Goal: Answer question/provide support: Share knowledge or assist other users

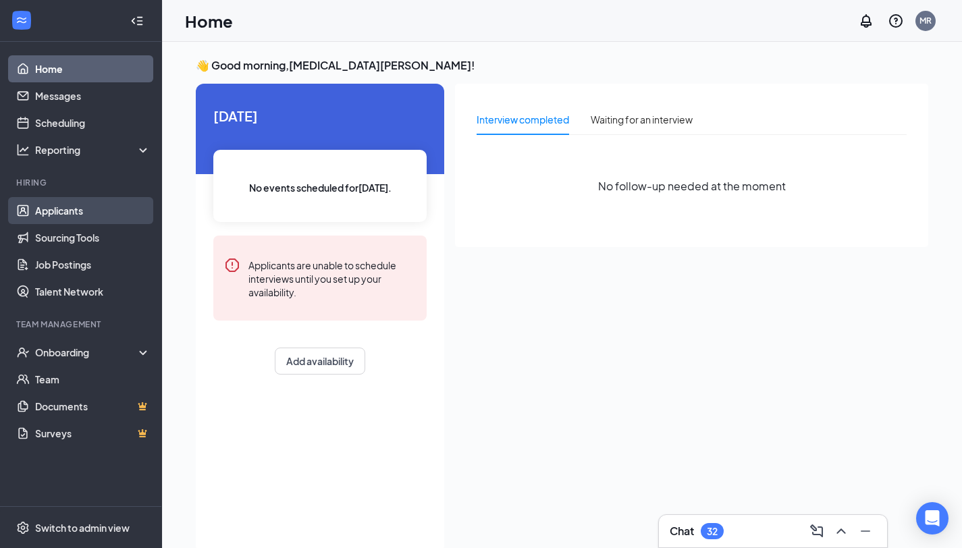
click at [63, 208] on link "Applicants" at bounding box center [92, 210] width 115 height 27
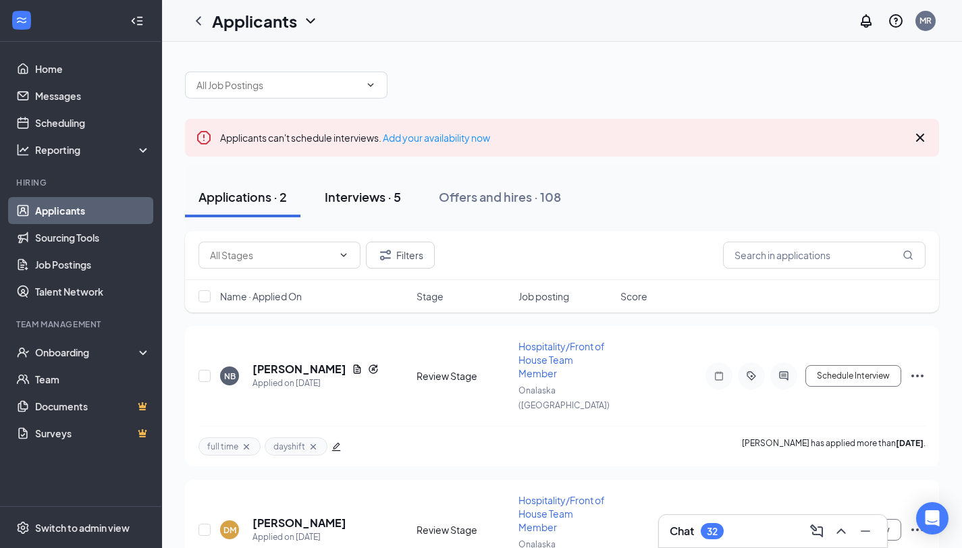
click at [374, 194] on div "Interviews · 5" at bounding box center [363, 196] width 76 height 17
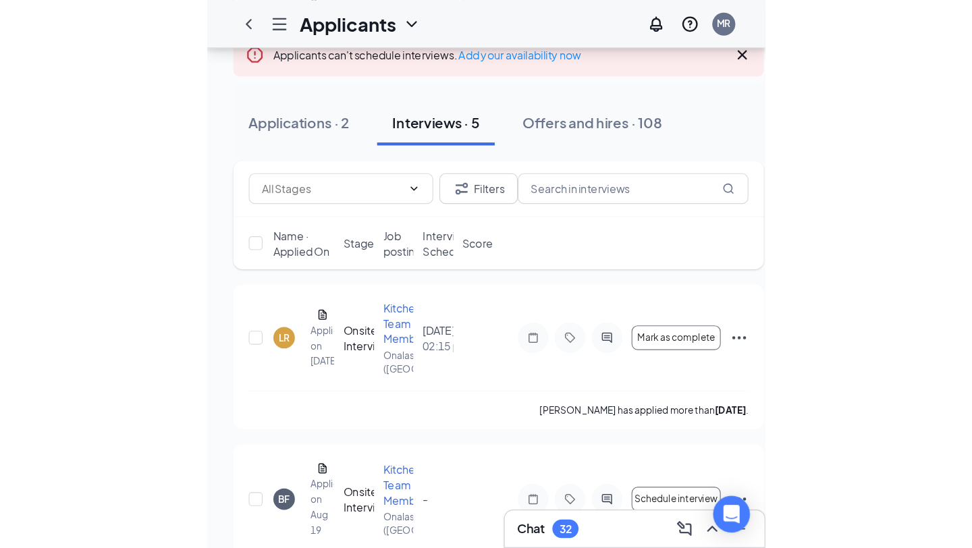
scroll to position [91, 0]
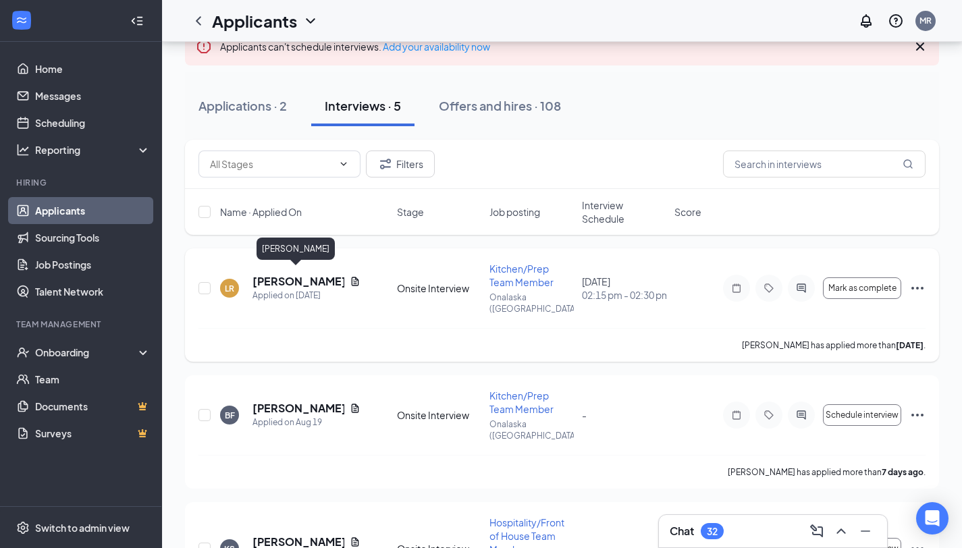
click at [310, 274] on h5 "[PERSON_NAME]" at bounding box center [298, 281] width 92 height 15
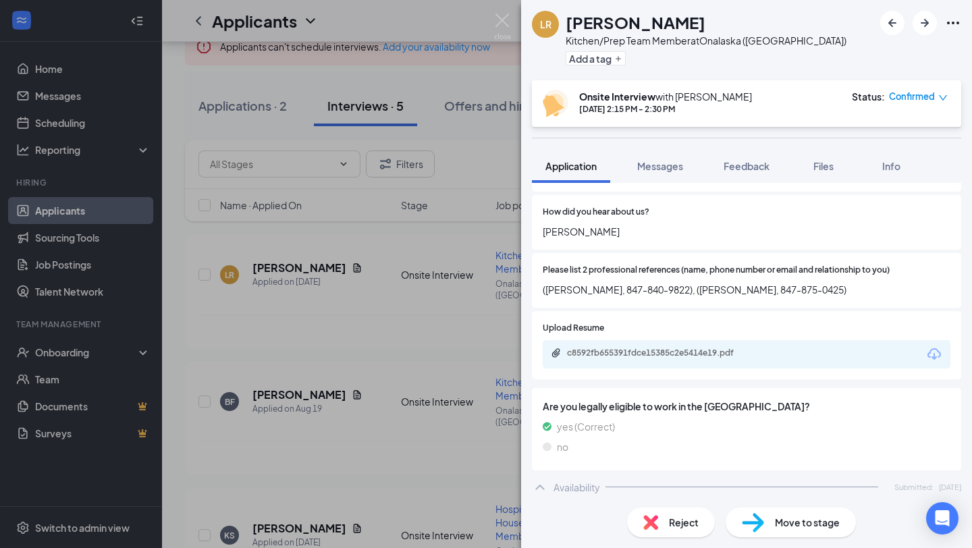
scroll to position [960, 0]
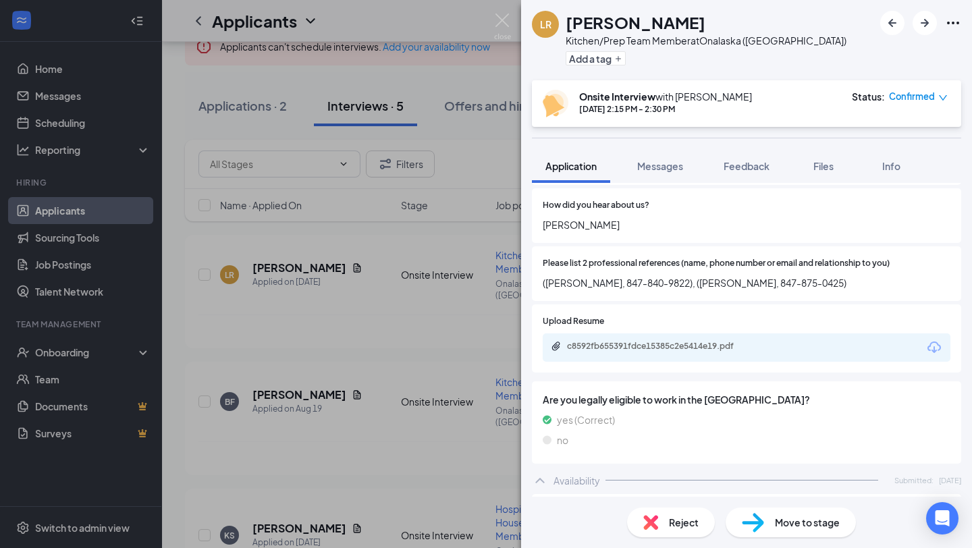
click at [654, 341] on div "c8592fb655391fdce15385c2e5414e19.pdf" at bounding box center [661, 346] width 189 height 11
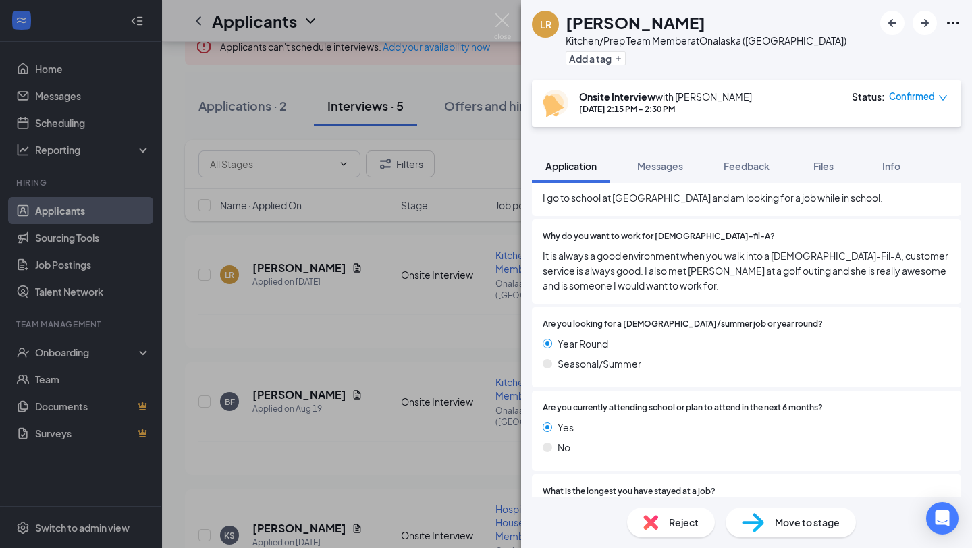
scroll to position [558, 0]
click at [750, 157] on button "Feedback" at bounding box center [746, 166] width 73 height 34
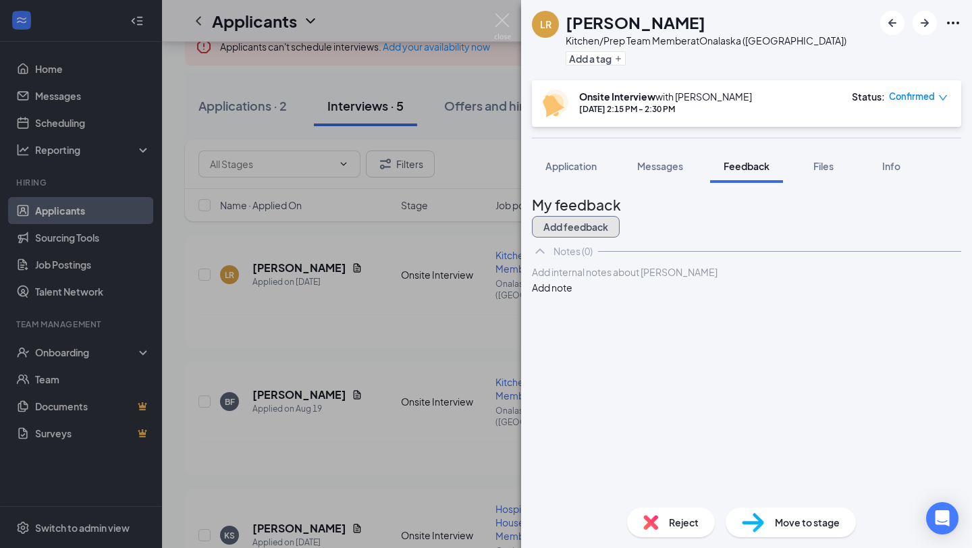
click at [619, 226] on button "Add feedback" at bounding box center [576, 227] width 88 height 22
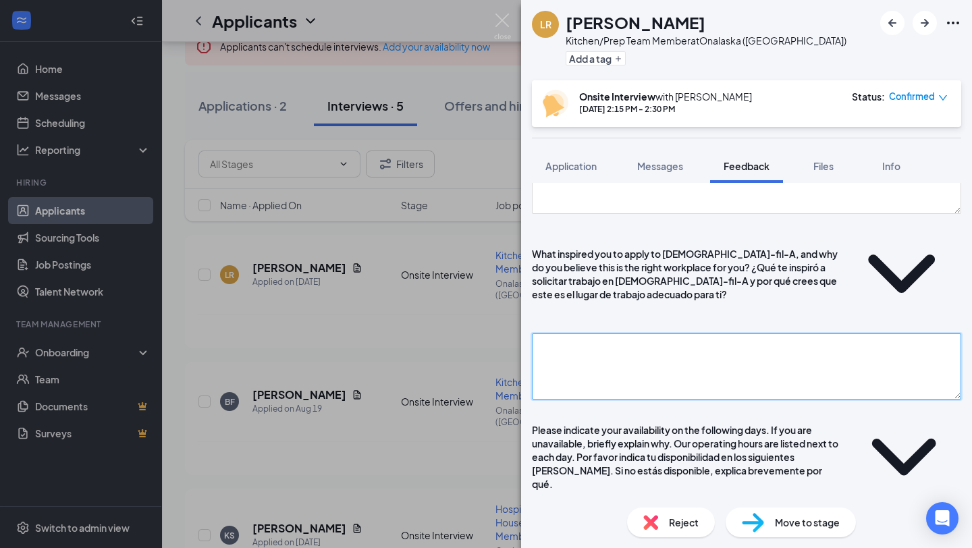
click at [599, 334] on textarea at bounding box center [746, 366] width 429 height 66
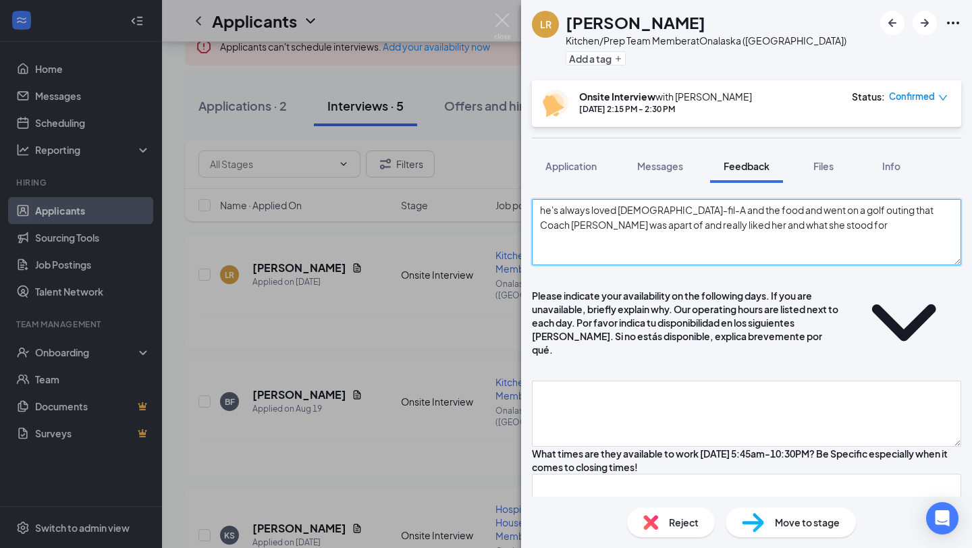
scroll to position [261, 0]
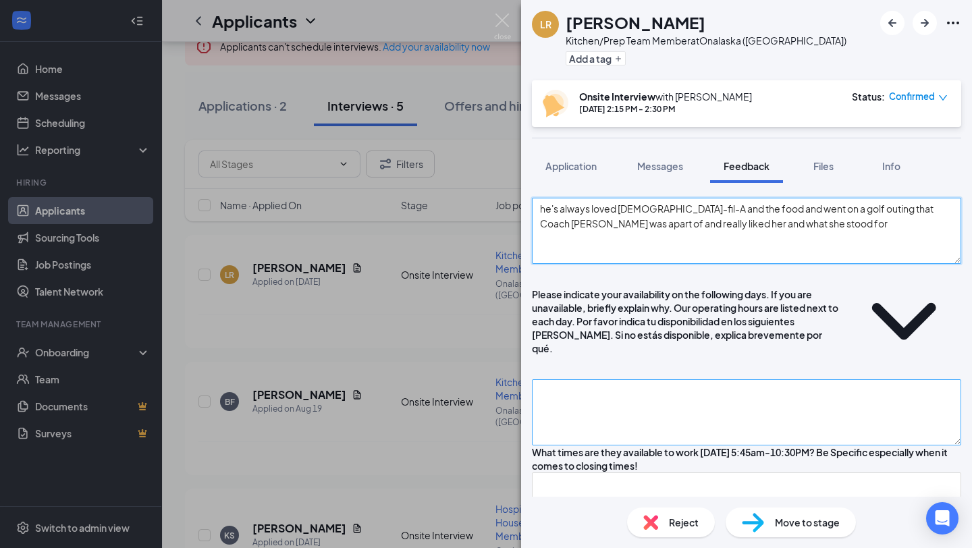
type textarea "he's always loved [DEMOGRAPHIC_DATA]-fil-A and the food and went on a golf outi…"
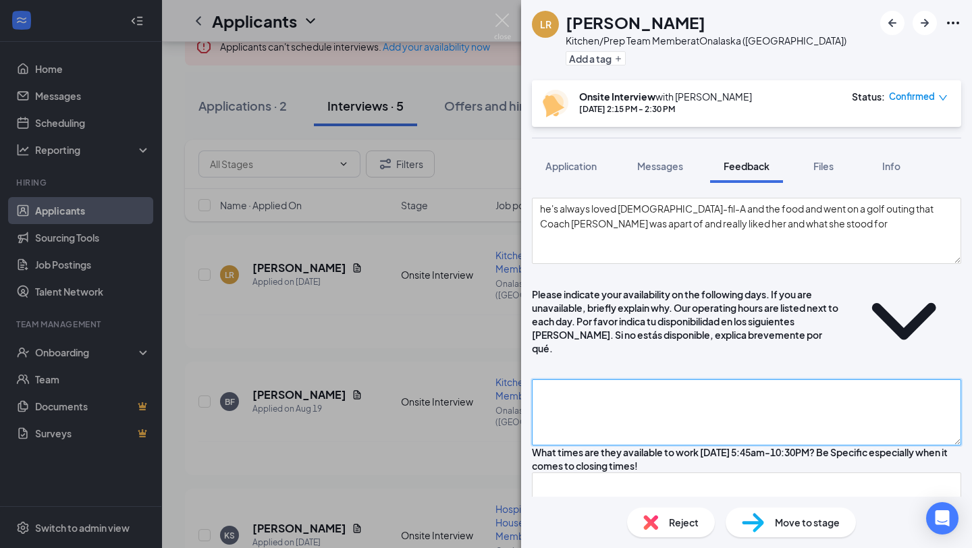
click at [656, 379] on textarea at bounding box center [746, 412] width 429 height 66
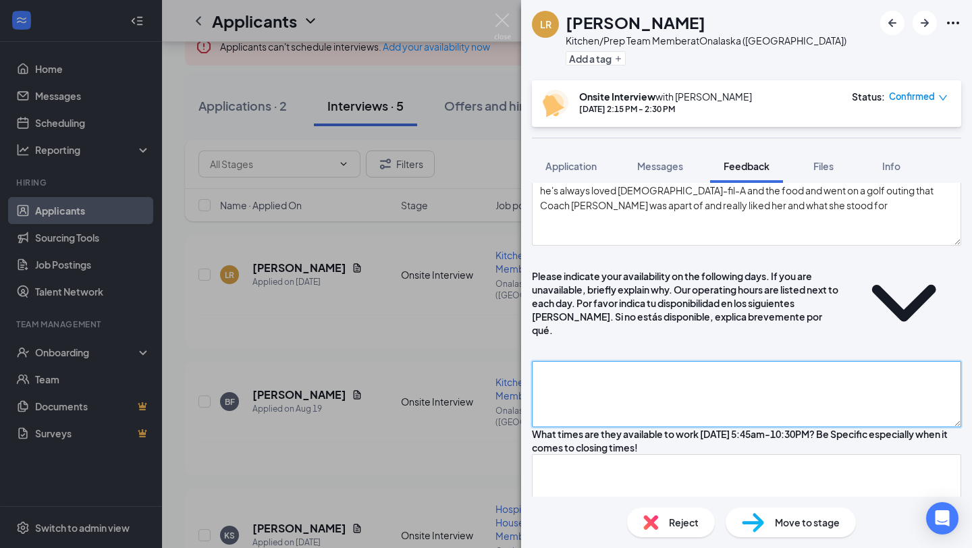
scroll to position [289, 0]
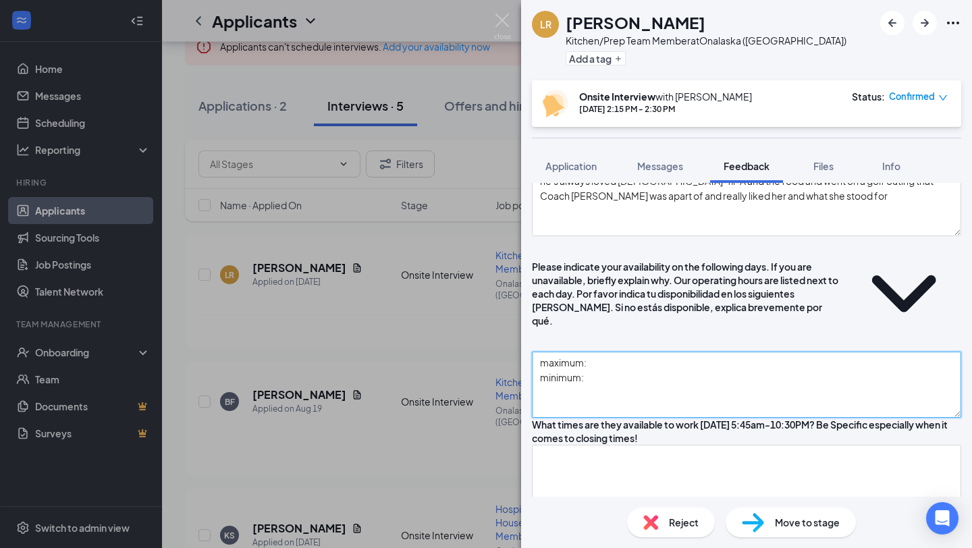
click at [644, 352] on textarea "maximum: minimum:" at bounding box center [746, 385] width 429 height 66
click at [599, 352] on textarea "maximum: minimum:" at bounding box center [746, 385] width 429 height 66
click at [616, 352] on textarea "maximum: minimum: he goes to UWL," at bounding box center [746, 385] width 429 height 66
click at [615, 352] on textarea "maximum: 25hours minimum: he goes to UWL," at bounding box center [746, 385] width 429 height 66
click at [657, 352] on textarea "maximum: 25hours minimum: 15 hours he goes to [GEOGRAPHIC_DATA]," at bounding box center [746, 385] width 429 height 66
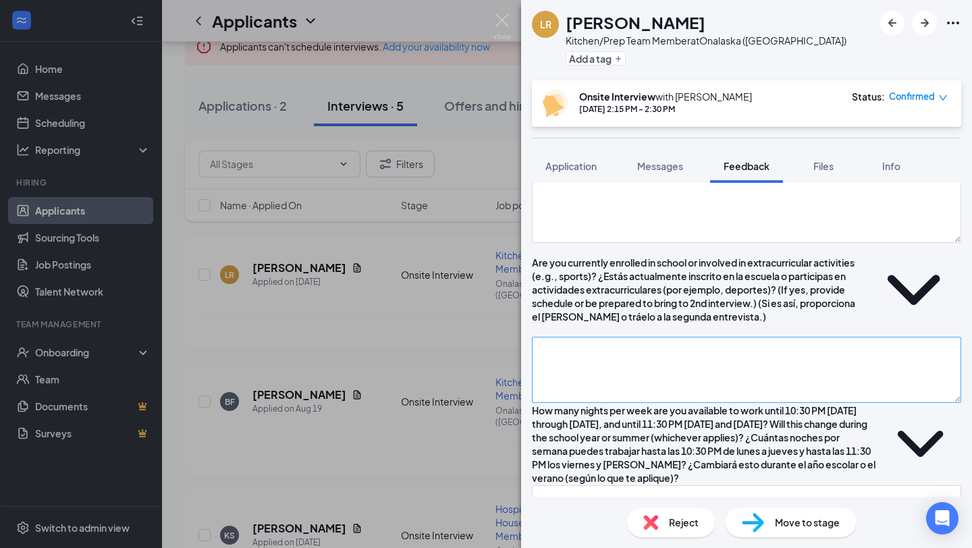
scroll to position [1023, 0]
type textarea "maximum: 25hours minimum: 15 hours he goes to UWL, going into his sophomore yea…"
click at [621, 402] on textarea at bounding box center [746, 369] width 429 height 66
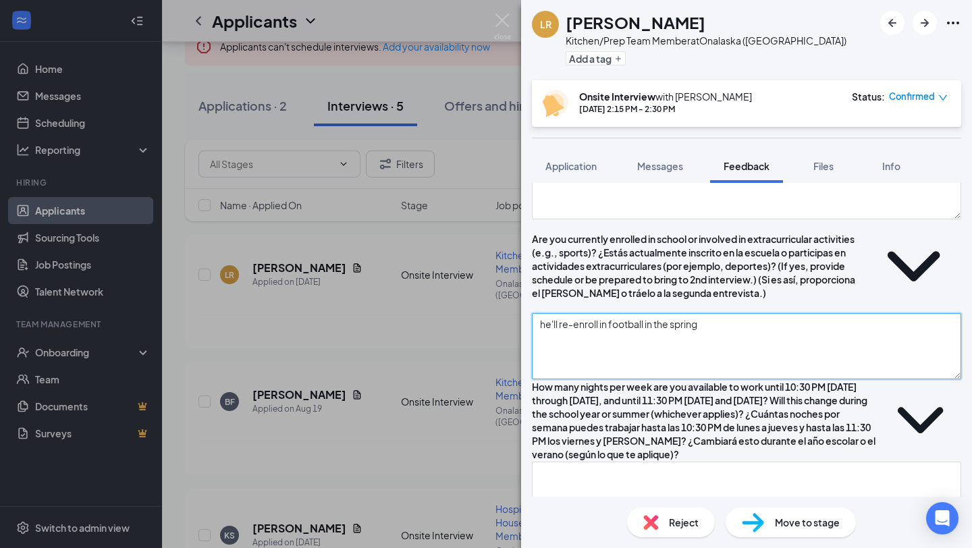
scroll to position [1047, 0]
click at [595, 378] on textarea "he'll re-enroll in football in the spring" at bounding box center [746, 345] width 429 height 66
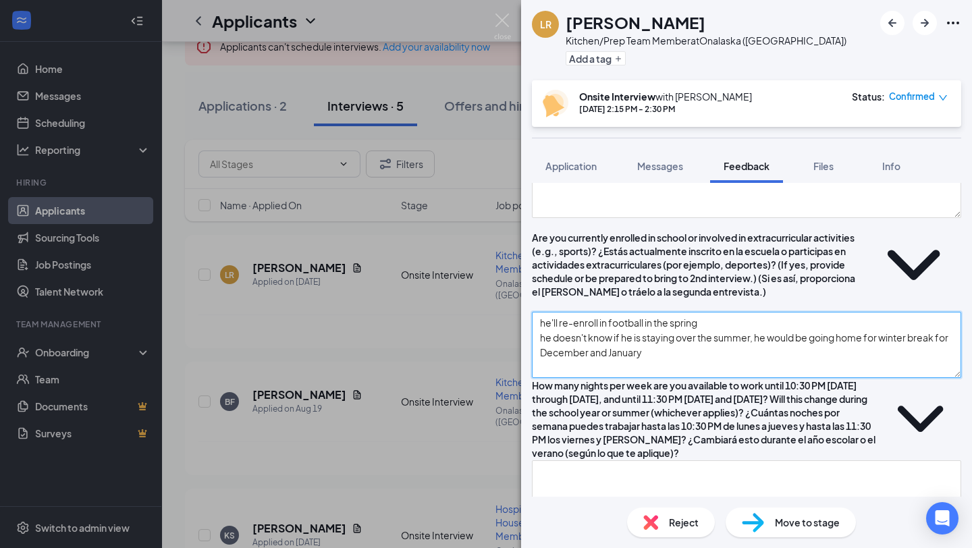
click at [749, 362] on textarea "he'll re-enroll in football in the spring he doesn't know if he is staying over…" at bounding box center [746, 345] width 429 height 66
click at [742, 369] on textarea "he'll re-enroll in football in the spring he doesn't know if he is staying over…" at bounding box center [746, 345] width 429 height 66
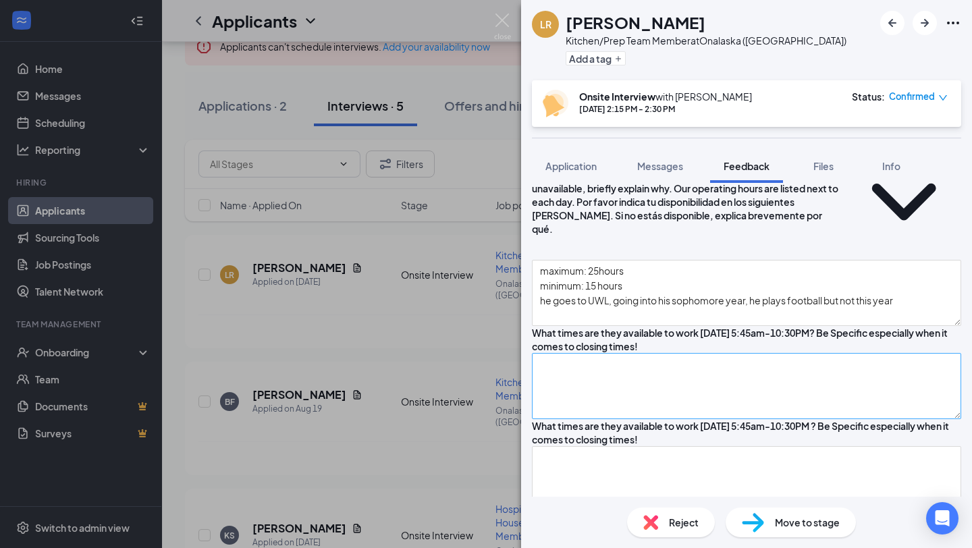
type textarea "he'll re-enroll in football in the spring, he is unsure of what his schedule wo…"
click at [728, 367] on textarea at bounding box center [746, 386] width 429 height 66
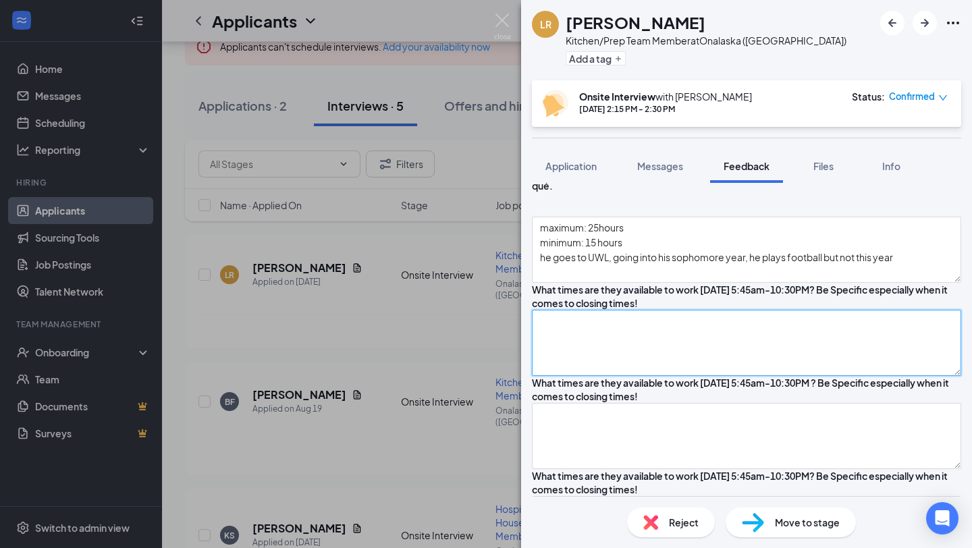
scroll to position [431, 0]
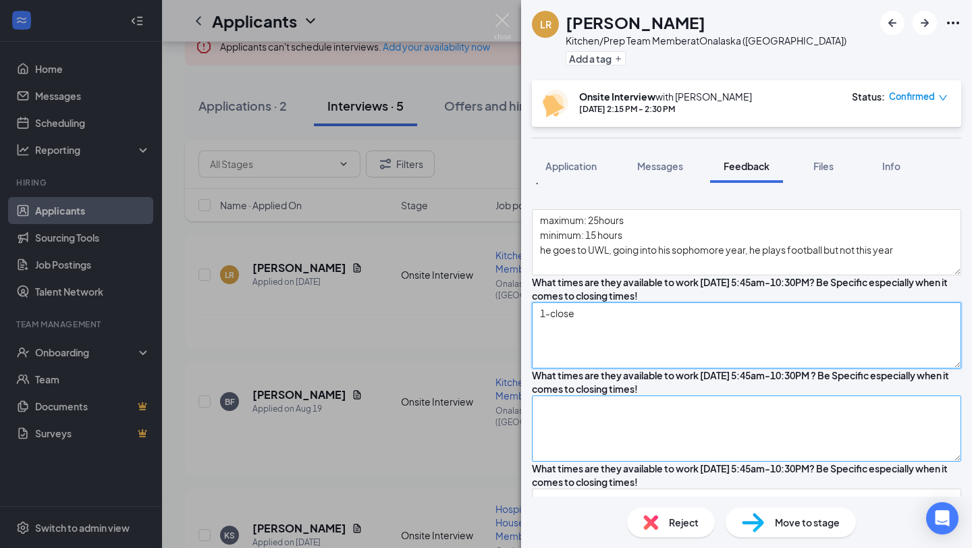
type textarea "1-close"
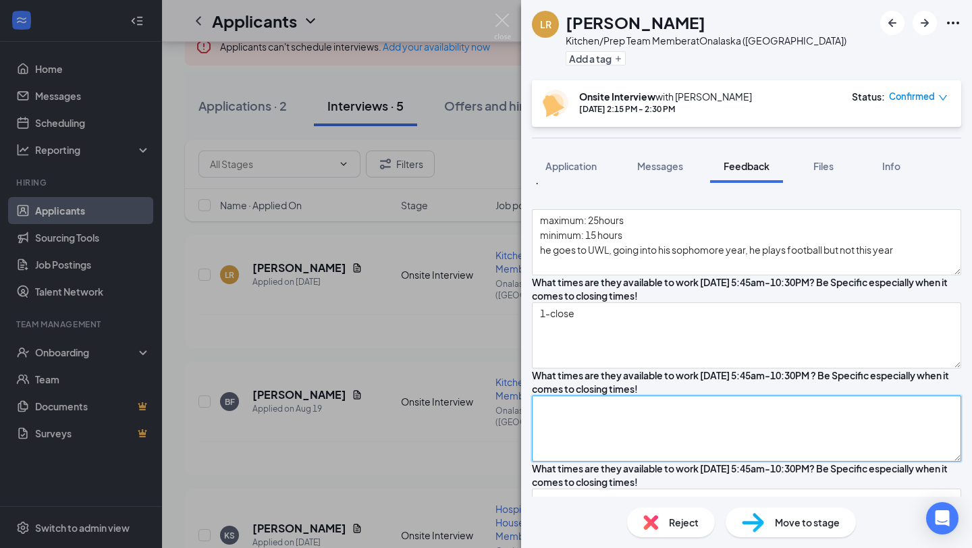
click at [625, 404] on textarea at bounding box center [746, 428] width 429 height 66
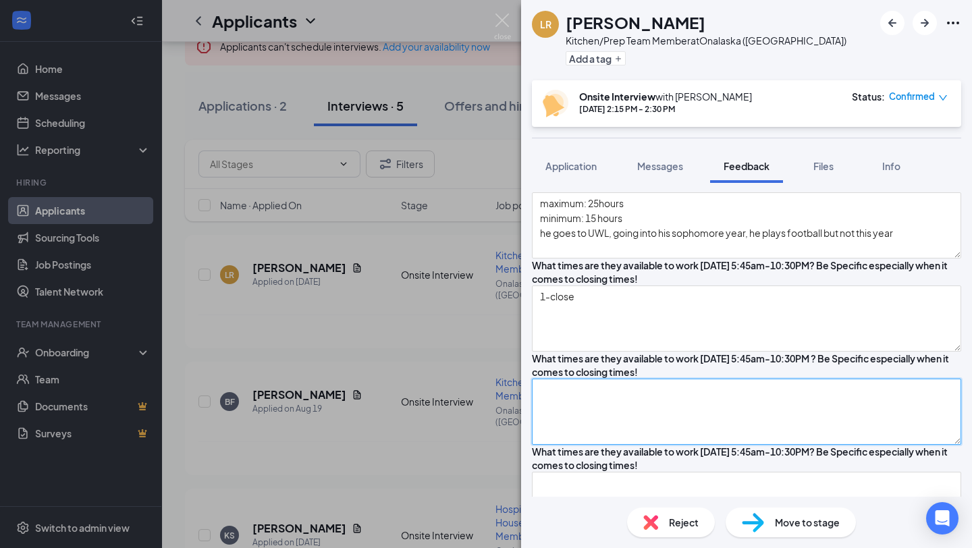
click at [606, 385] on textarea at bounding box center [746, 412] width 429 height 66
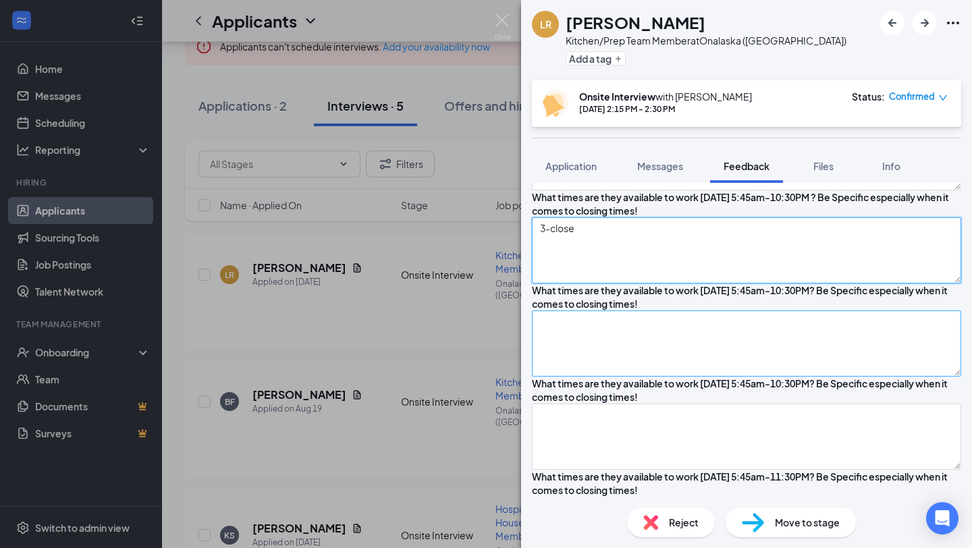
scroll to position [634, 0]
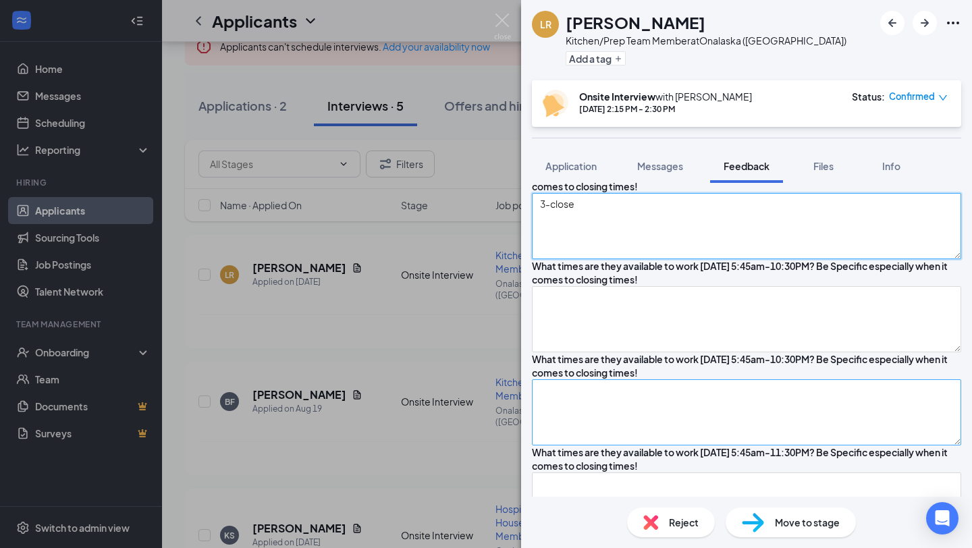
type textarea "3-close"
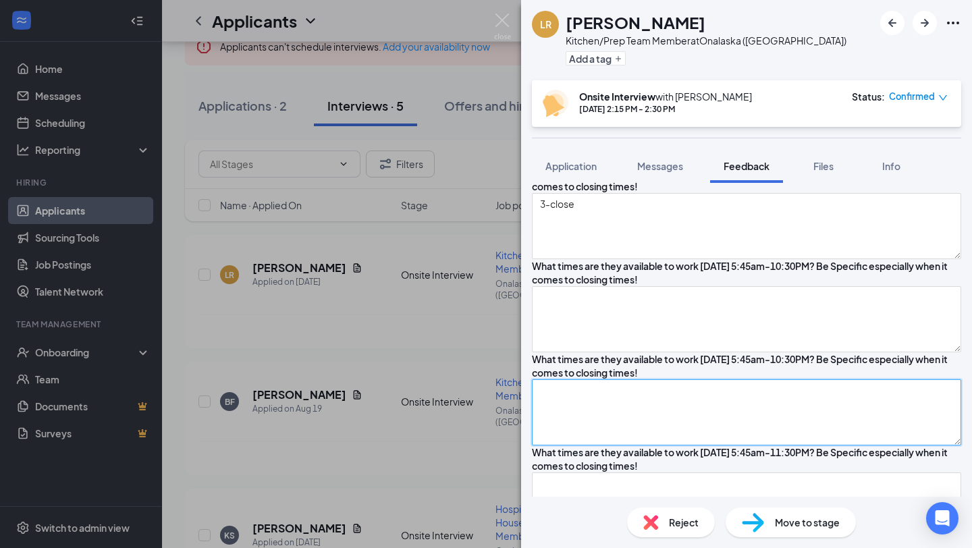
click at [569, 416] on textarea at bounding box center [746, 412] width 429 height 66
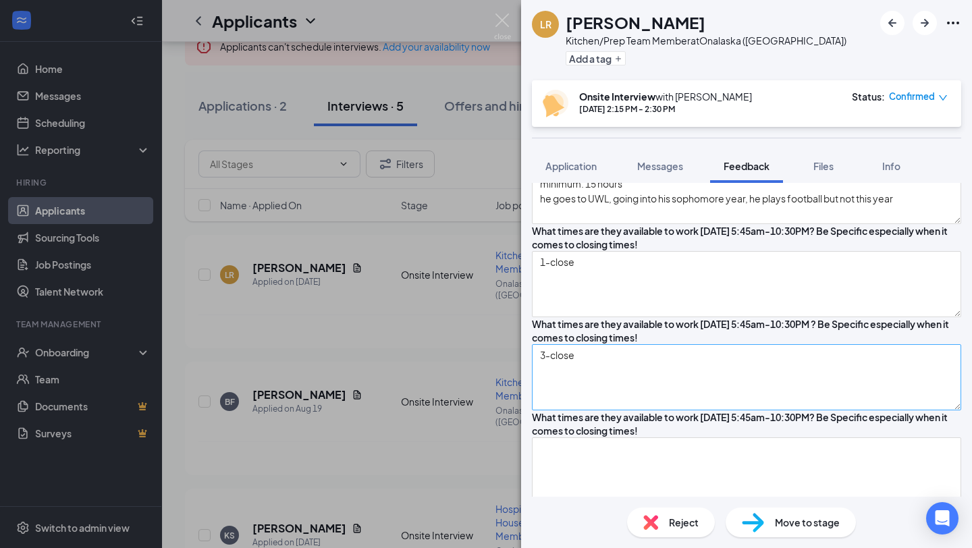
scroll to position [570, 0]
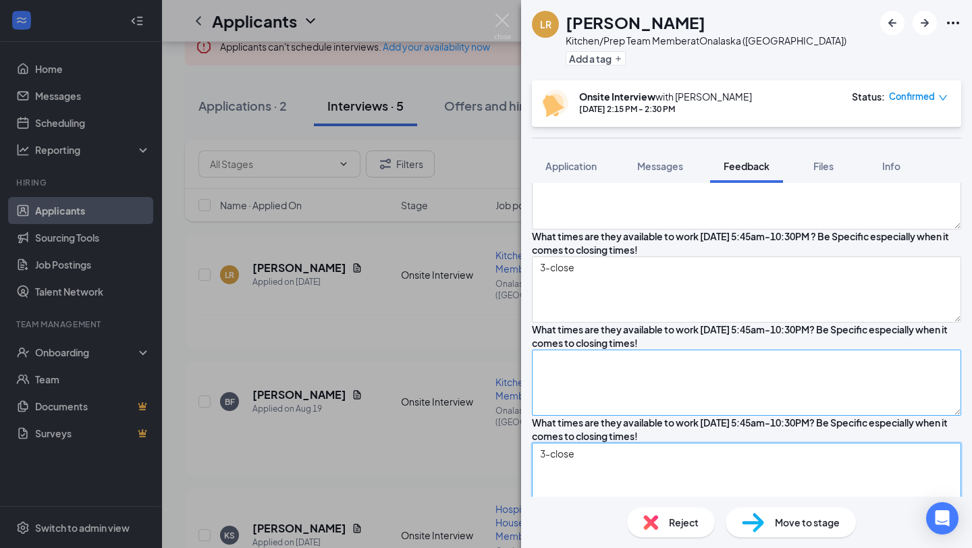
type textarea "3-close"
click at [586, 377] on textarea at bounding box center [746, 383] width 429 height 66
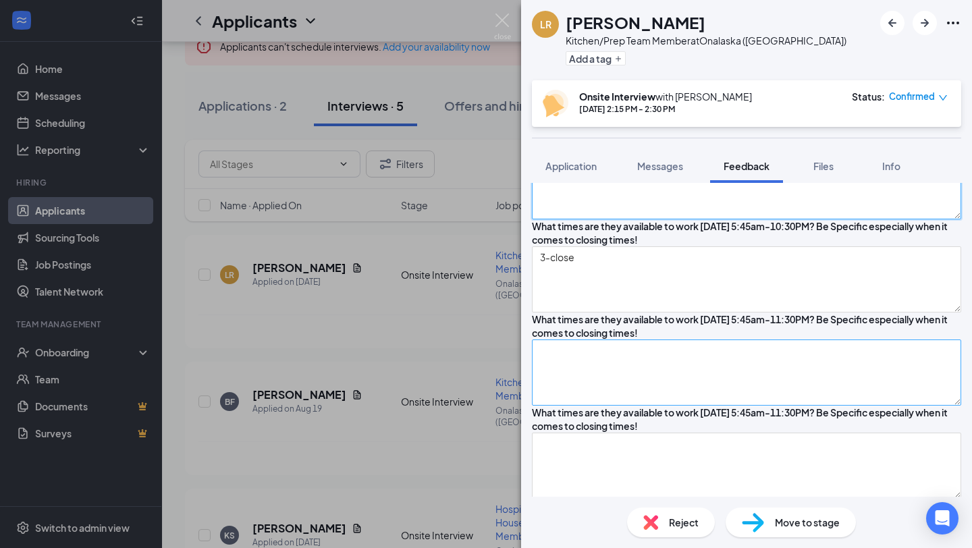
scroll to position [767, 0]
type textarea "1-close"
click at [594, 404] on textarea at bounding box center [746, 372] width 429 height 66
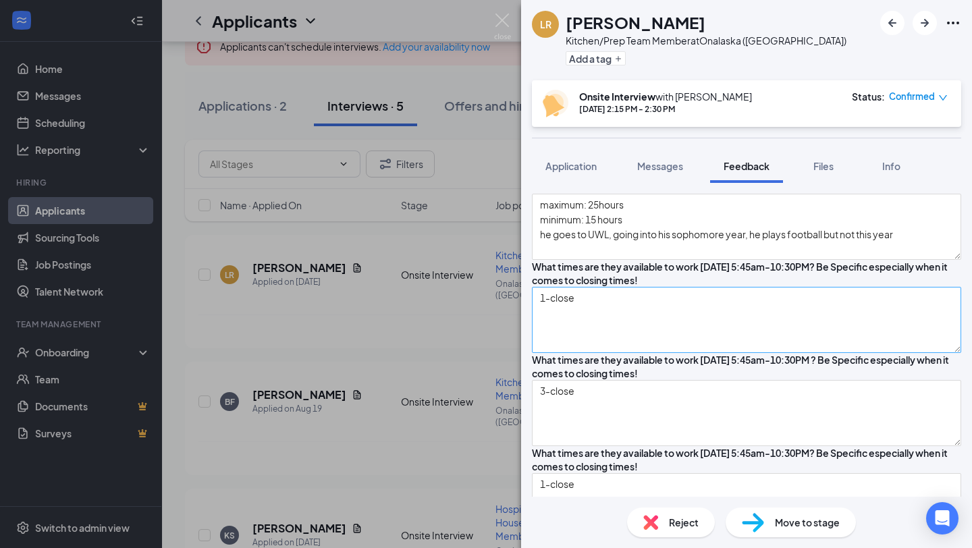
scroll to position [446, 0]
click at [559, 287] on textarea "1-close" at bounding box center [746, 320] width 429 height 66
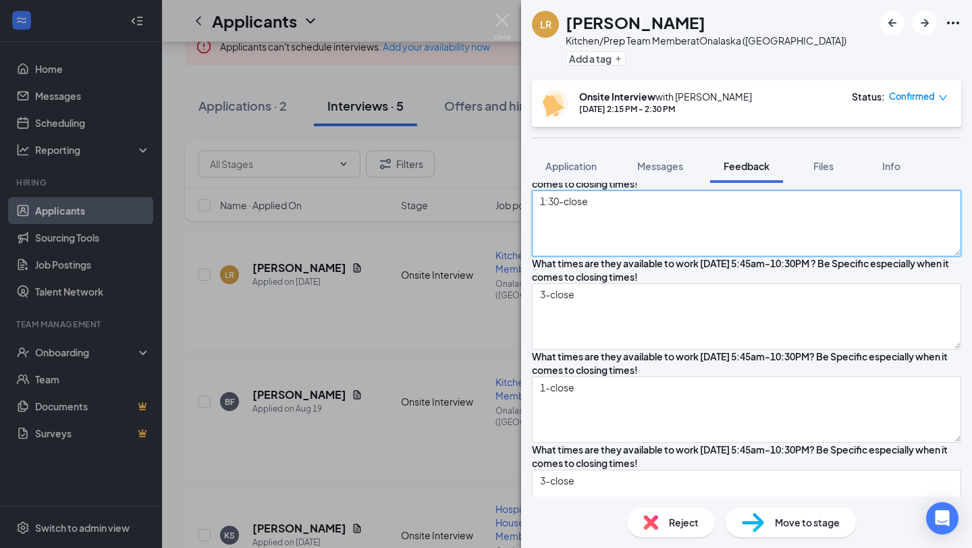
scroll to position [567, 0]
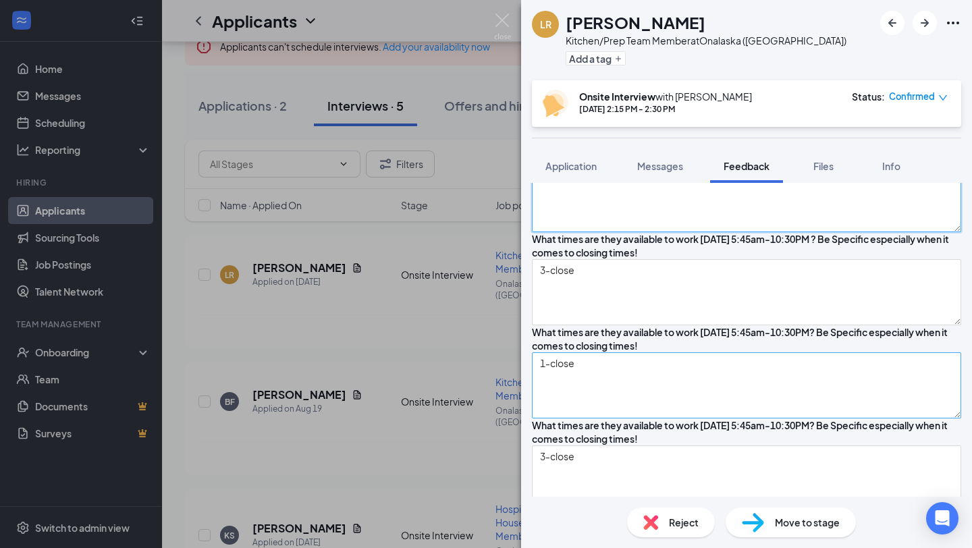
type textarea "1:30-close"
click at [557, 363] on textarea "1-close" at bounding box center [746, 385] width 429 height 66
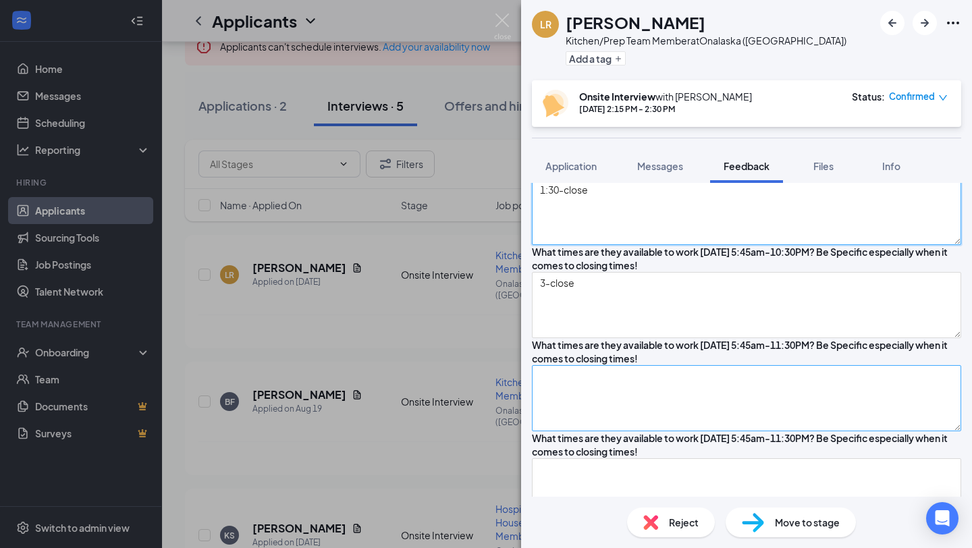
type textarea "1:30-close"
click at [558, 422] on textarea at bounding box center [746, 398] width 429 height 66
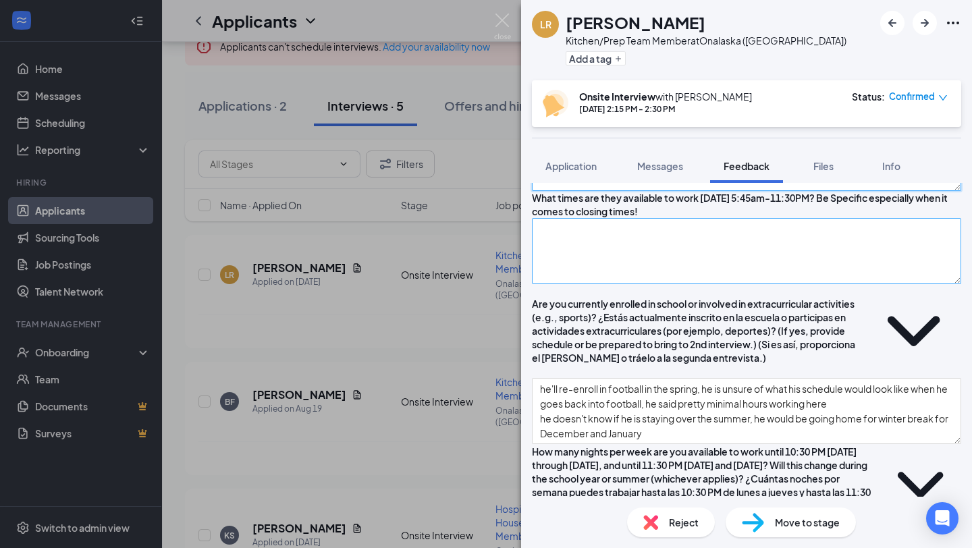
type textarea "1:30-close"
click at [636, 284] on textarea at bounding box center [746, 251] width 429 height 66
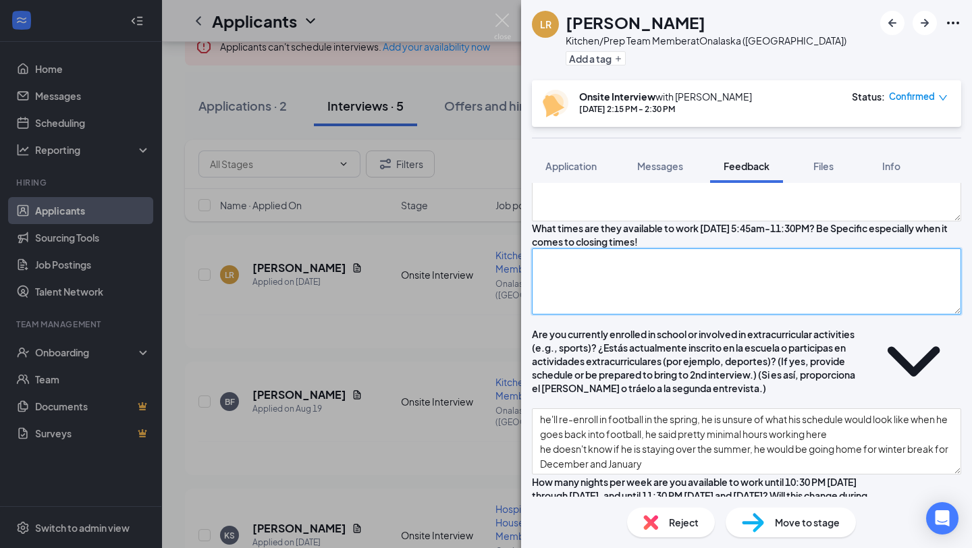
scroll to position [889, 0]
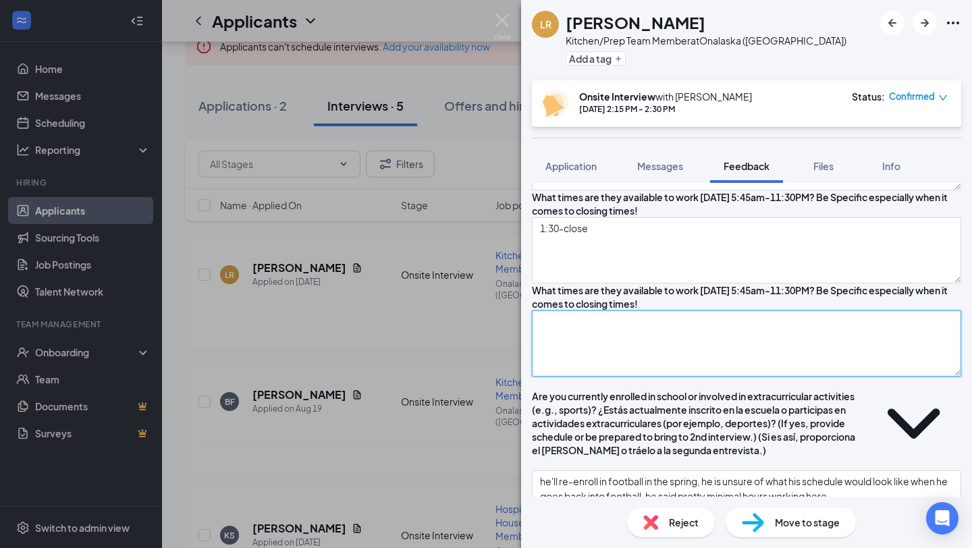
click at [585, 377] on textarea at bounding box center [746, 343] width 429 height 66
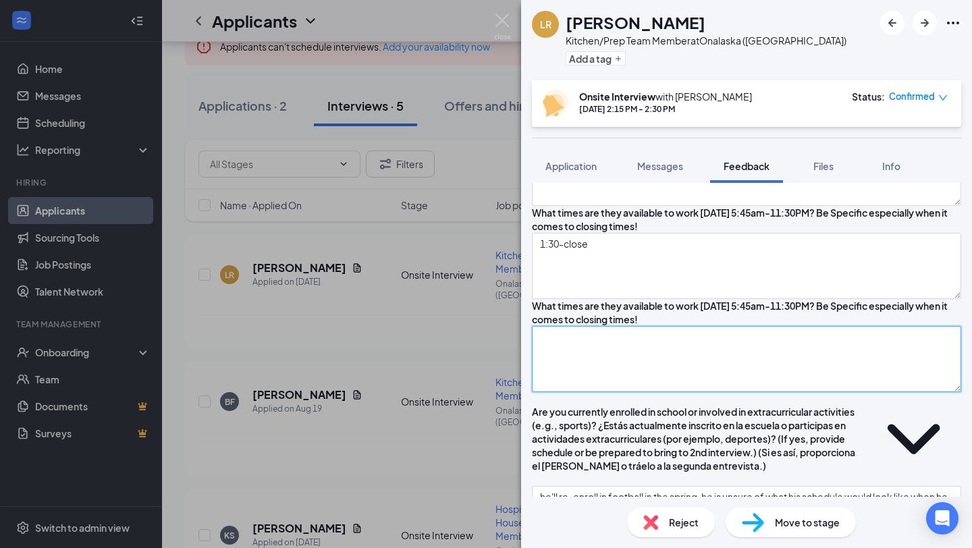
scroll to position [872, 0]
click at [629, 393] on textarea "open-3" at bounding box center [746, 360] width 429 height 66
click at [613, 393] on textarea "open-3" at bounding box center [746, 360] width 429 height 66
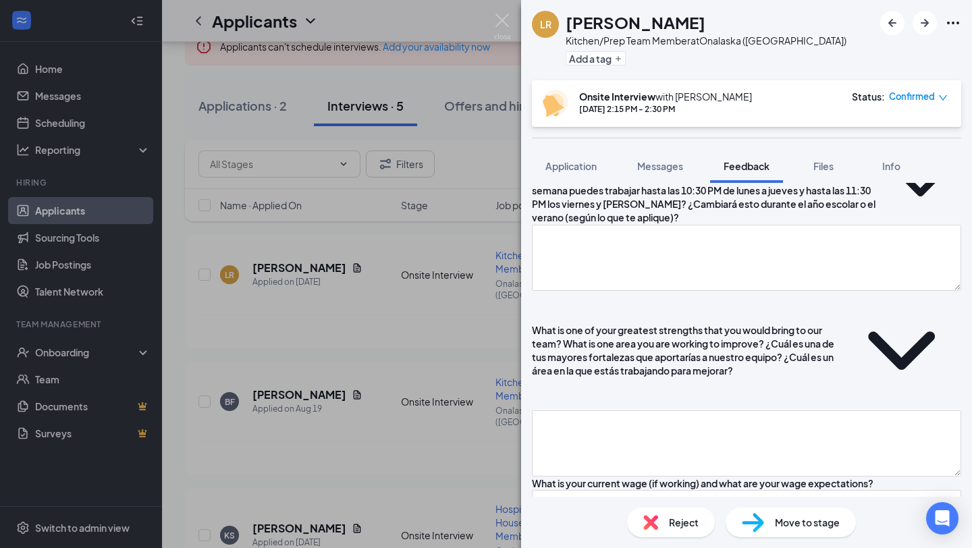
scroll to position [1283, 0]
type textarea "open-3 he has a commitment, wouldn't elaborate"
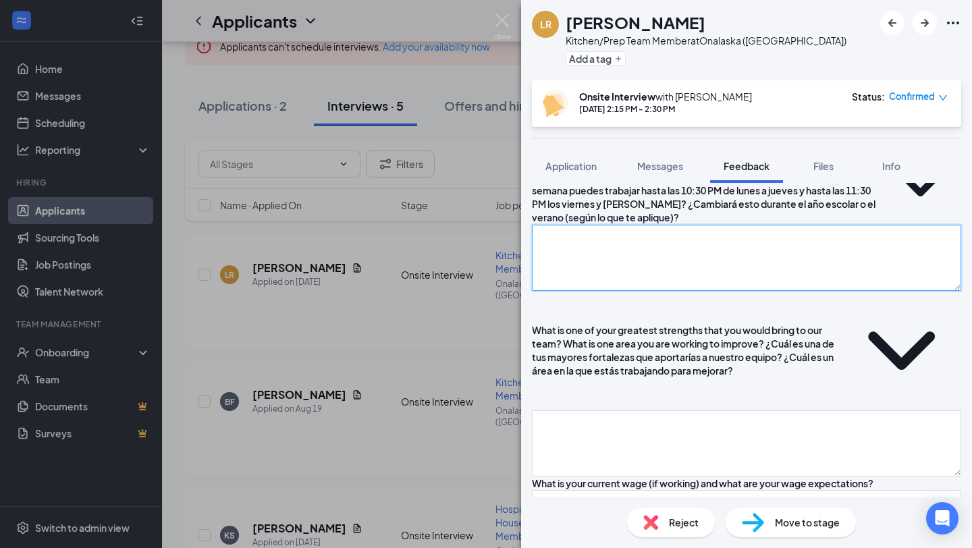
click at [621, 291] on textarea at bounding box center [746, 258] width 429 height 66
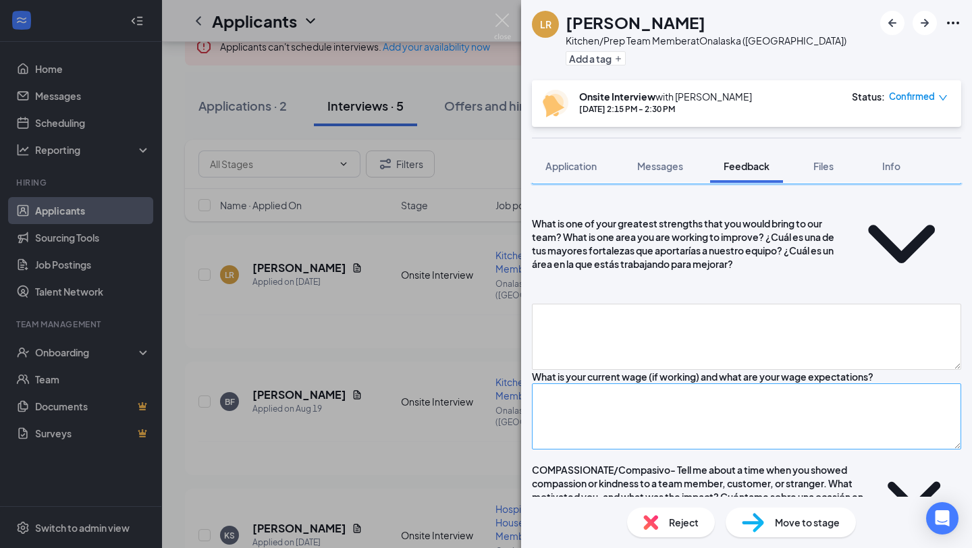
scroll to position [1389, 0]
type textarea "3-4"
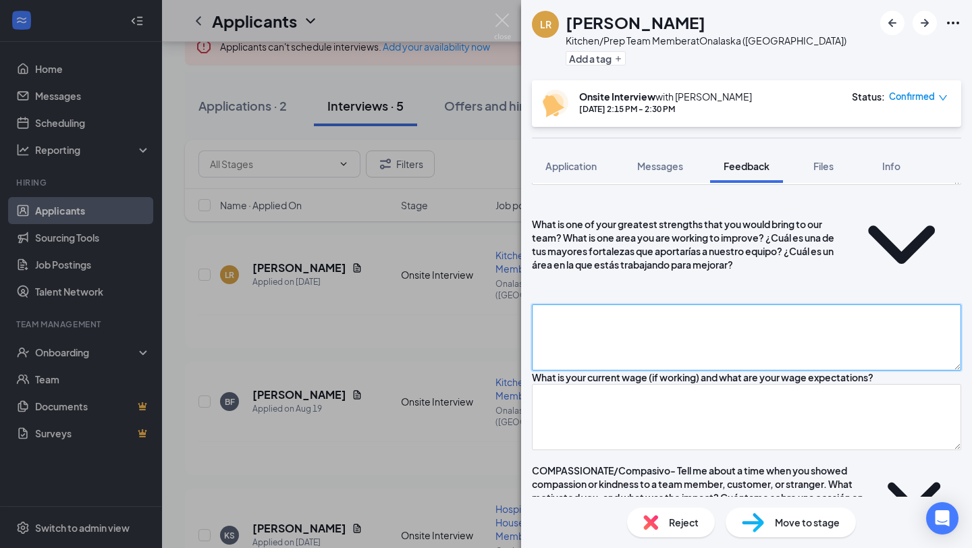
click at [622, 369] on textarea at bounding box center [746, 337] width 429 height 66
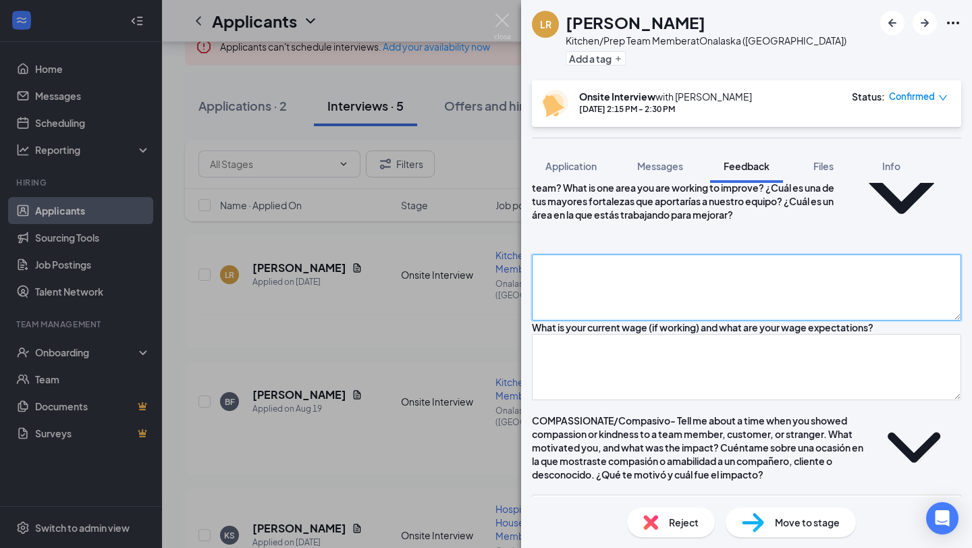
scroll to position [1403, 0]
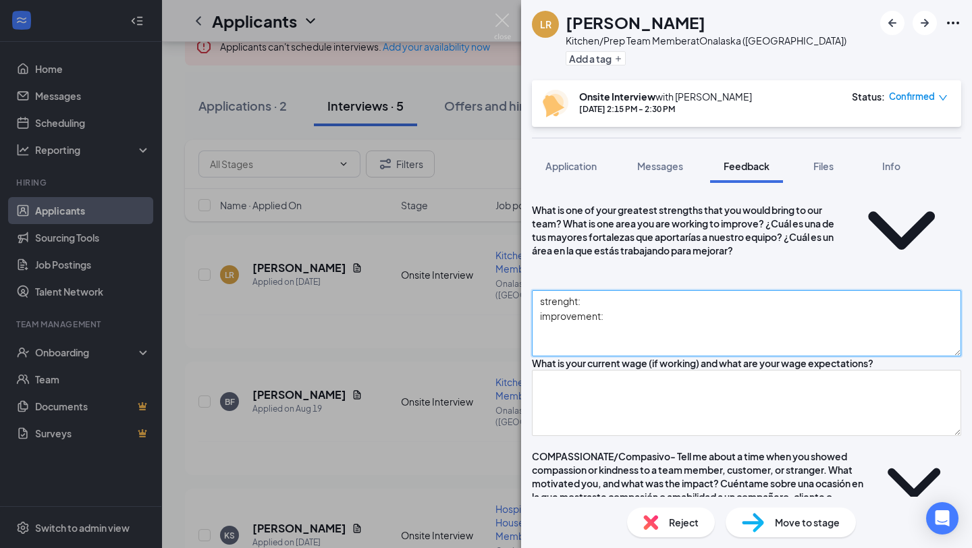
click at [614, 318] on textarea "strenght: improvement:" at bounding box center [746, 323] width 429 height 66
click at [635, 332] on textarea "strenght: easy-going, likeable, approachable, attention to detail improvement:" at bounding box center [746, 323] width 429 height 66
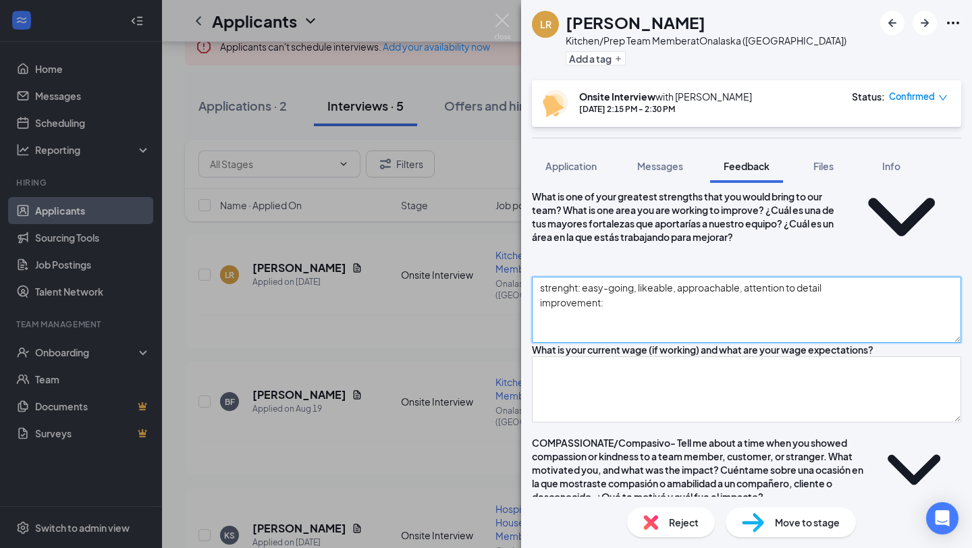
click at [628, 324] on textarea "strenght: easy-going, likeable, approachable, attention to detail improvement:" at bounding box center [746, 310] width 429 height 66
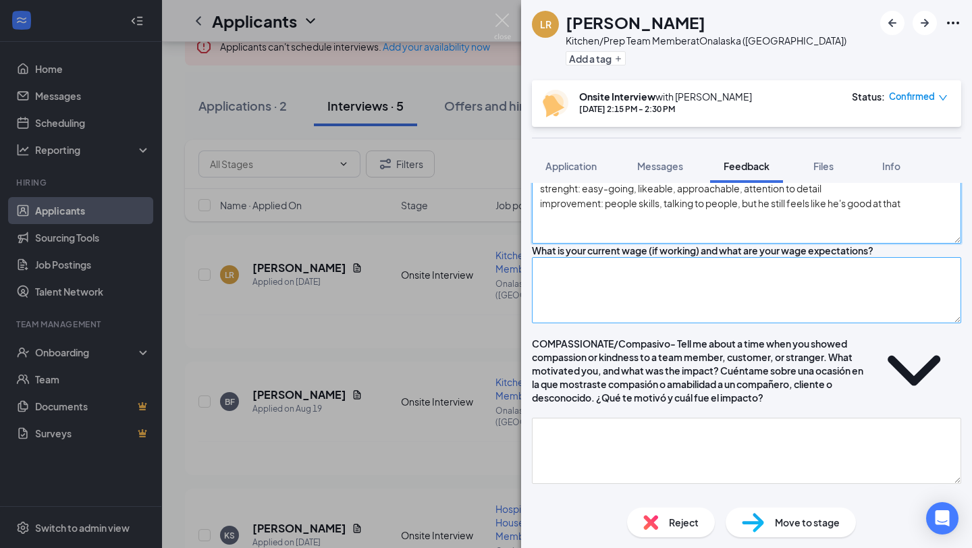
type textarea "strenght: easy-going, likeable, approachable, attention to detail improvement: …"
click at [614, 306] on textarea at bounding box center [746, 290] width 429 height 66
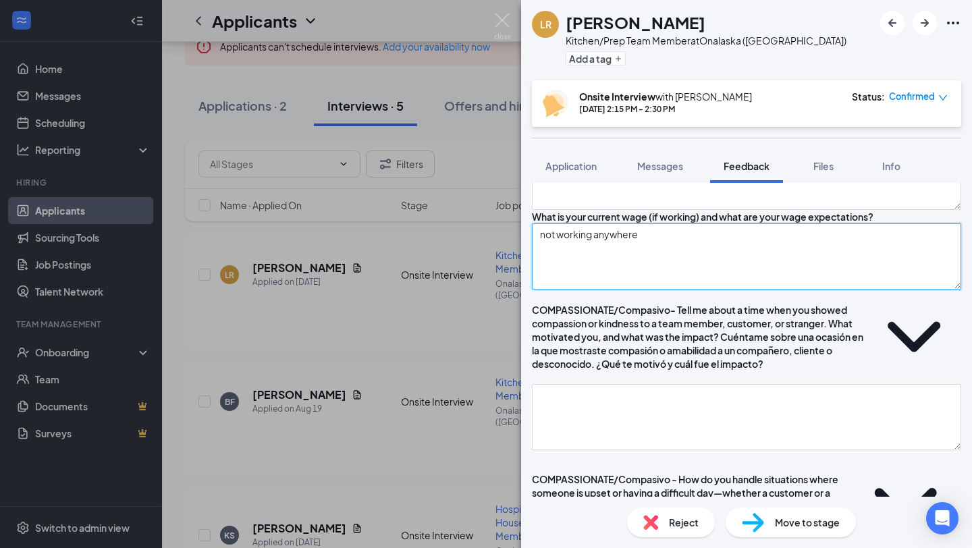
scroll to position [1651, 0]
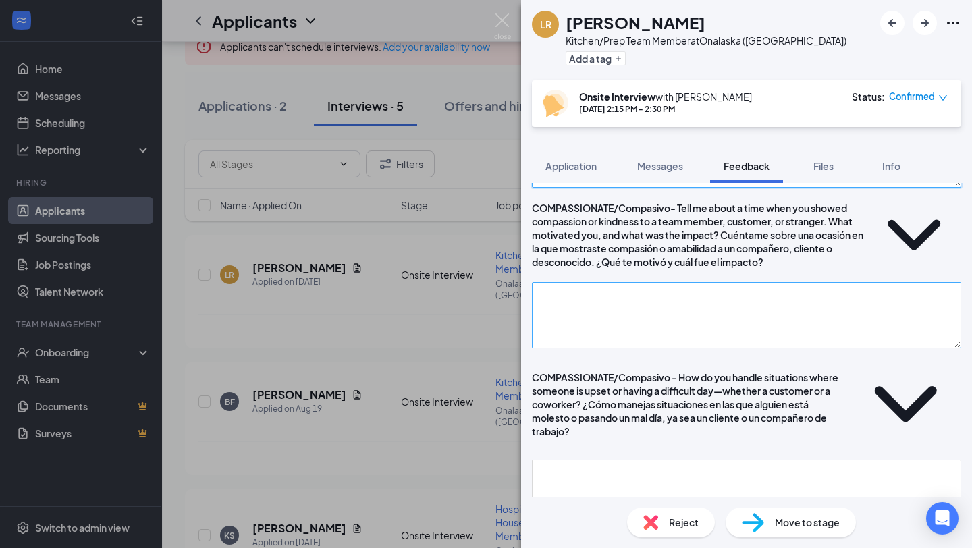
type textarea "not working anywhere"
click at [596, 318] on textarea at bounding box center [746, 315] width 429 height 66
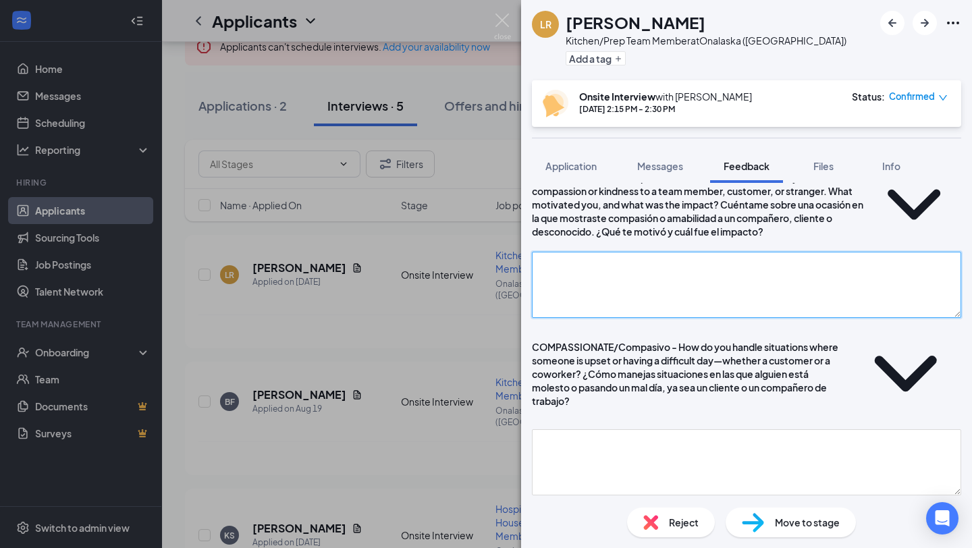
scroll to position [1686, 0]
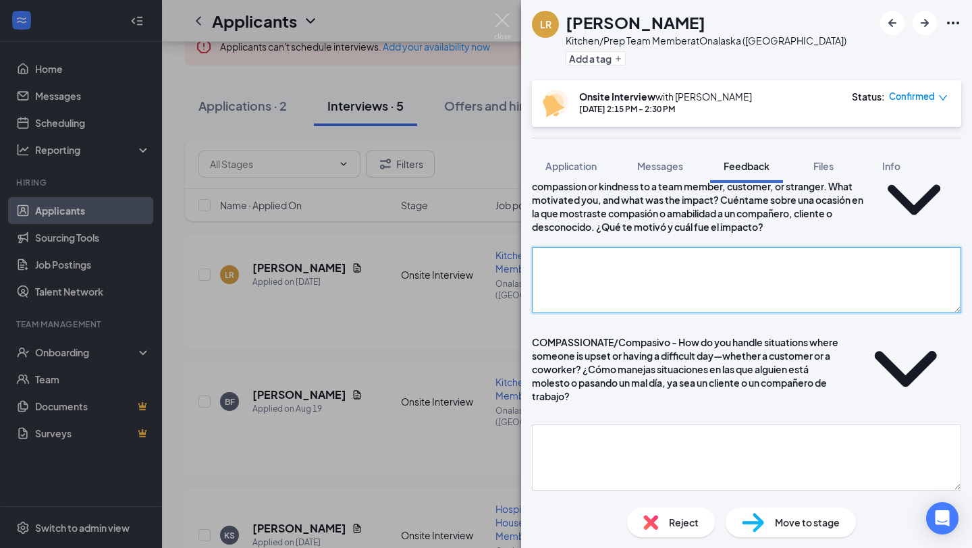
click at [596, 313] on textarea at bounding box center [746, 280] width 429 height 66
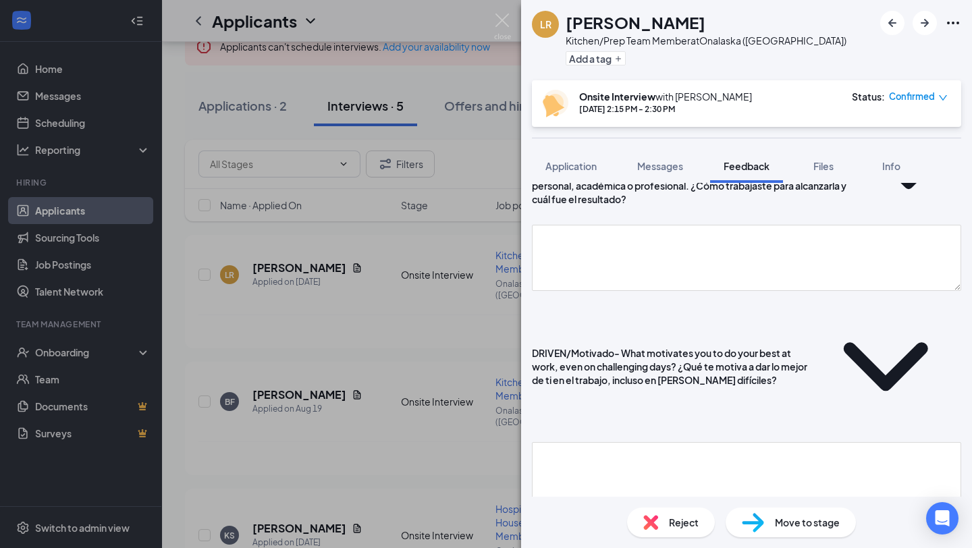
scroll to position [2052, 0]
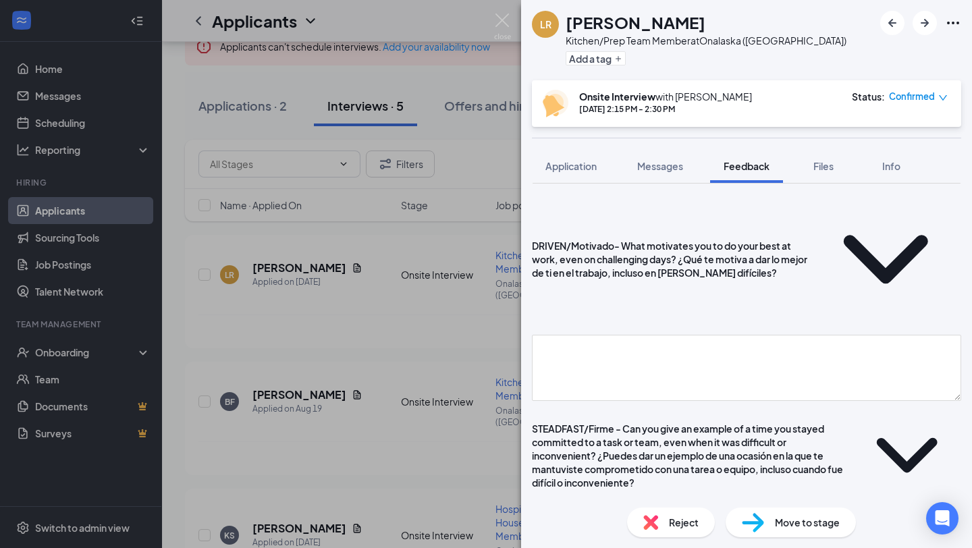
click at [575, 509] on textarea at bounding box center [746, 542] width 429 height 66
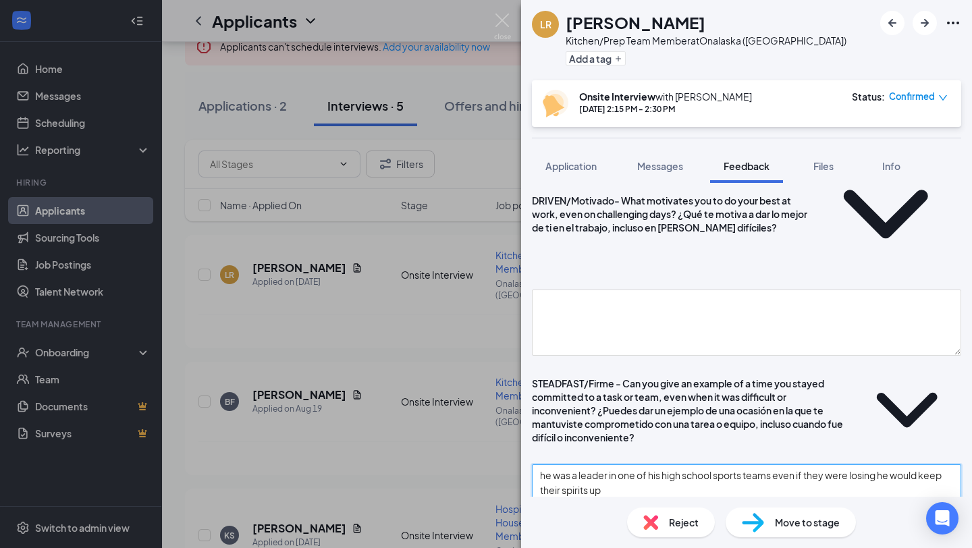
scroll to position [2283, 0]
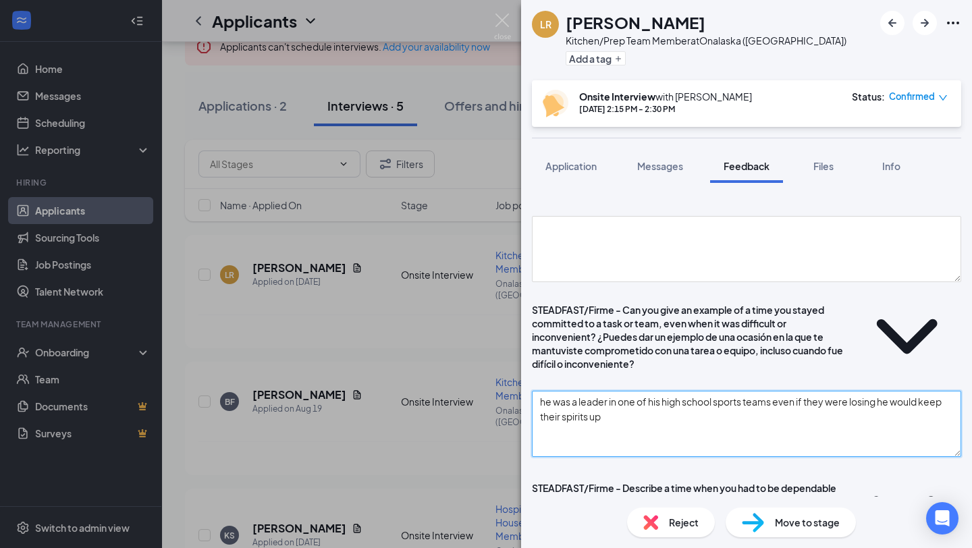
click at [683, 391] on textarea "he was a leader in one of his high school sports teams even if they were losing…" at bounding box center [746, 424] width 429 height 66
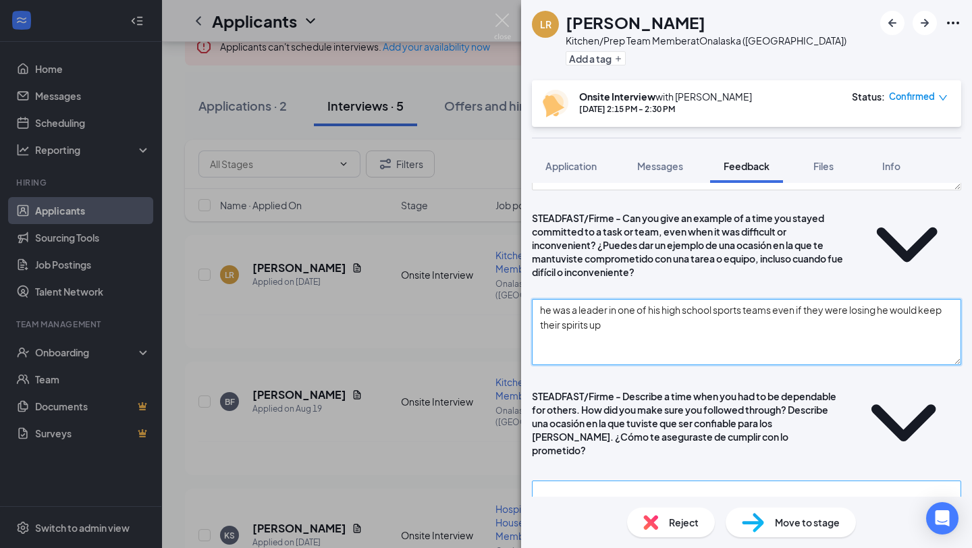
type textarea "he was a leader in one of his high school sports teams even if they were losing…"
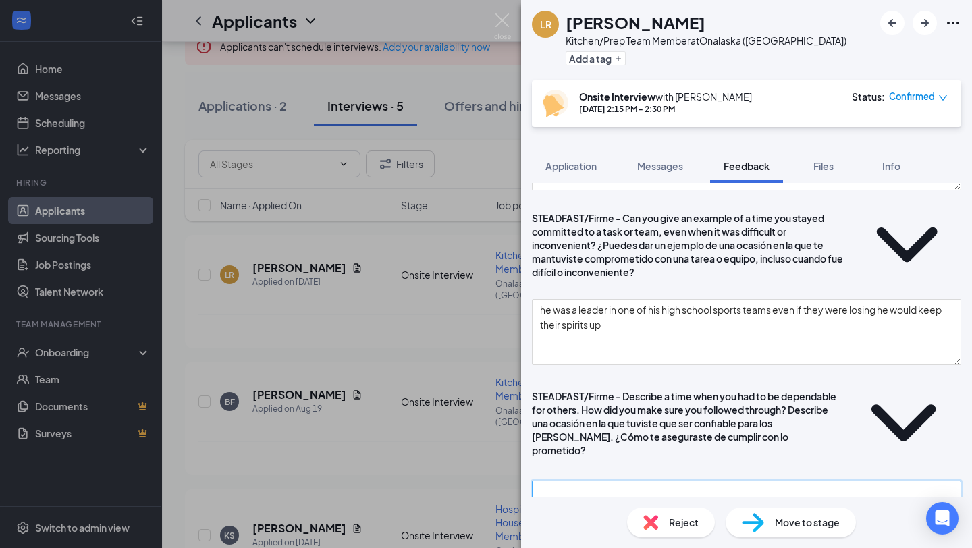
click at [659, 480] on textarea at bounding box center [746, 513] width 429 height 66
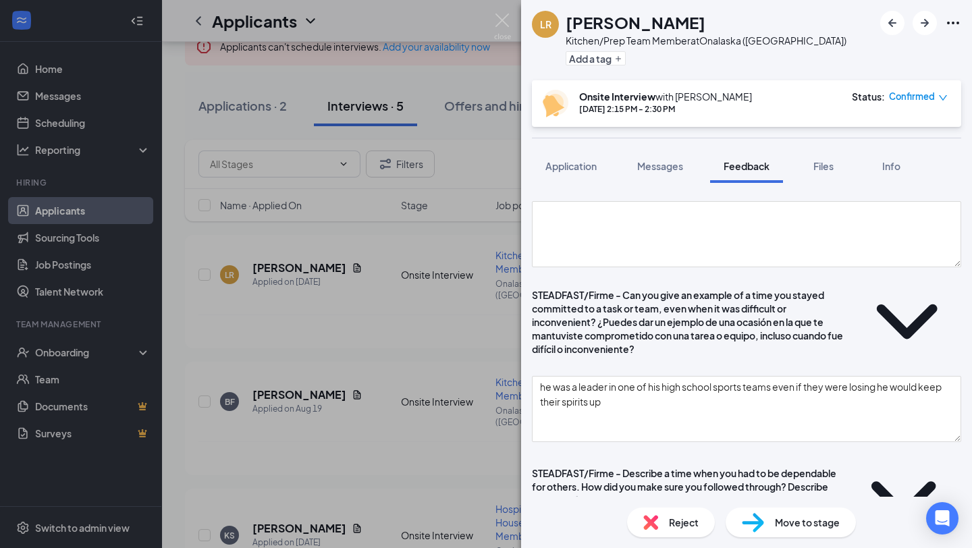
scroll to position [2204, 0]
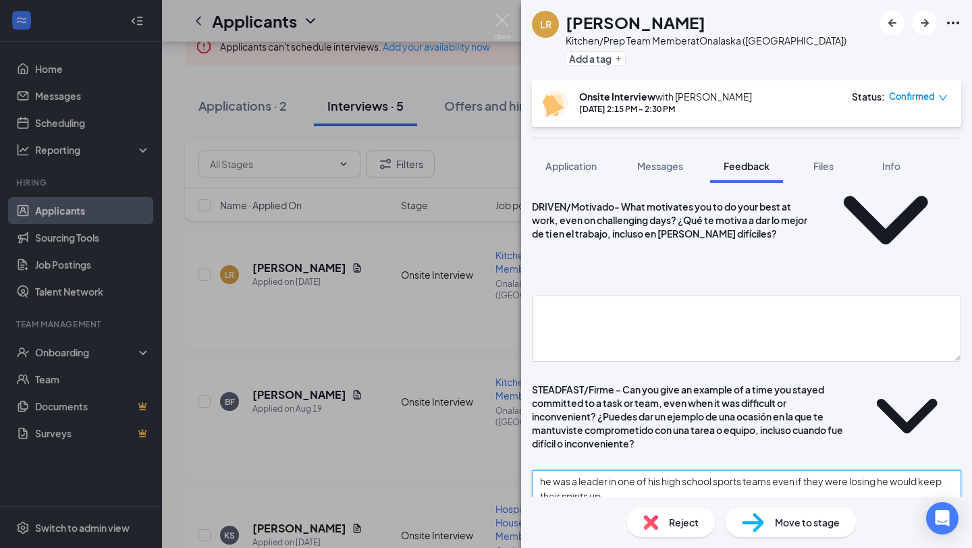
click at [674, 470] on textarea "he was a leader in one of his high school sports teams even if they were losing…" at bounding box center [746, 503] width 429 height 66
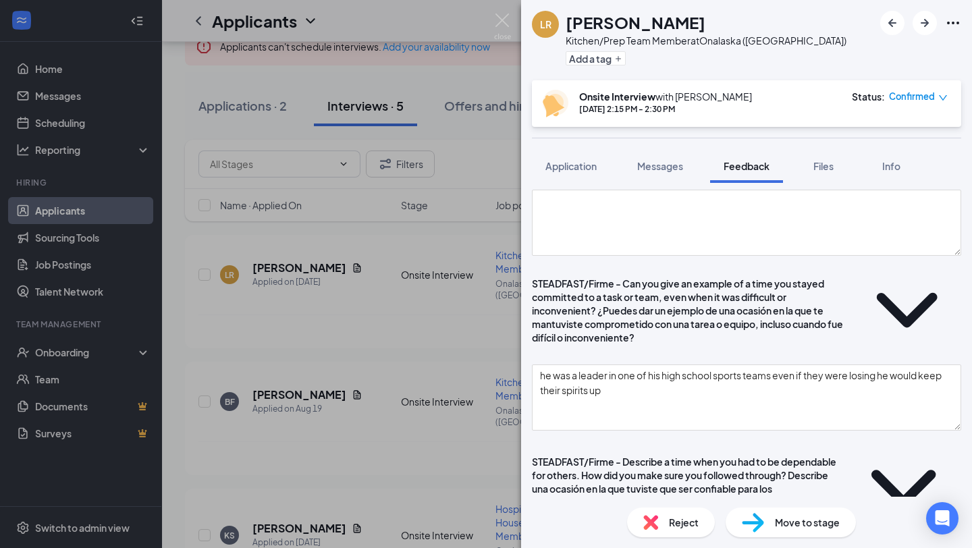
scroll to position [2312, 0]
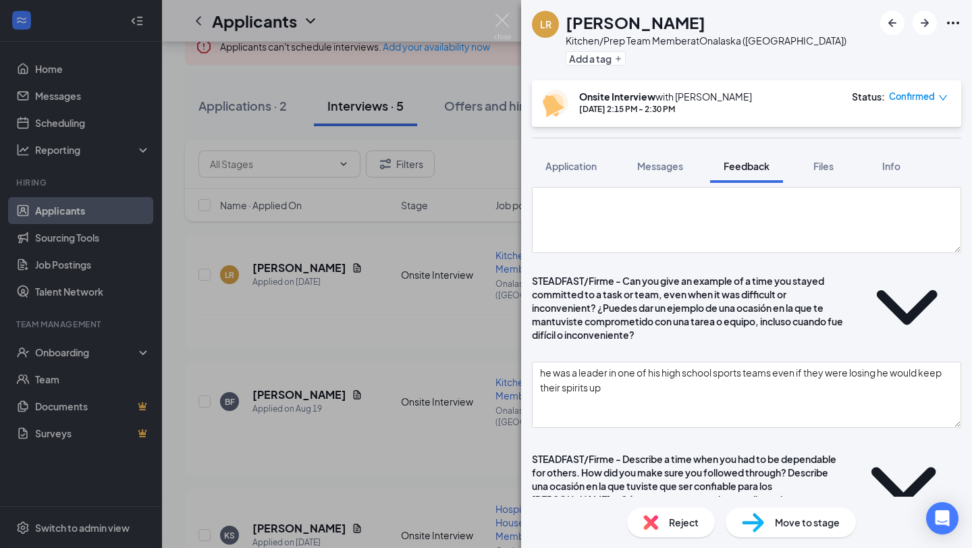
type textarea "s"
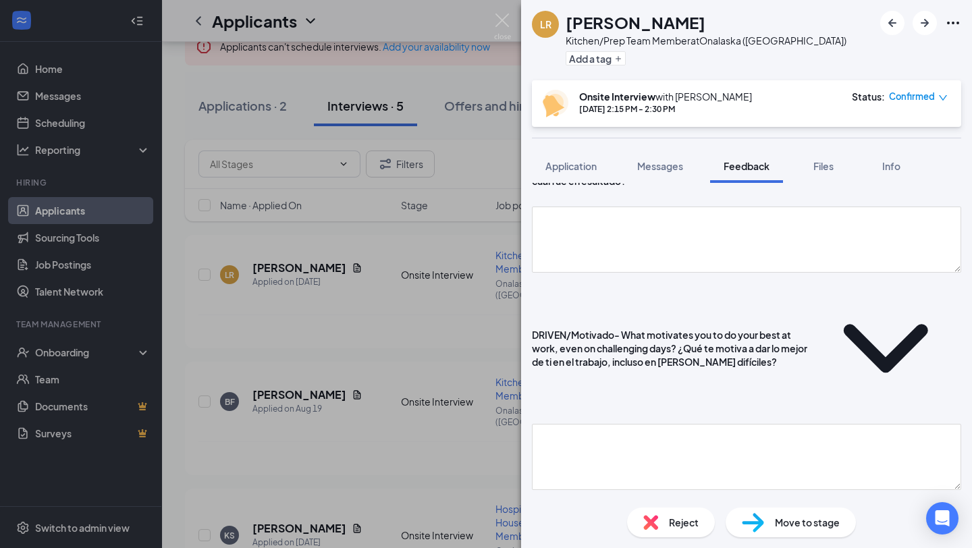
scroll to position [2071, 0]
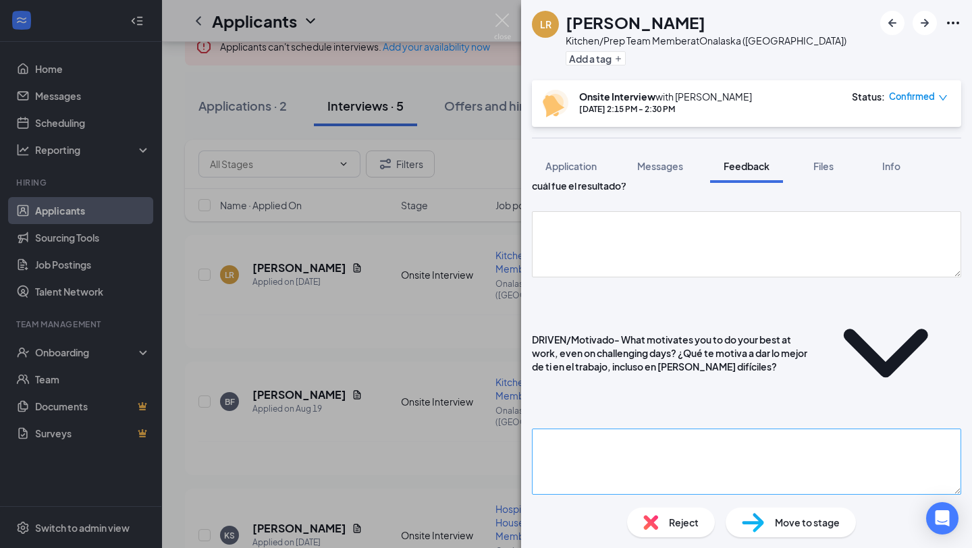
type textarea "in sports he was a leader,he would help train younger receivers on what the pos…"
click at [671, 428] on textarea at bounding box center [746, 461] width 429 height 66
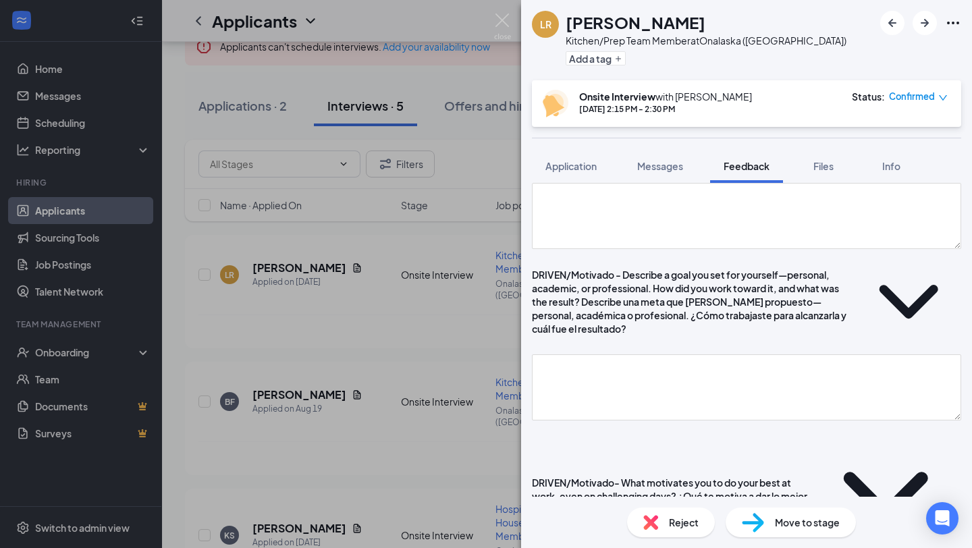
scroll to position [1928, 0]
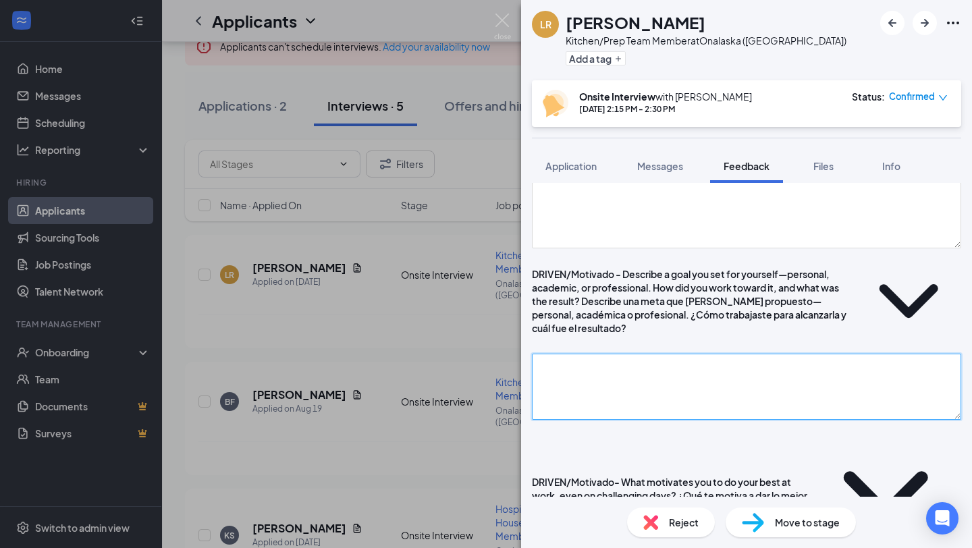
click at [590, 354] on textarea at bounding box center [746, 387] width 429 height 66
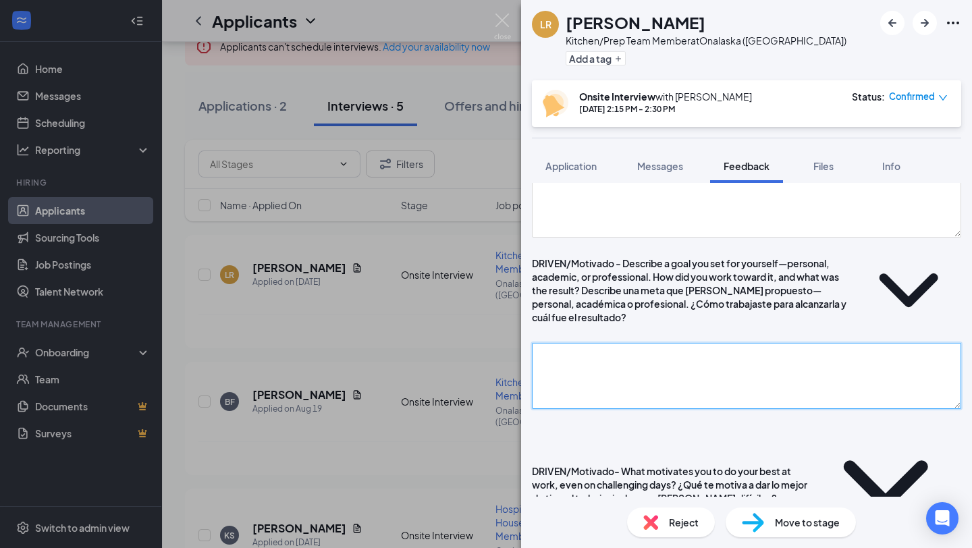
scroll to position [1949, 0]
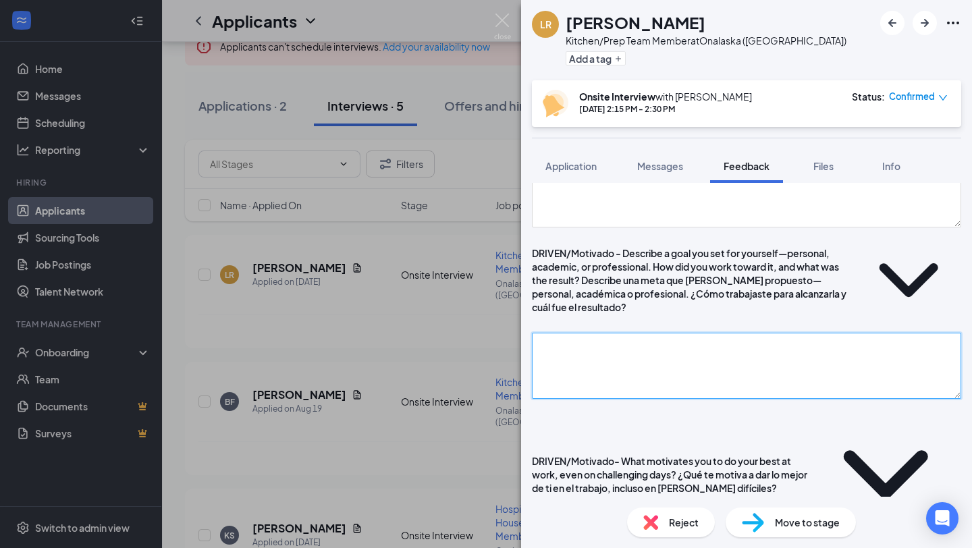
click at [592, 333] on textarea at bounding box center [746, 366] width 429 height 66
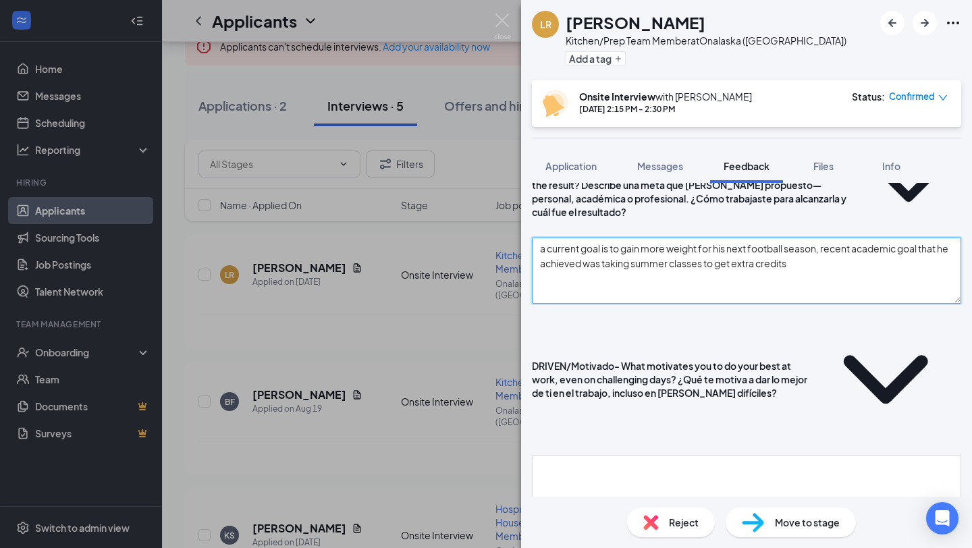
scroll to position [2046, 0]
type textarea "a current goal is to gain more weight for his next football season, recent acad…"
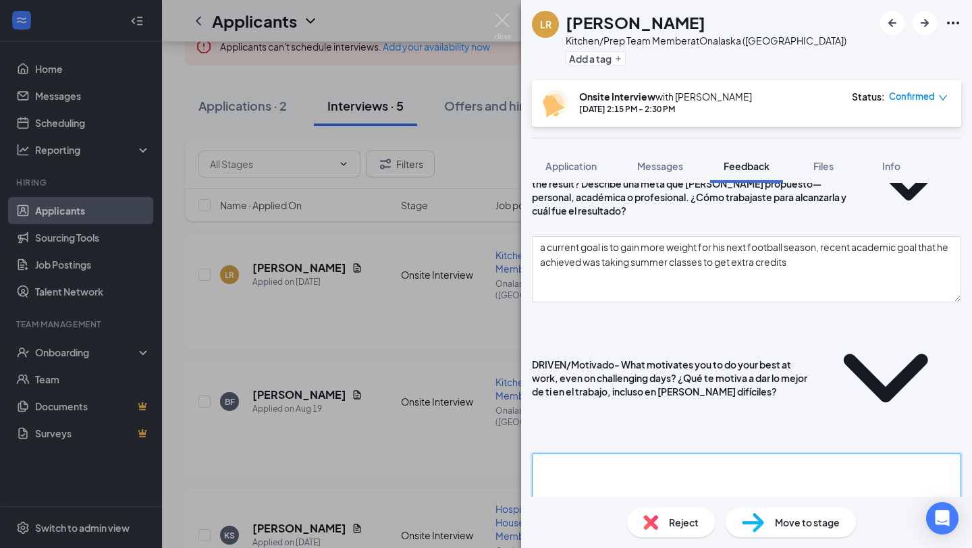
click at [764, 453] on textarea at bounding box center [746, 486] width 429 height 66
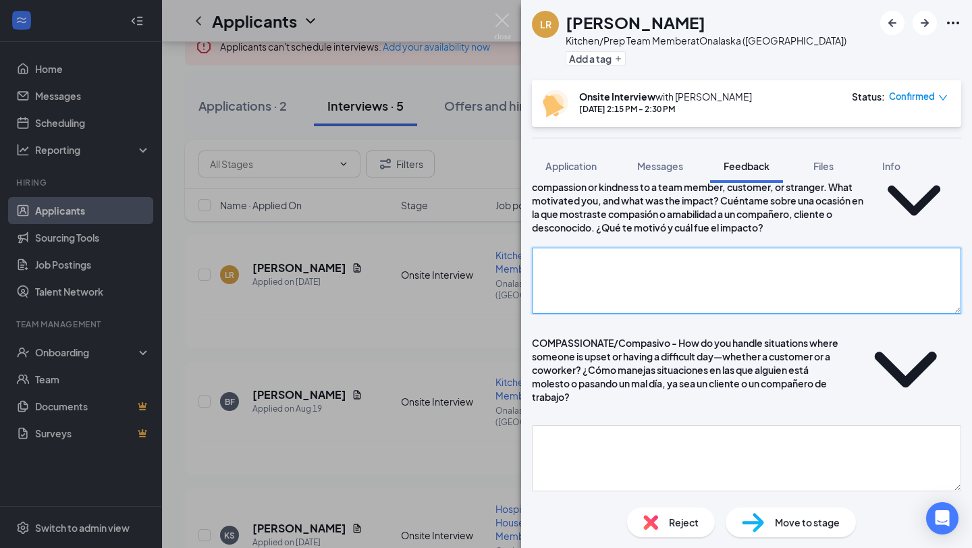
click at [630, 314] on textarea at bounding box center [746, 281] width 429 height 66
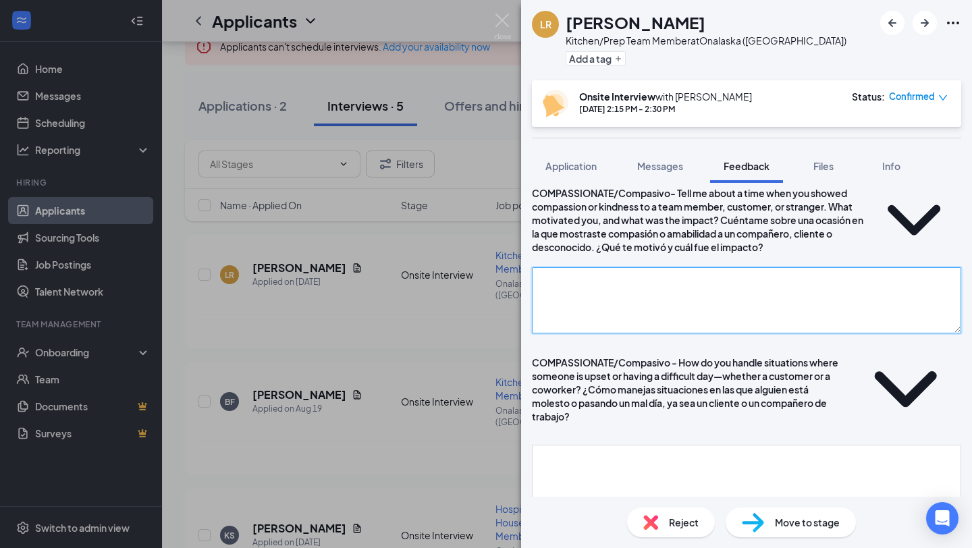
scroll to position [1671, 0]
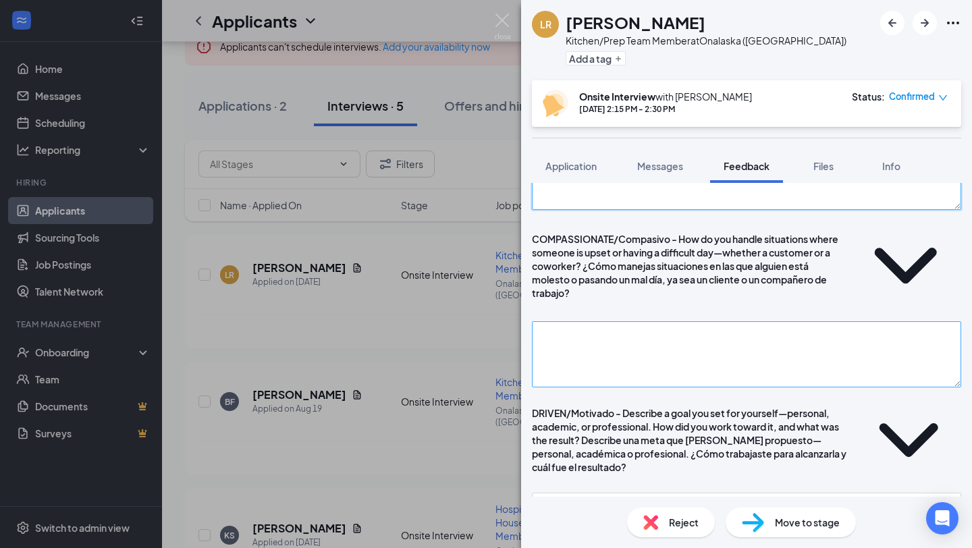
type textarea "he used to work at [GEOGRAPHIC_DATA], he would be attentive"
click at [634, 341] on textarea at bounding box center [746, 354] width 429 height 66
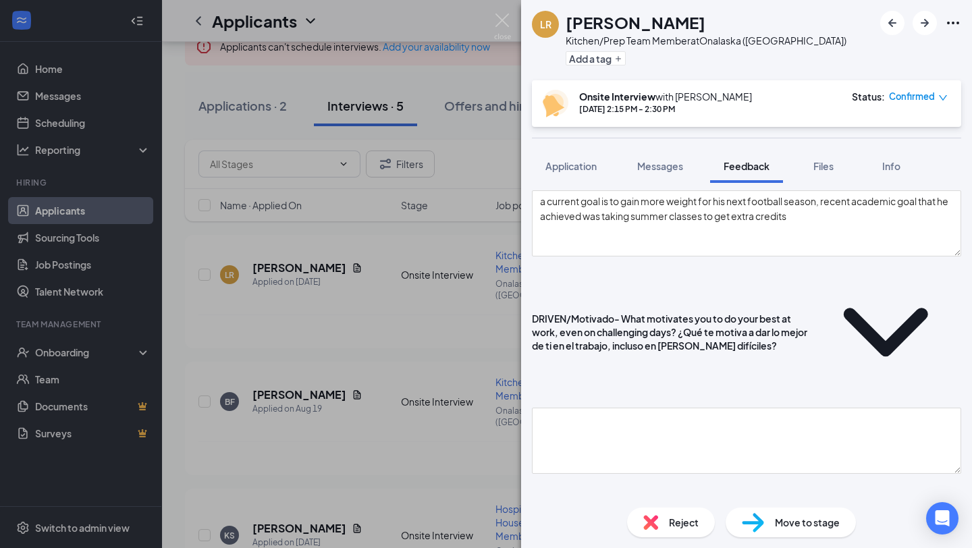
scroll to position [2464, 0]
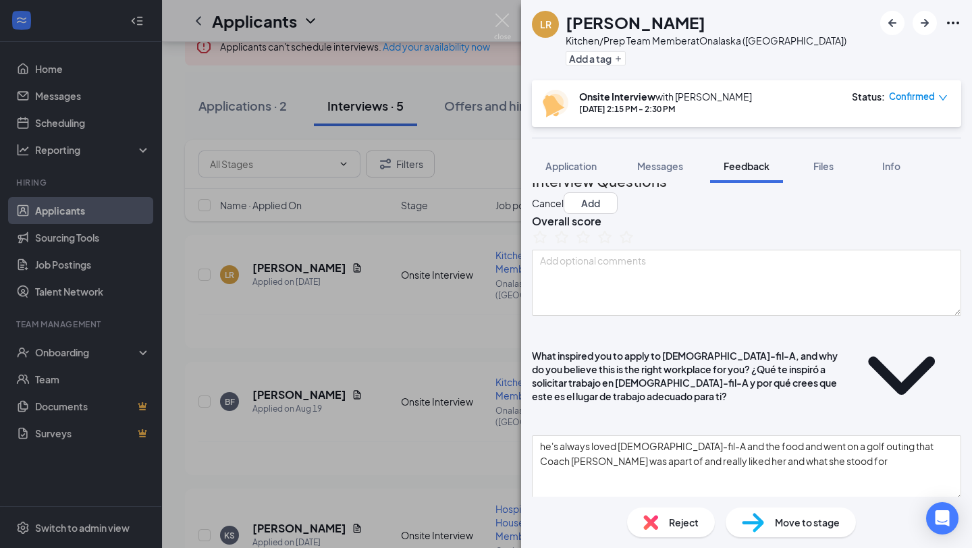
scroll to position [0, 0]
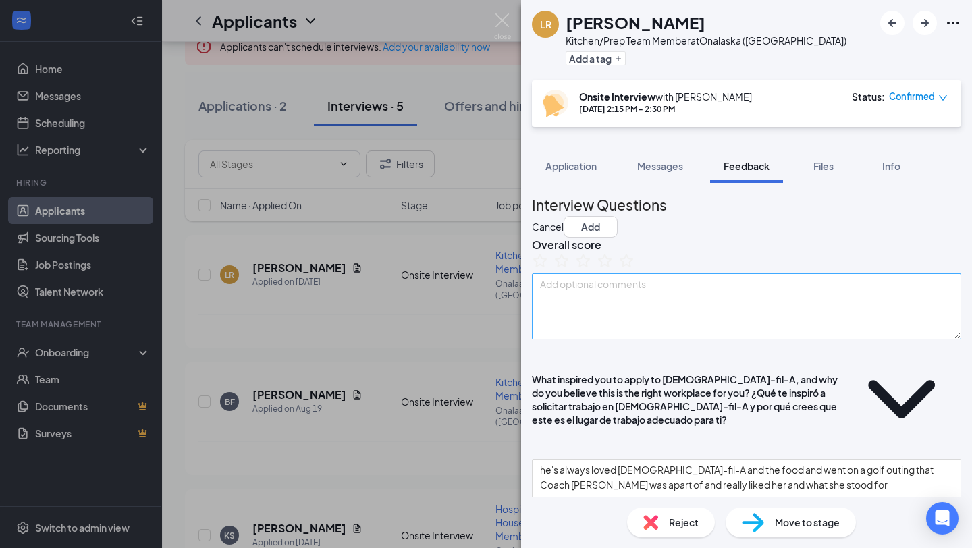
type textarea "very driven, great work ethic, dependable, easy going, nice"
click at [626, 339] on textarea at bounding box center [746, 306] width 429 height 66
type textarea "s"
click at [584, 323] on textarea at bounding box center [746, 306] width 429 height 66
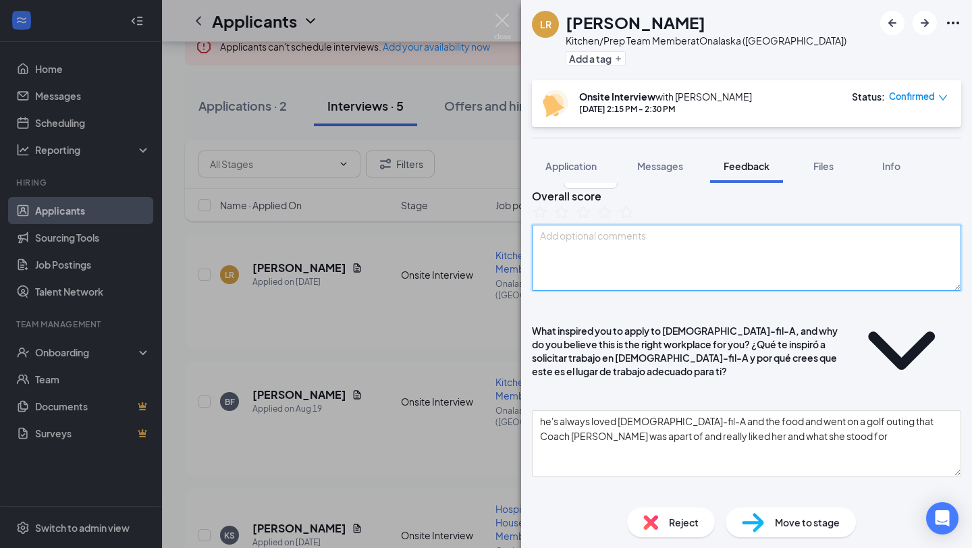
scroll to position [49, 0]
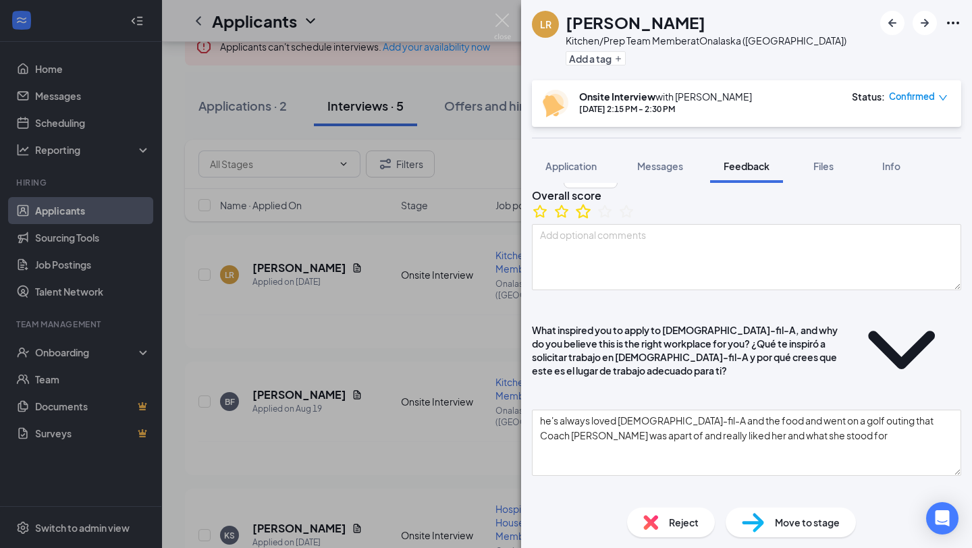
click at [592, 220] on icon "StarBorder" at bounding box center [583, 211] width 18 height 18
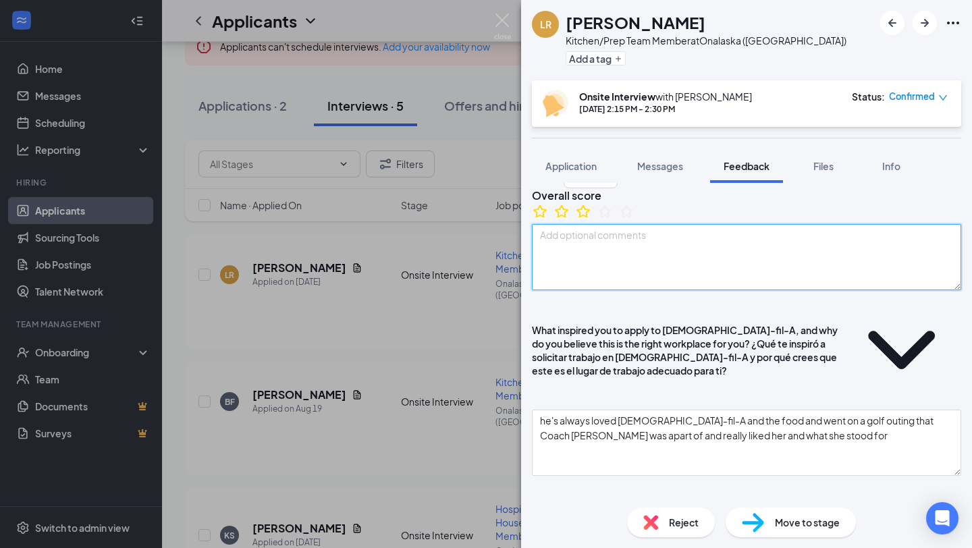
click at [585, 290] on textarea at bounding box center [746, 257] width 429 height 66
click at [580, 273] on textarea at bounding box center [746, 257] width 429 height 66
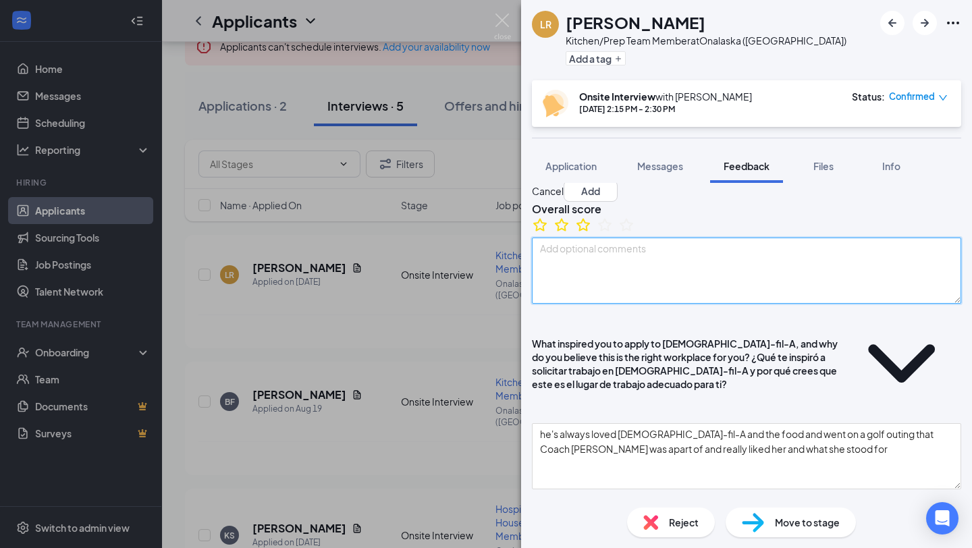
scroll to position [43, 0]
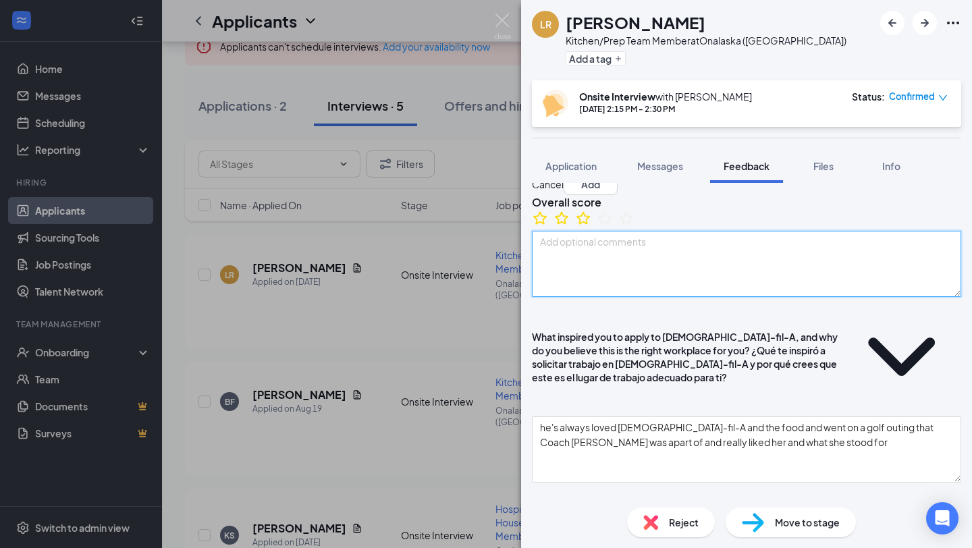
type textarea "I"
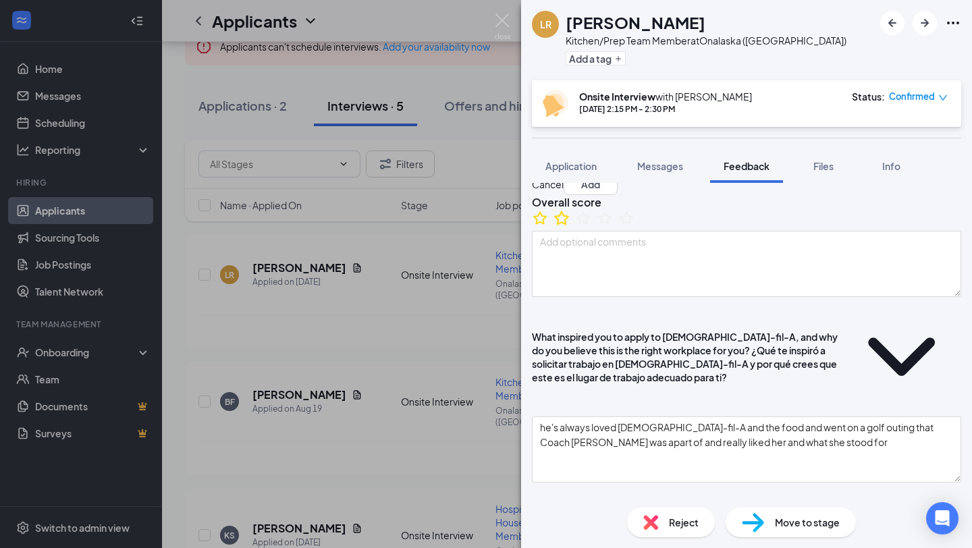
click at [570, 227] on icon "StarBorder" at bounding box center [562, 218] width 18 height 18
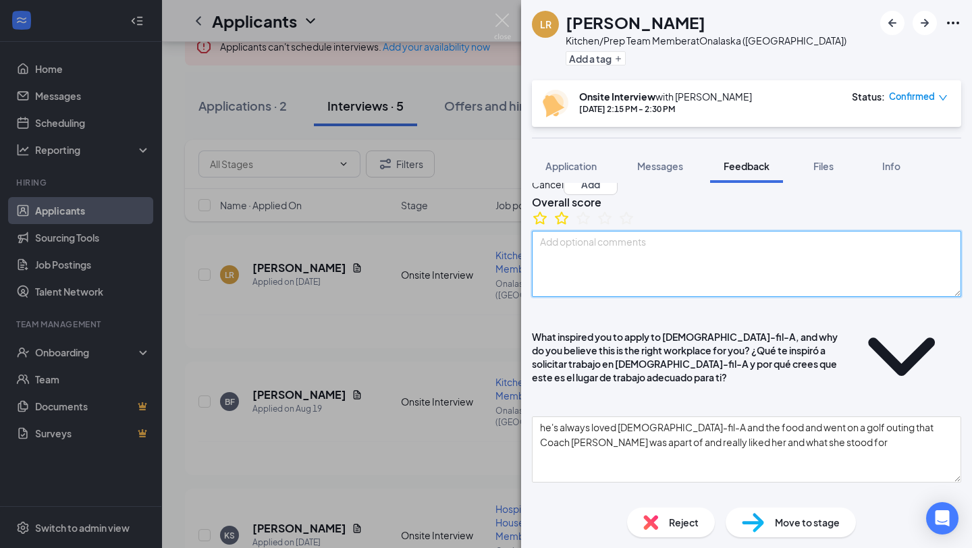
click at [579, 277] on textarea at bounding box center [746, 264] width 429 height 66
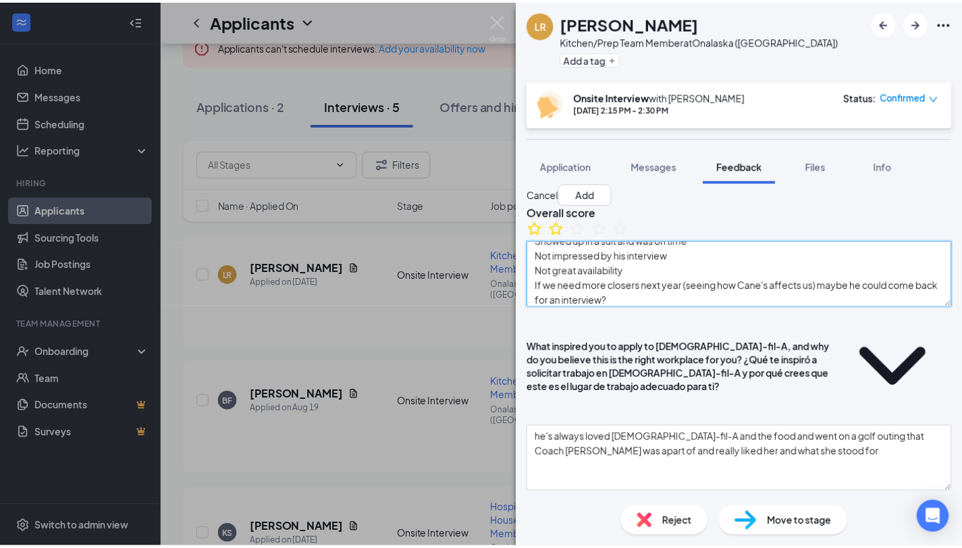
scroll to position [0, 0]
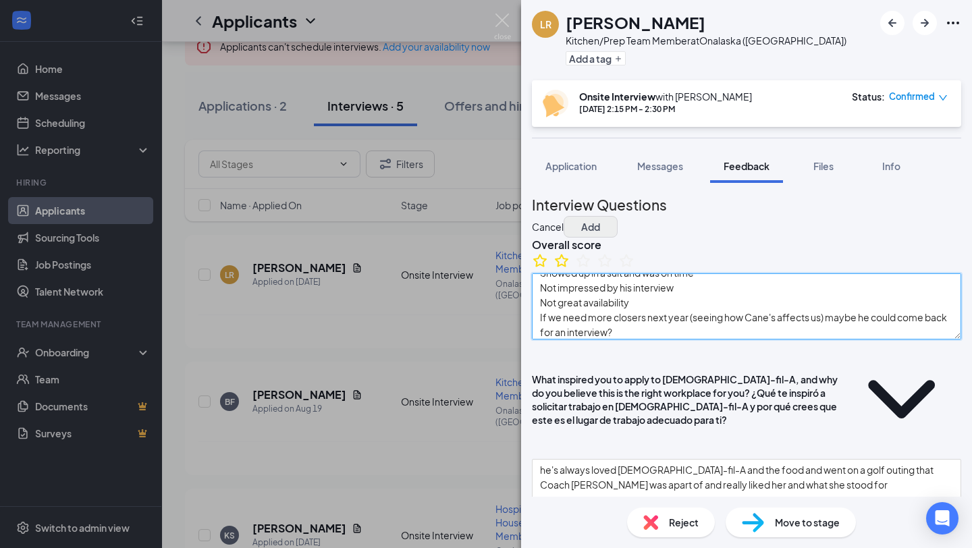
type textarea "Showed up in a suit and was on time Not impressed by his interview Not great av…"
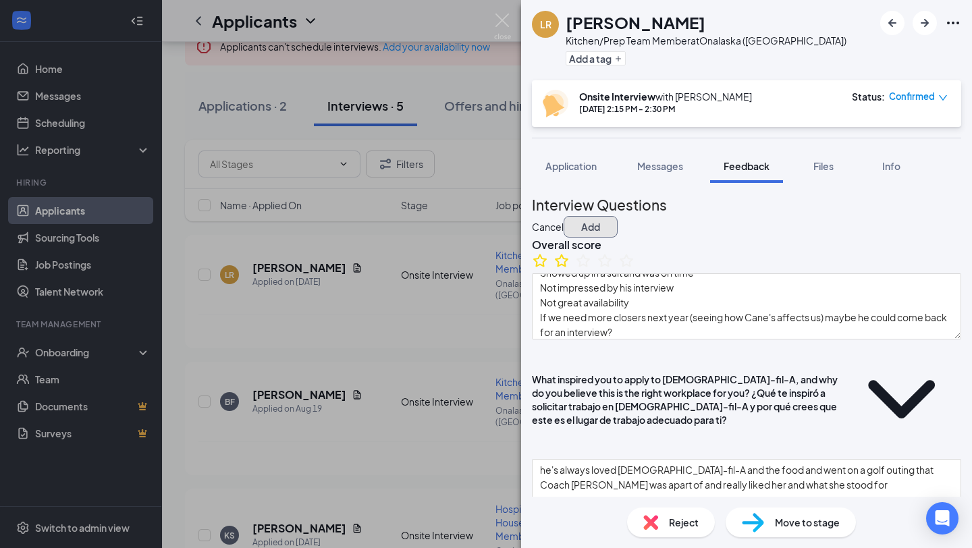
click at [617, 216] on button "Add" at bounding box center [590, 227] width 54 height 22
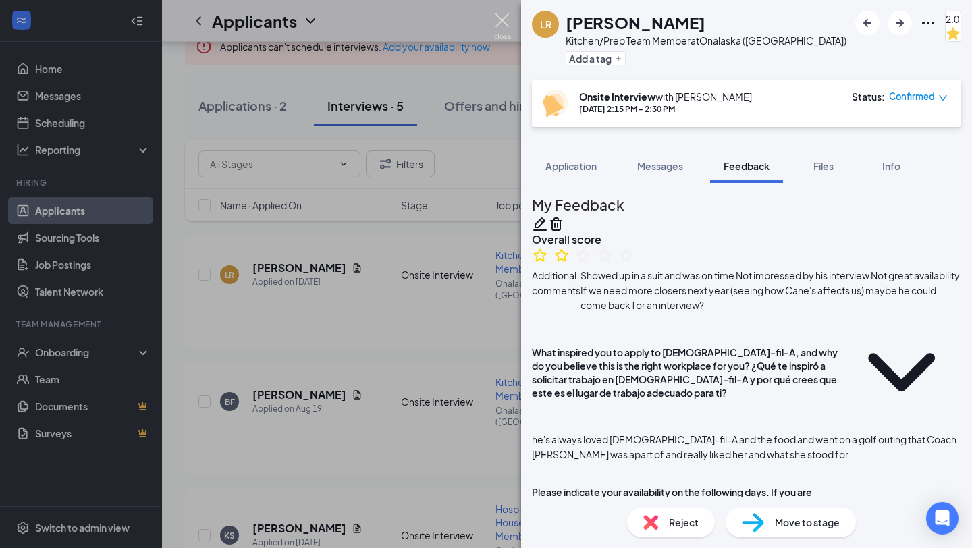
click at [505, 22] on img at bounding box center [502, 26] width 17 height 26
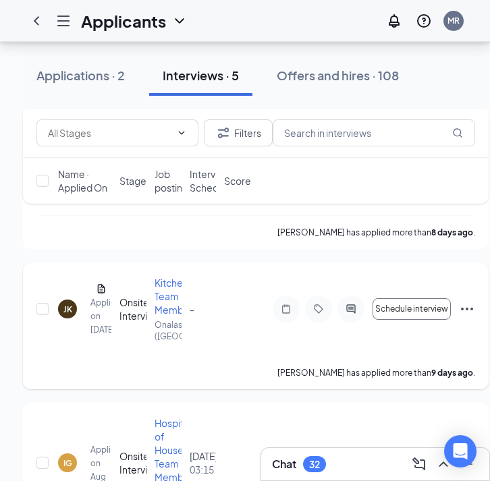
scroll to position [635, 0]
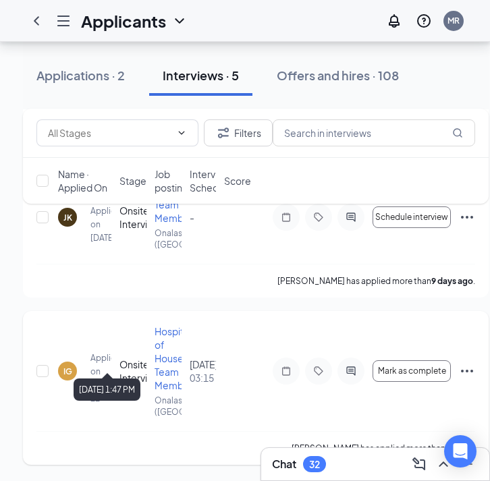
click at [90, 352] on div "Applied on Aug 12" at bounding box center [90, 379] width 0 height 54
click at [65, 366] on div "IG" at bounding box center [67, 371] width 9 height 11
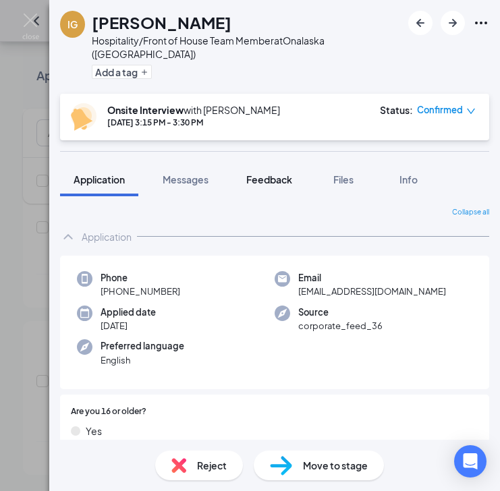
click at [278, 173] on span "Feedback" at bounding box center [269, 179] width 46 height 12
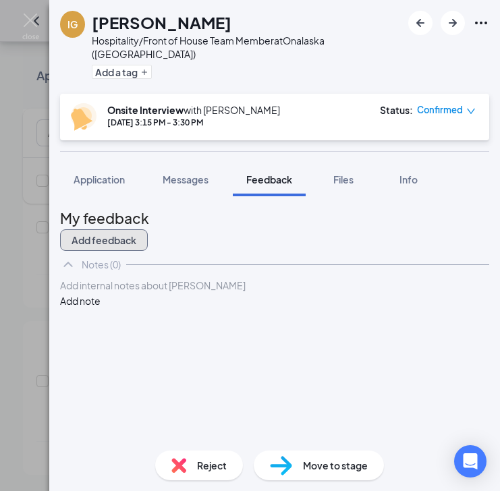
click at [148, 229] on button "Add feedback" at bounding box center [104, 240] width 88 height 22
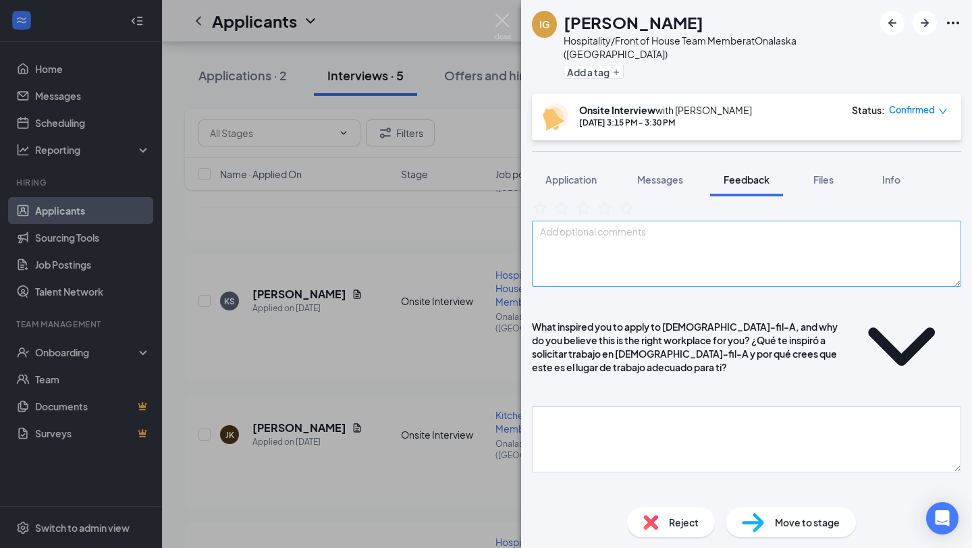
scroll to position [64, 0]
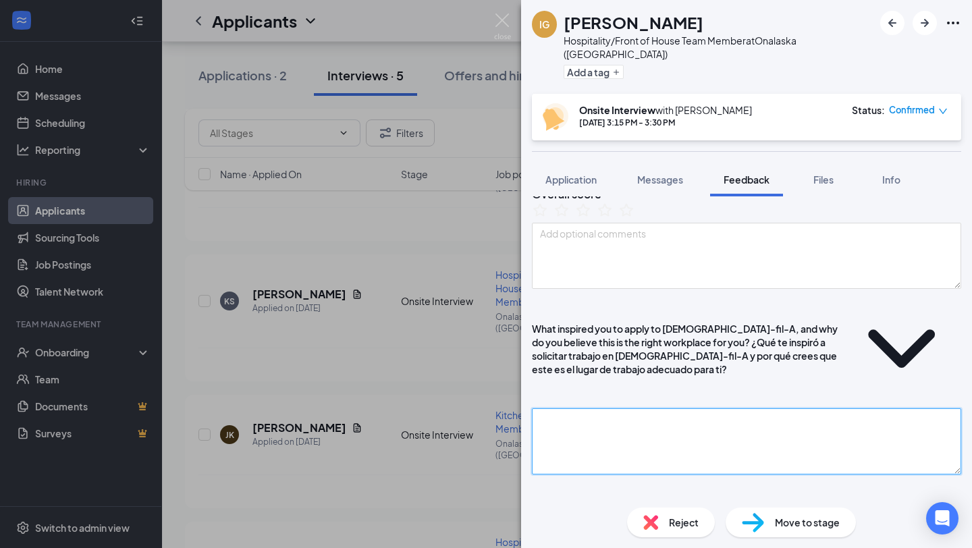
click at [567, 408] on textarea at bounding box center [746, 441] width 429 height 66
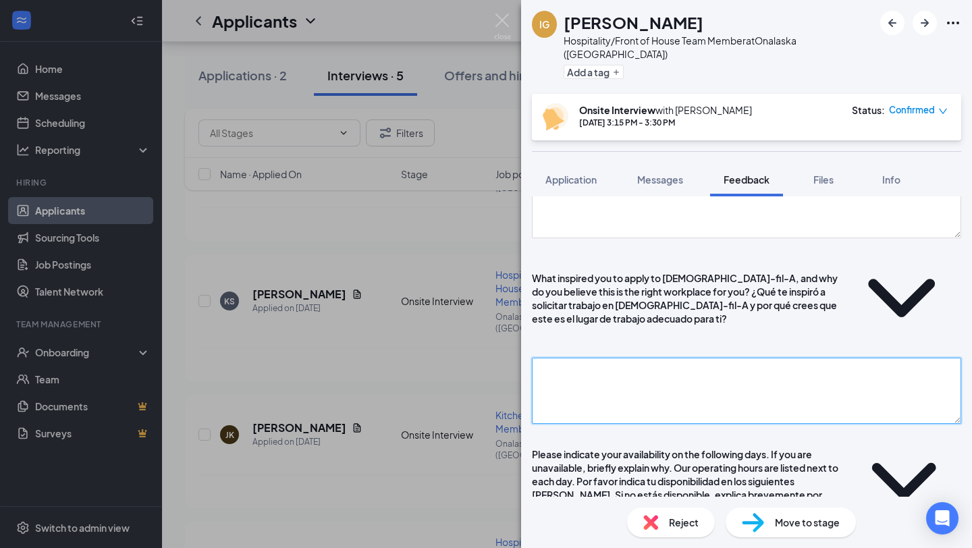
scroll to position [61, 0]
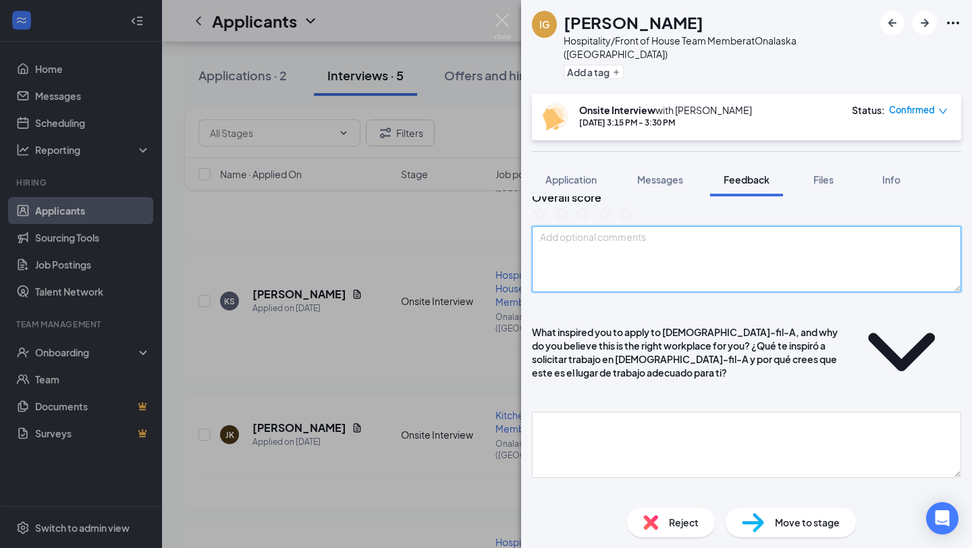
click at [580, 264] on textarea at bounding box center [746, 259] width 429 height 66
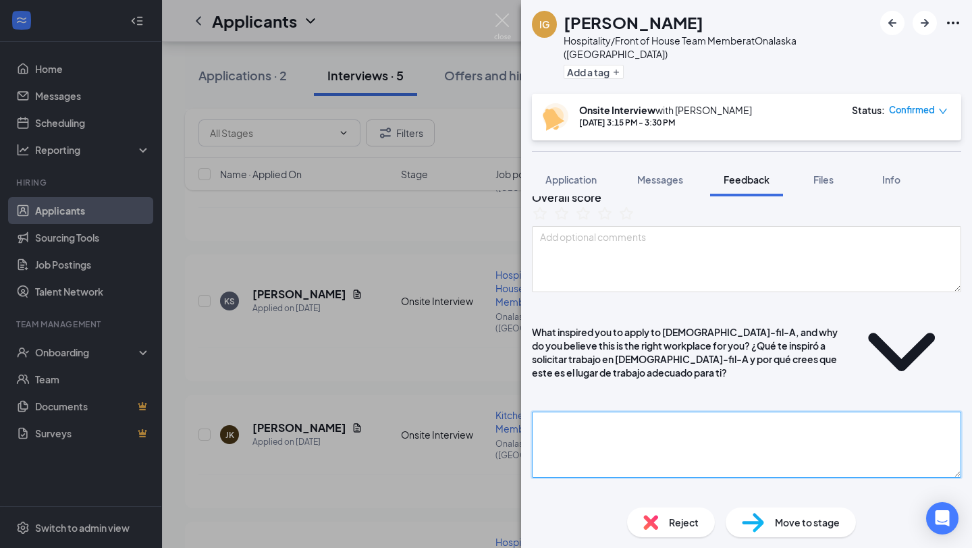
click at [578, 412] on textarea at bounding box center [746, 445] width 429 height 66
type textarea "she's"
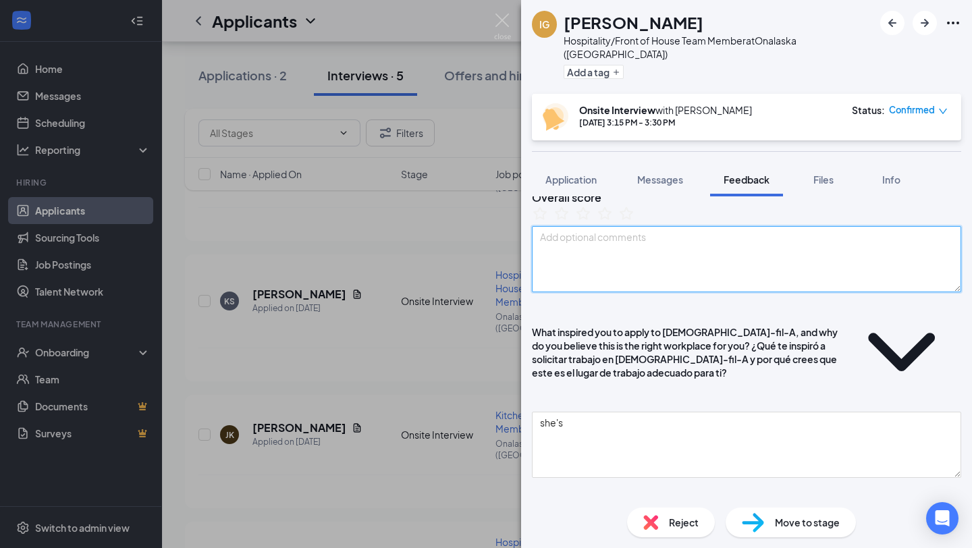
click at [596, 292] on textarea at bounding box center [746, 259] width 429 height 66
drag, startPoint x: 877, startPoint y: 265, endPoint x: 552, endPoint y: 258, distance: 324.6
click at [552, 258] on textarea "she's 15 and wants a second job to save for college and buy a new car" at bounding box center [746, 259] width 429 height 66
type textarea "she's 15 and wants a second job to save for college and buy a new car"
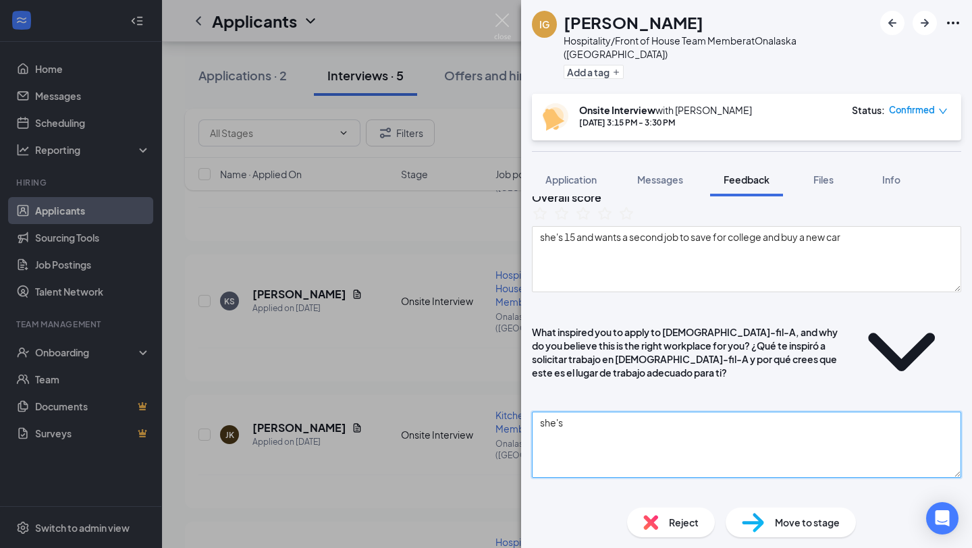
click at [590, 412] on textarea "she's" at bounding box center [746, 445] width 429 height 66
type textarea "s"
paste textarea "she's 15 and wants a second job to save for college and buy a new car"
click at [764, 416] on textarea "she's 15 and wants a second job to save for college and buy a new car" at bounding box center [746, 445] width 429 height 66
click at [889, 412] on textarea "she's 15 and wants a second job to save for college and buy a new car" at bounding box center [746, 445] width 429 height 66
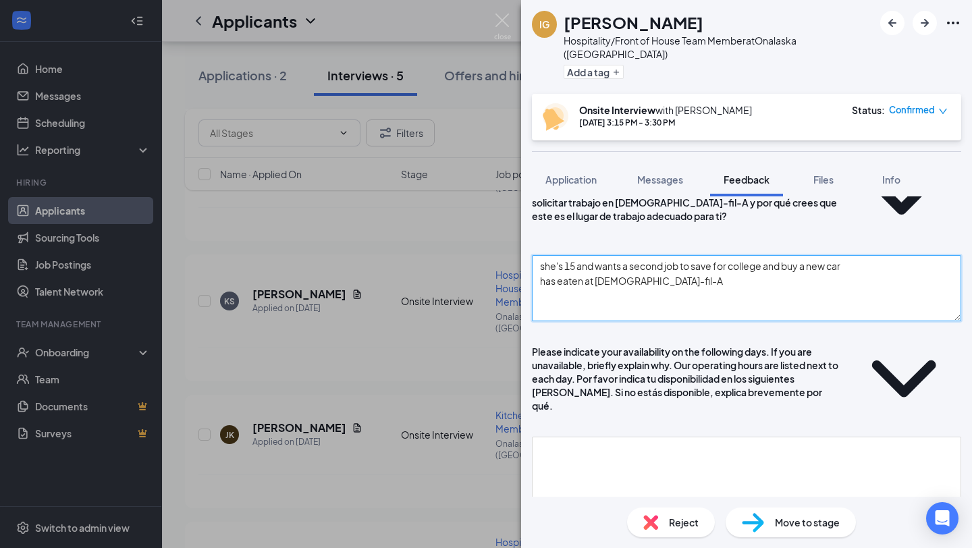
scroll to position [234, 0]
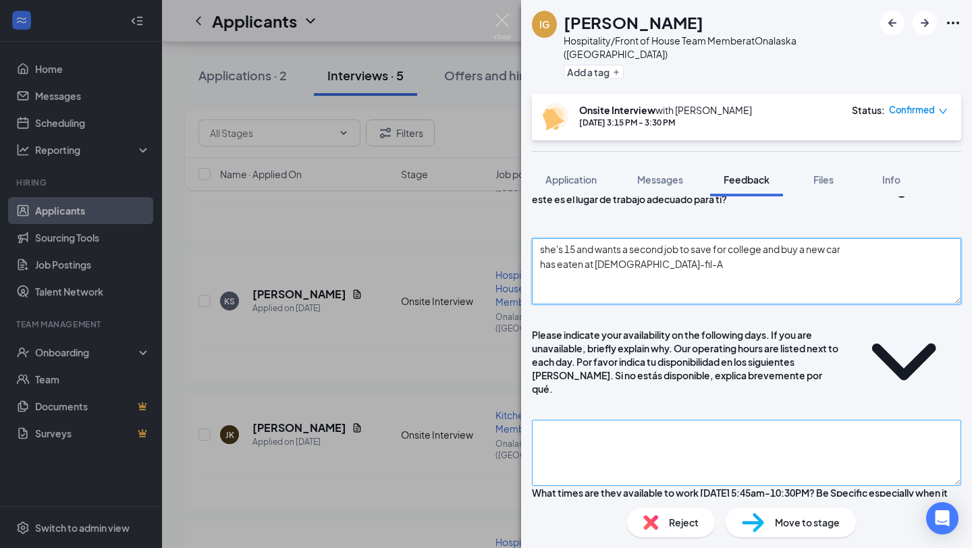
type textarea "she's 15 and wants a second job to save for college and buy a new car has eaten…"
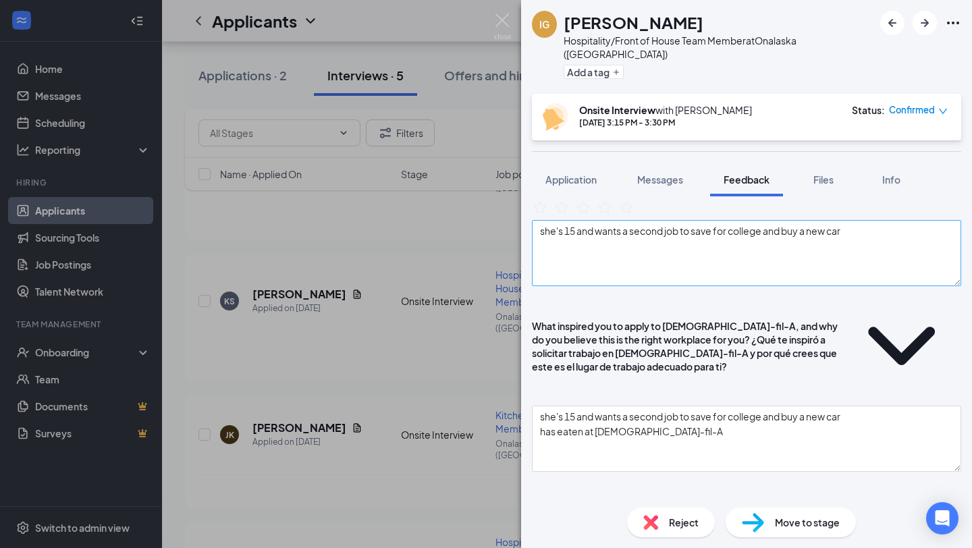
scroll to position [66, 0]
click at [683, 271] on textarea "she's 15 and wants a second job to save for college and buy a new car" at bounding box center [746, 254] width 429 height 66
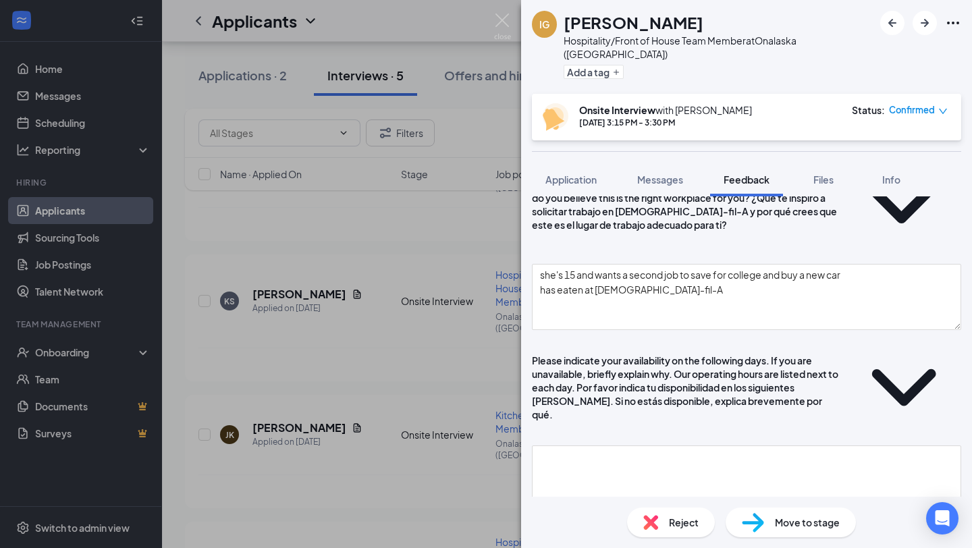
scroll to position [245, 0]
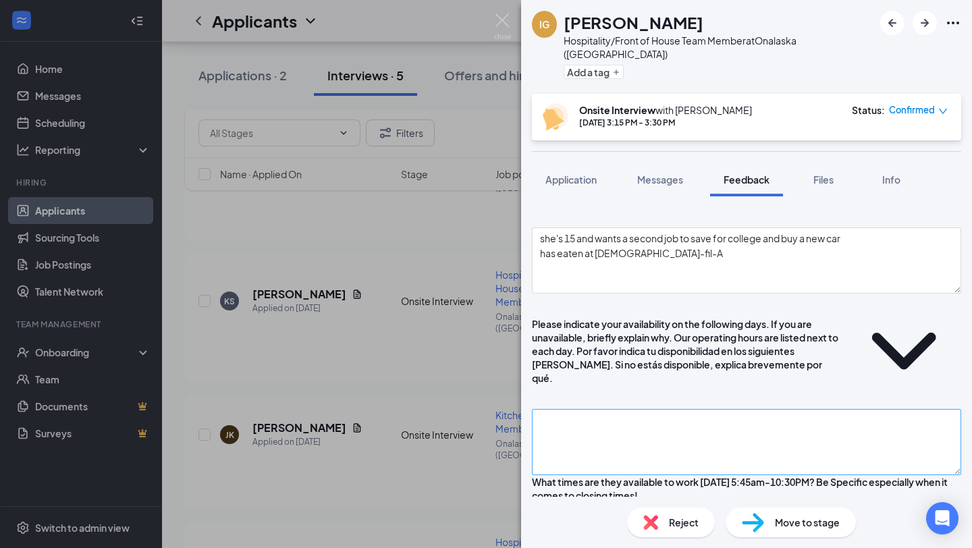
type textarea "she's 15 and wants a second job to save for college and buy a new car Features …"
click at [720, 409] on textarea at bounding box center [746, 442] width 429 height 66
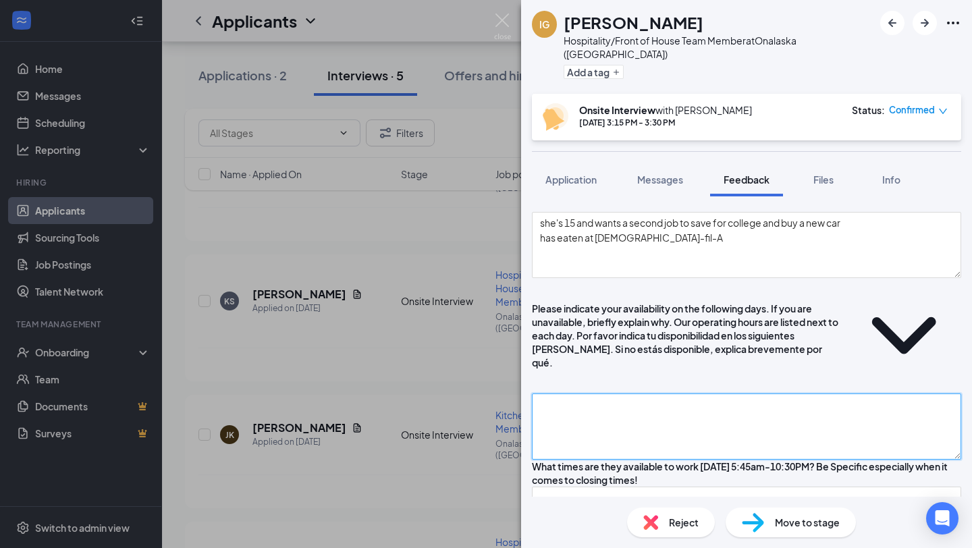
scroll to position [261, 0]
click at [602, 393] on textarea at bounding box center [746, 426] width 429 height 66
click at [669, 393] on textarea "maximum: minimum:" at bounding box center [746, 426] width 429 height 66
click at [630, 393] on textarea "maximum: minimum:" at bounding box center [746, 426] width 429 height 66
click at [649, 393] on textarea "maximum: as many as she can get minimum:" at bounding box center [746, 426] width 429 height 66
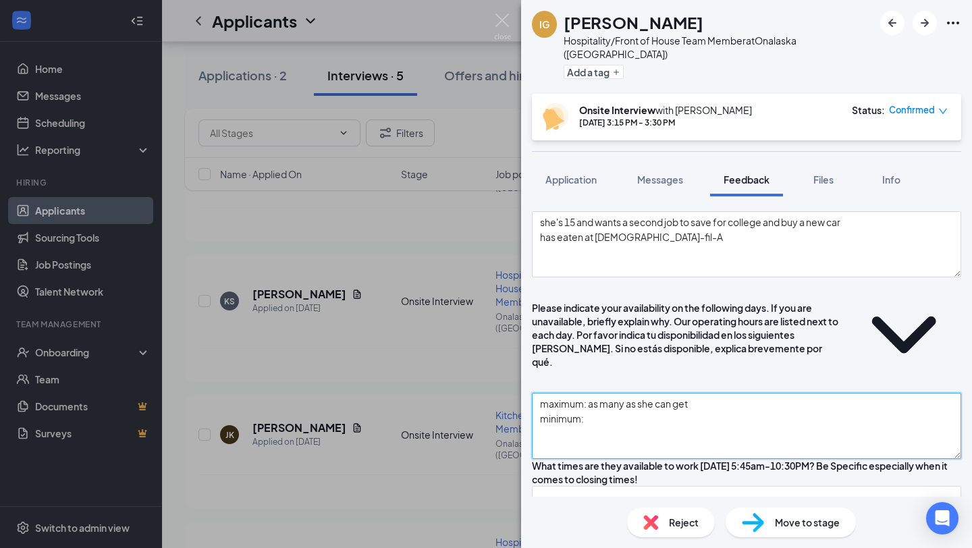
click at [617, 393] on textarea "maximum: as many as she can get minimum:" at bounding box center [746, 426] width 429 height 66
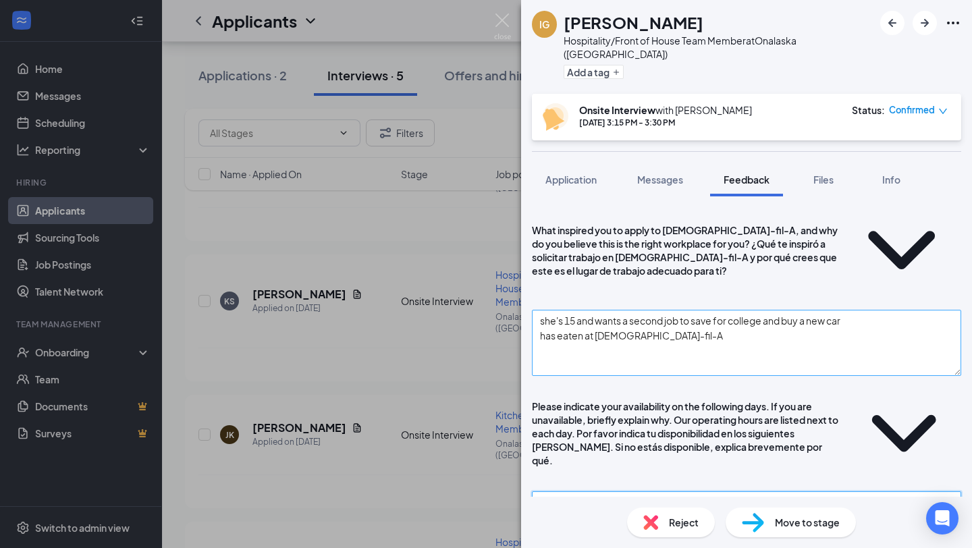
scroll to position [65, 0]
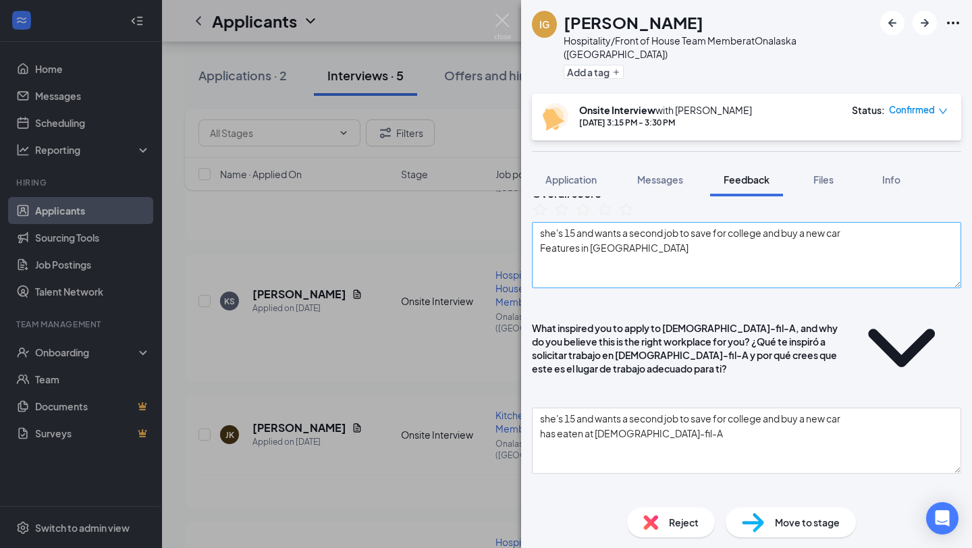
type textarea "maximum: as many as she can get minimum: whatever if she gets this job this wou…"
click at [674, 268] on textarea "she's 15 and wants a second job to save for college and buy a new car Features …" at bounding box center [746, 255] width 429 height 66
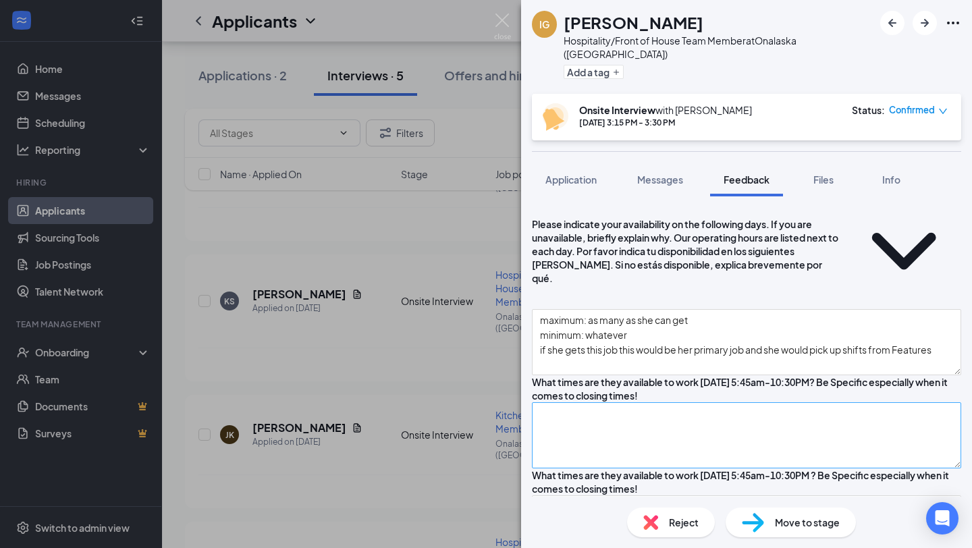
scroll to position [343, 0]
click at [653, 404] on textarea at bounding box center [746, 437] width 429 height 66
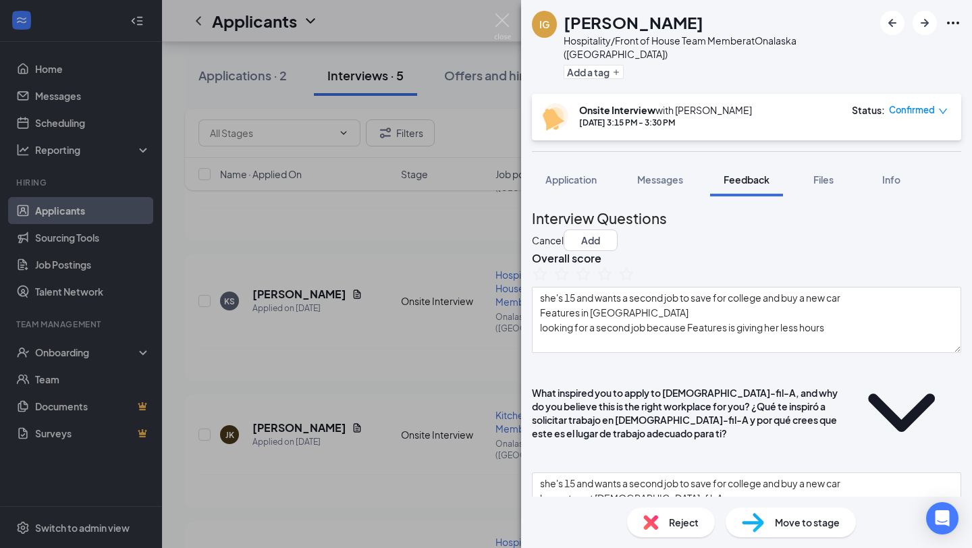
scroll to position [31, 0]
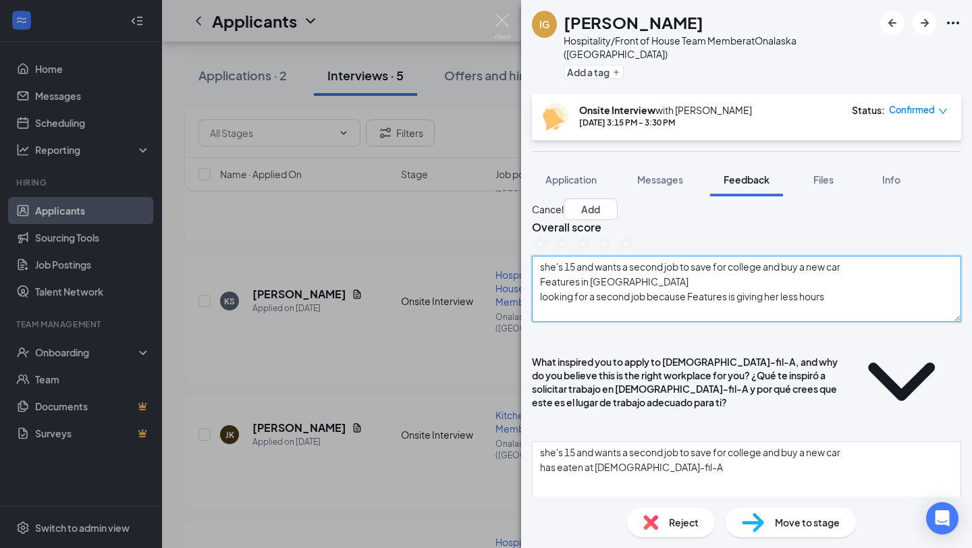
click at [866, 316] on textarea "she's 15 and wants a second job to save for college and buy a new car Features …" at bounding box center [746, 289] width 429 height 66
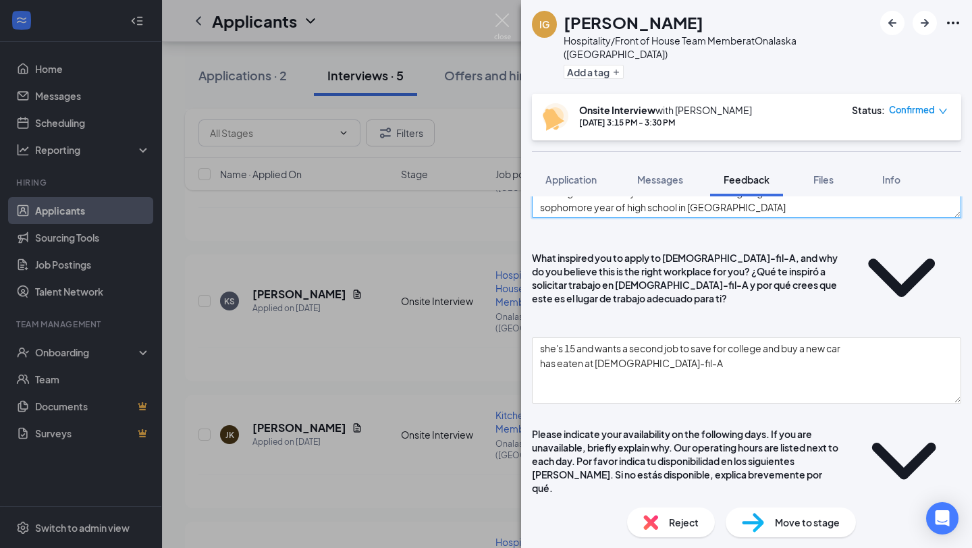
scroll to position [47, 0]
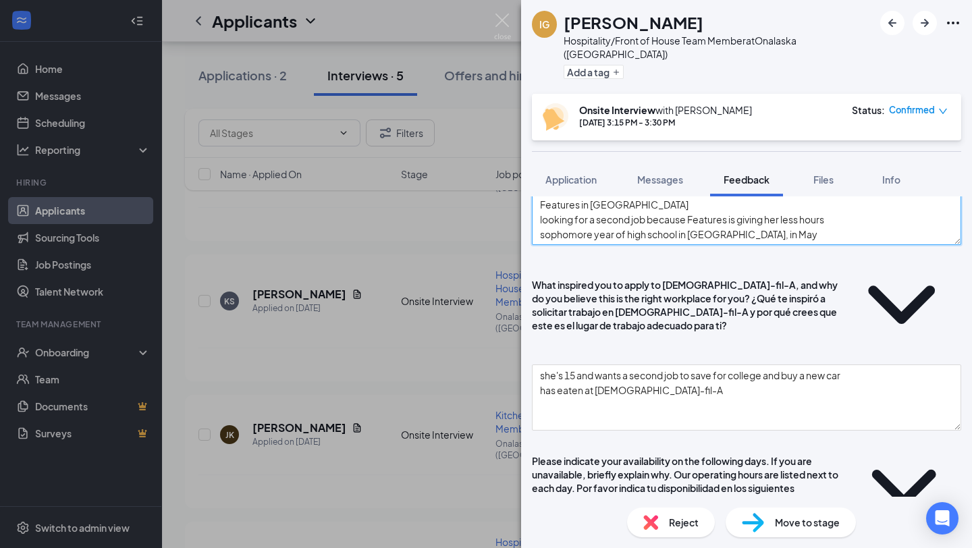
click at [787, 245] on textarea "she's 15 and wants a second job to save for college and buy a new car Features …" at bounding box center [746, 212] width 429 height 66
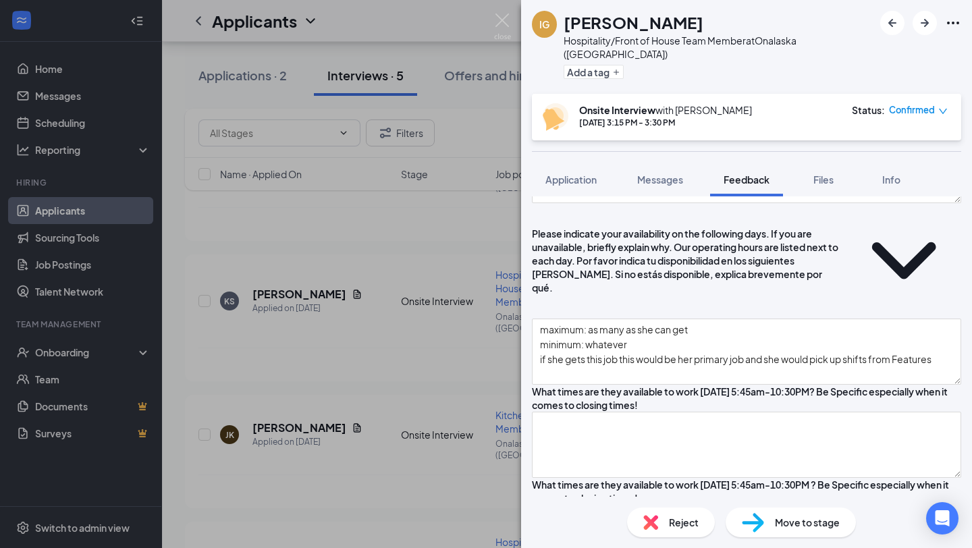
scroll to position [336, 0]
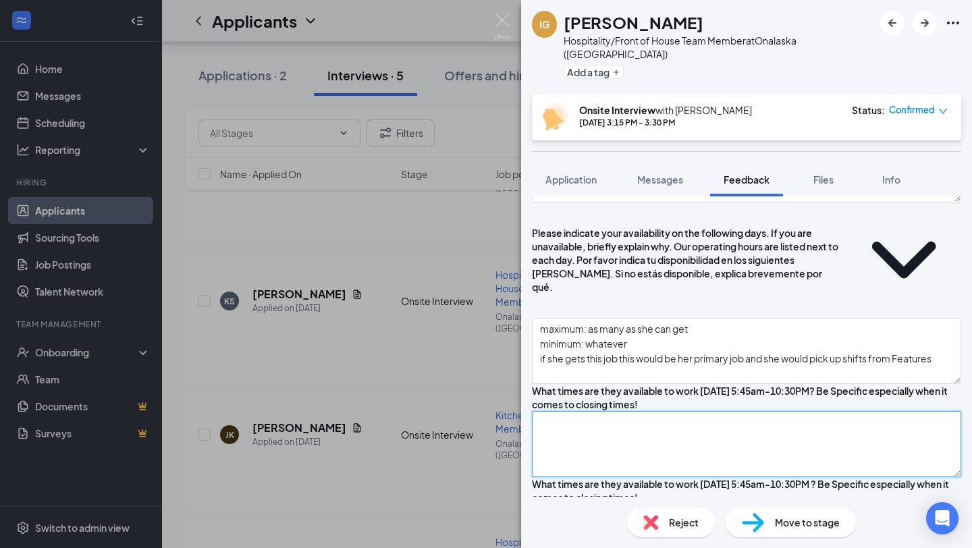
click at [694, 411] on textarea at bounding box center [746, 444] width 429 height 66
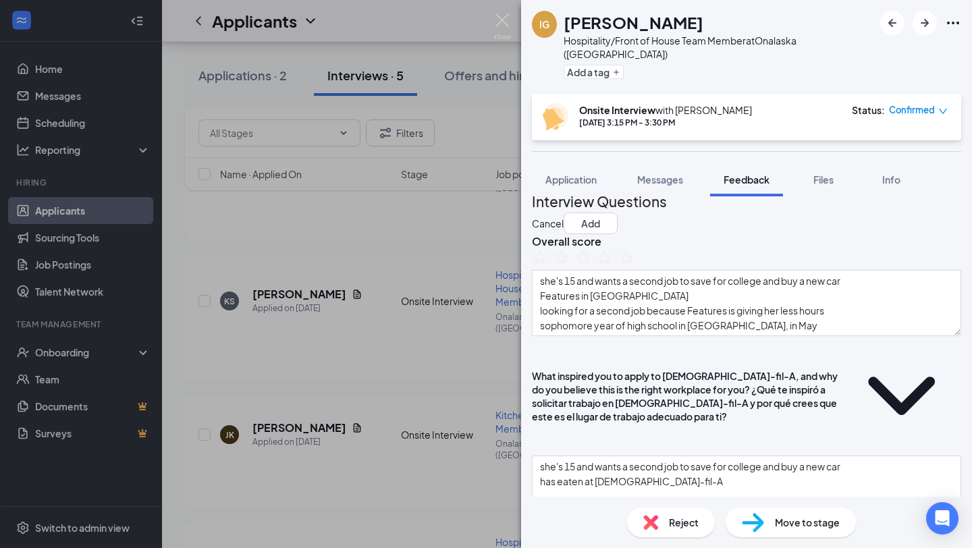
scroll to position [0, 0]
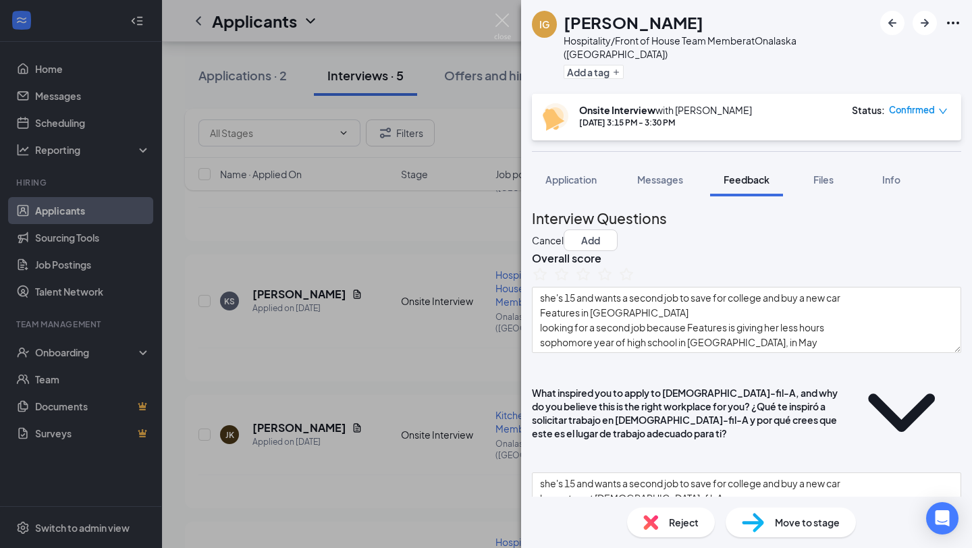
click at [796, 353] on div "Overall score she's 15 and wants a second job to save for college and buy a new…" at bounding box center [746, 302] width 429 height 102
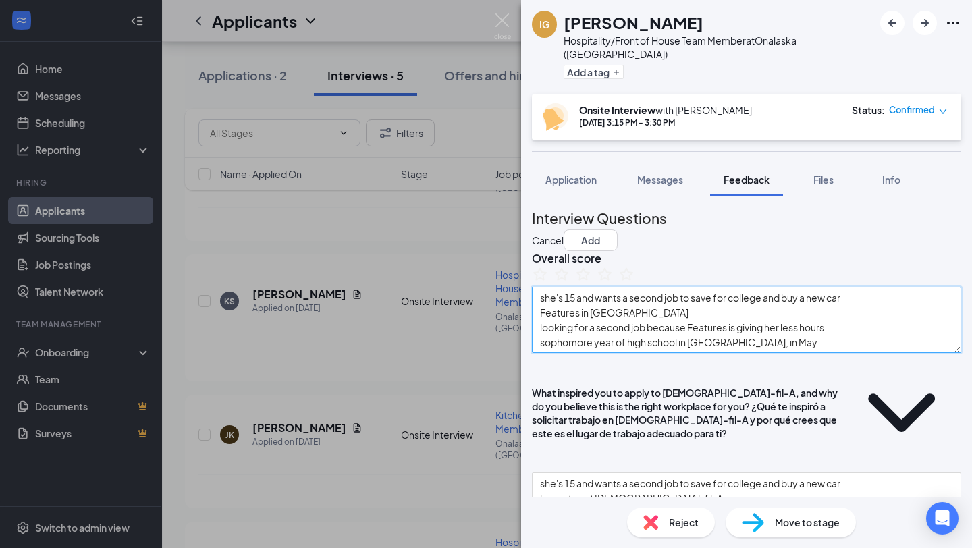
click at [776, 351] on textarea "she's 15 and wants a second job to save for college and buy a new car Features …" at bounding box center [746, 320] width 429 height 66
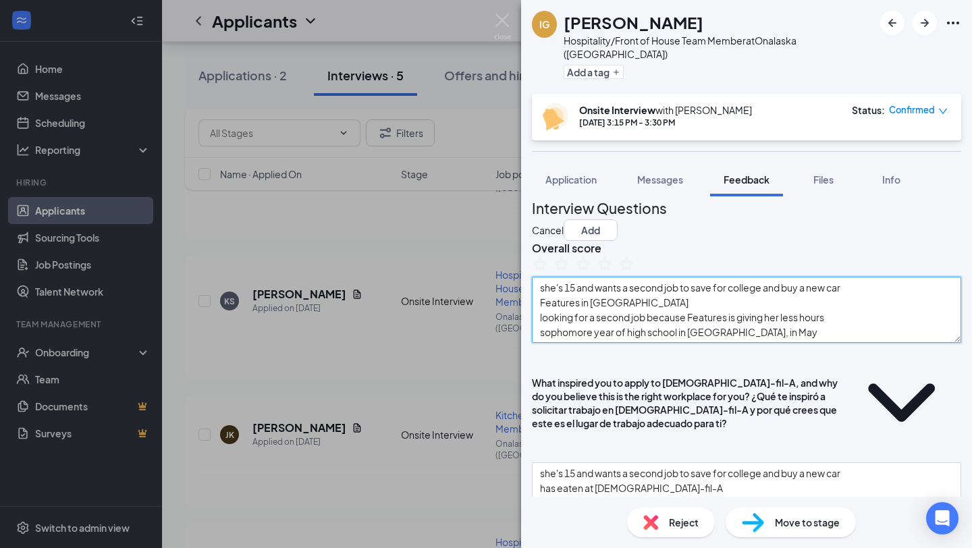
click at [777, 343] on textarea "she's 15 and wants a second job to save for college and buy a new car Features …" at bounding box center [746, 310] width 429 height 66
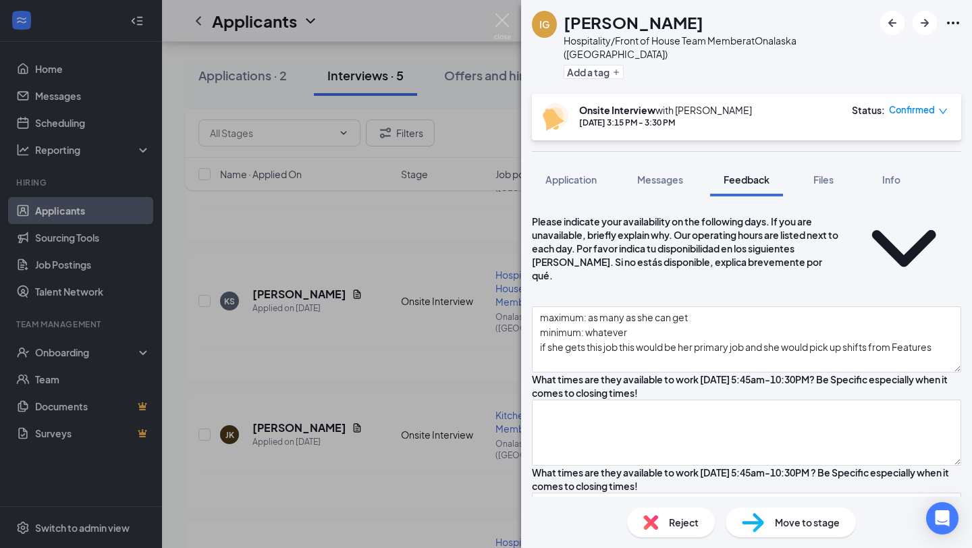
scroll to position [366, 0]
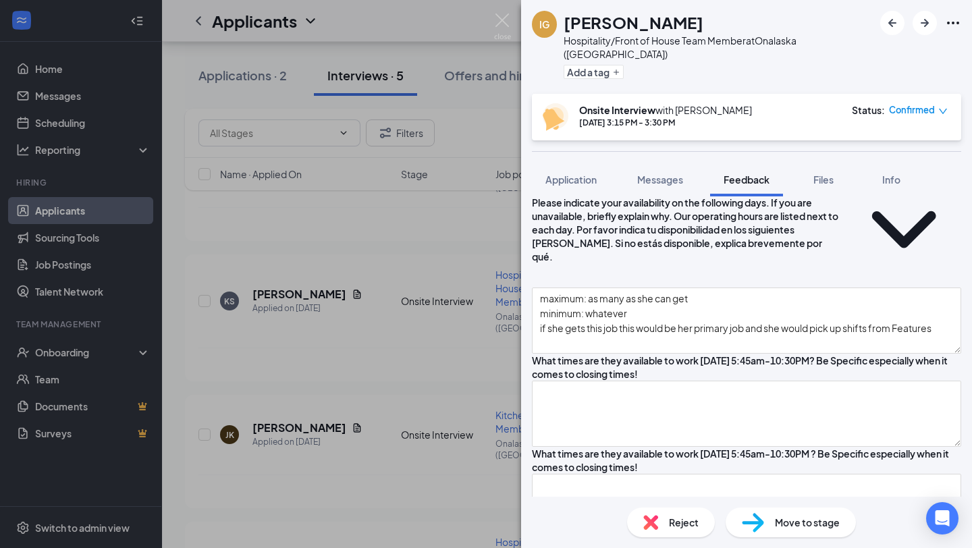
type textarea "she's 15 and wants a second job to save for college and buy a new car Features …"
click at [630, 381] on textarea at bounding box center [746, 414] width 429 height 66
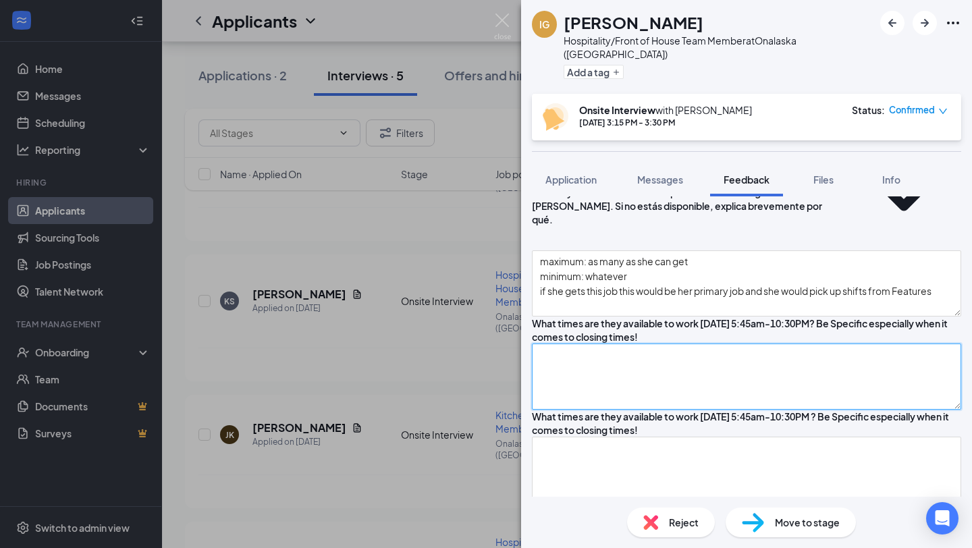
scroll to position [402, 0]
click at [563, 345] on textarea at bounding box center [746, 378] width 429 height 66
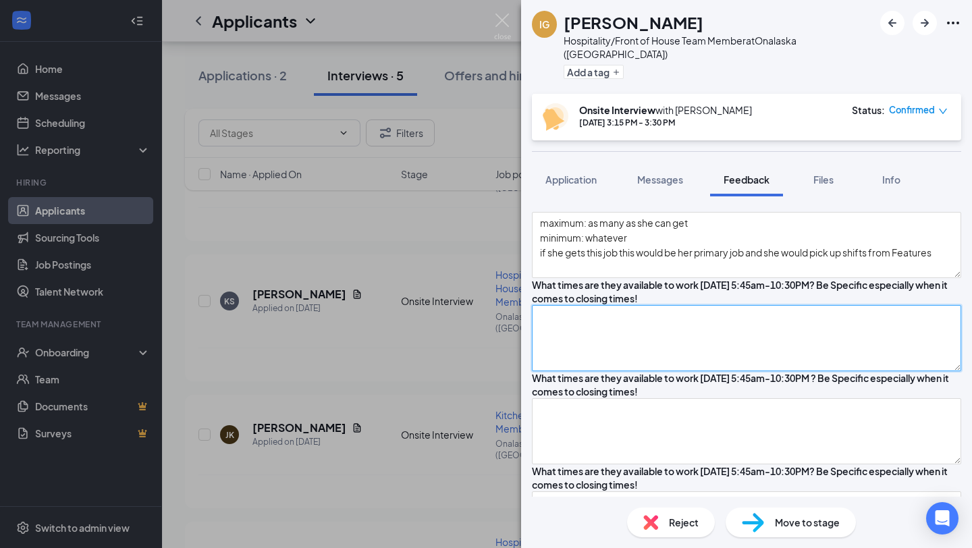
scroll to position [414, 0]
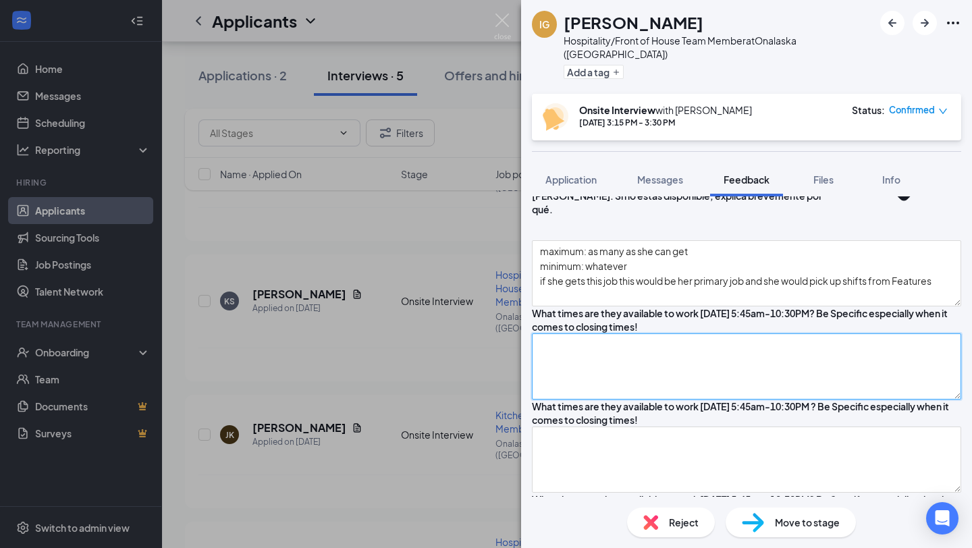
click at [630, 333] on textarea at bounding box center [746, 366] width 429 height 66
type textarea "3"
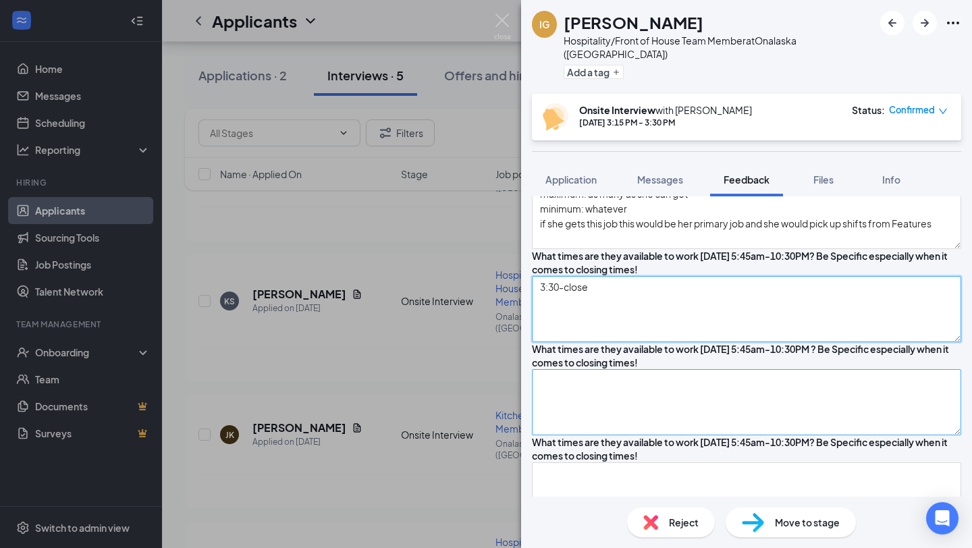
type textarea "3:30-close"
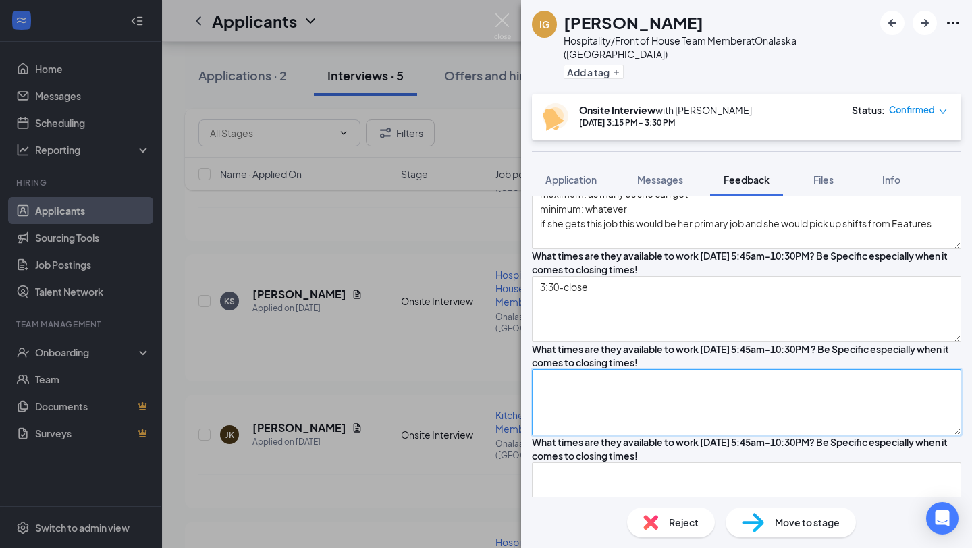
click at [590, 369] on textarea at bounding box center [746, 402] width 429 height 66
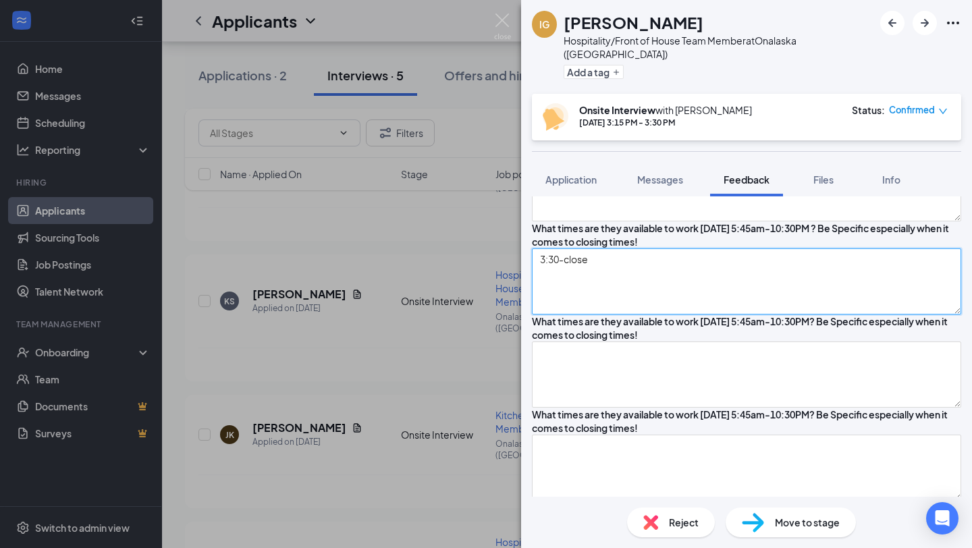
scroll to position [617, 0]
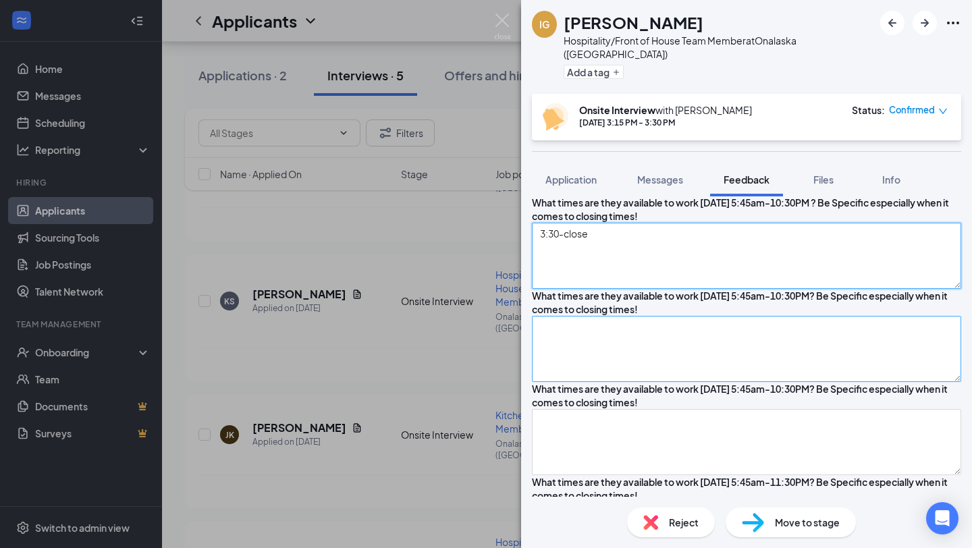
type textarea "3:30-close"
click at [568, 351] on textarea at bounding box center [746, 349] width 429 height 66
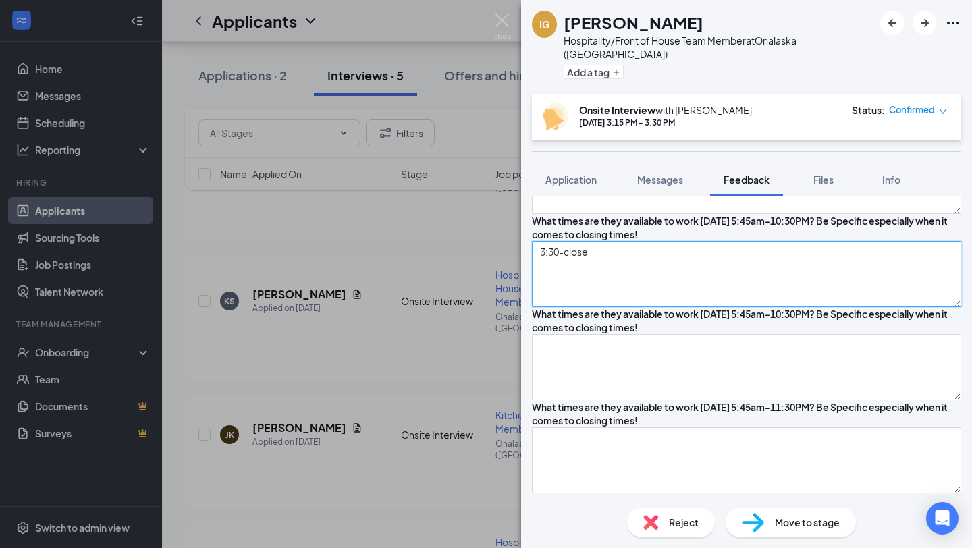
scroll to position [724, 0]
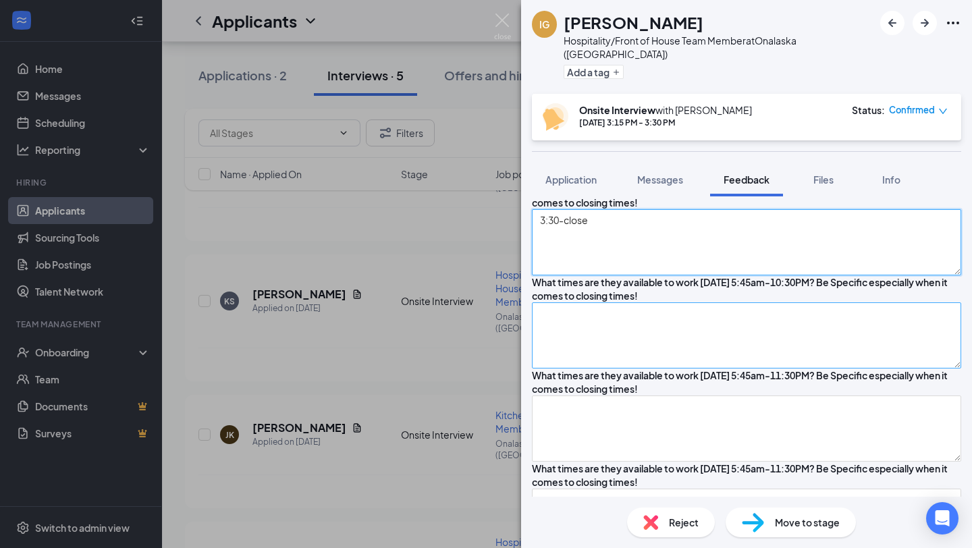
type textarea "3:30-close"
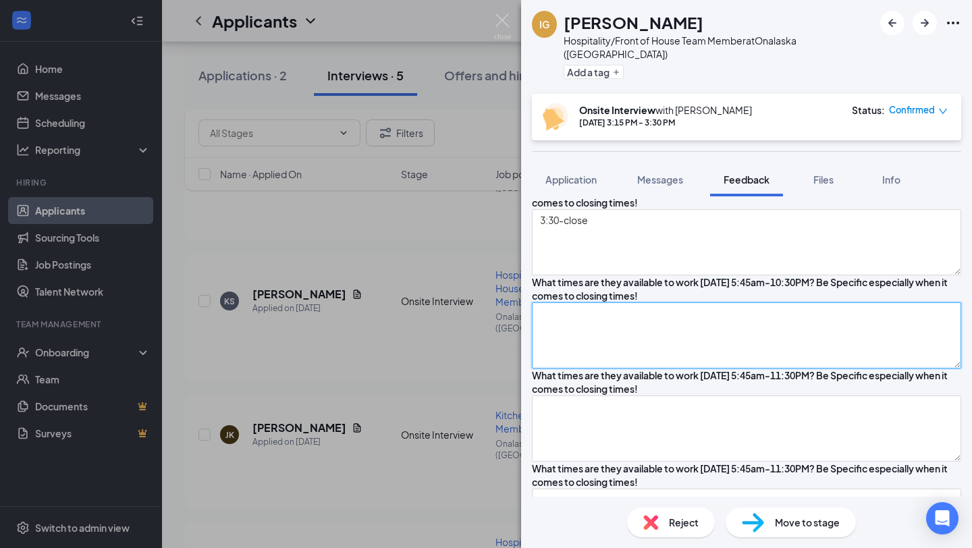
click at [599, 321] on textarea at bounding box center [746, 335] width 429 height 66
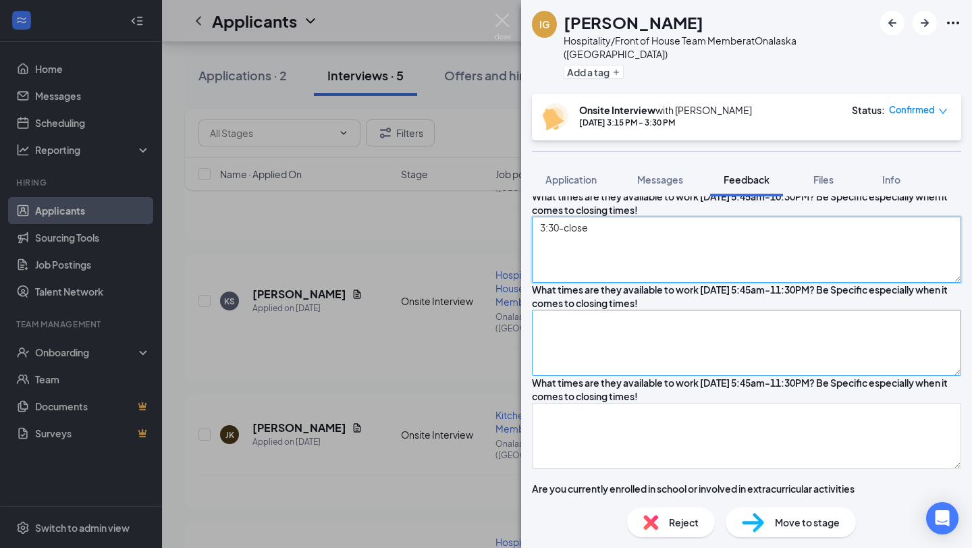
type textarea "3:30-close"
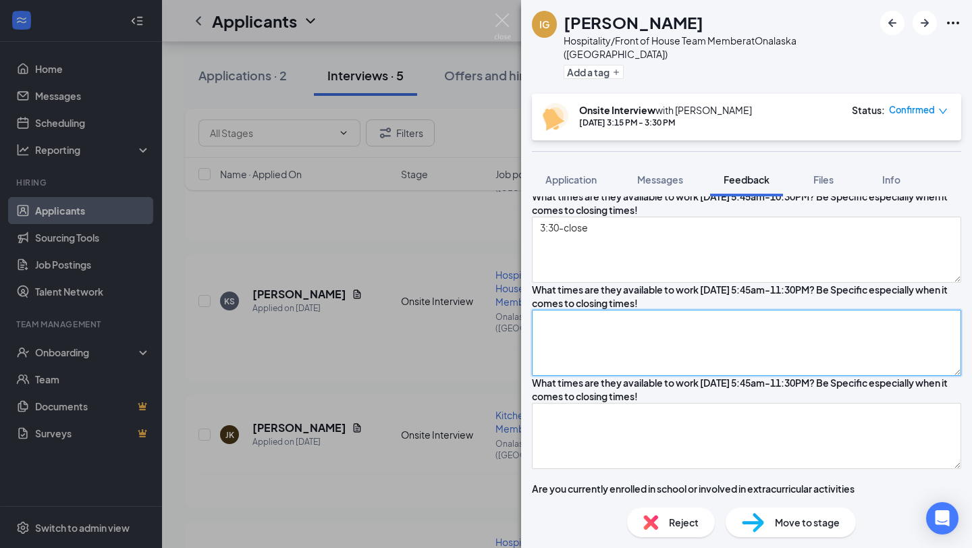
click at [599, 351] on textarea at bounding box center [746, 343] width 429 height 66
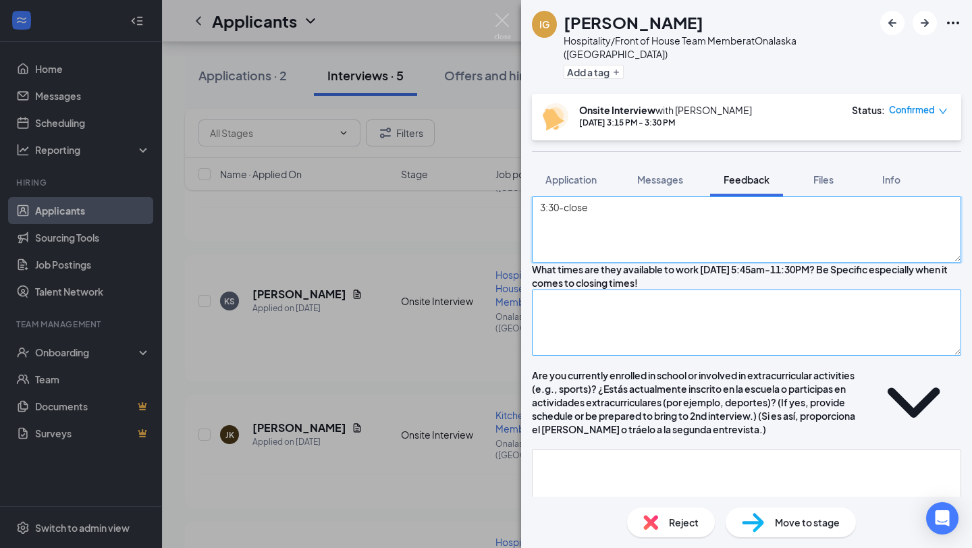
type textarea "3:30-close"
click at [614, 347] on textarea at bounding box center [746, 322] width 429 height 66
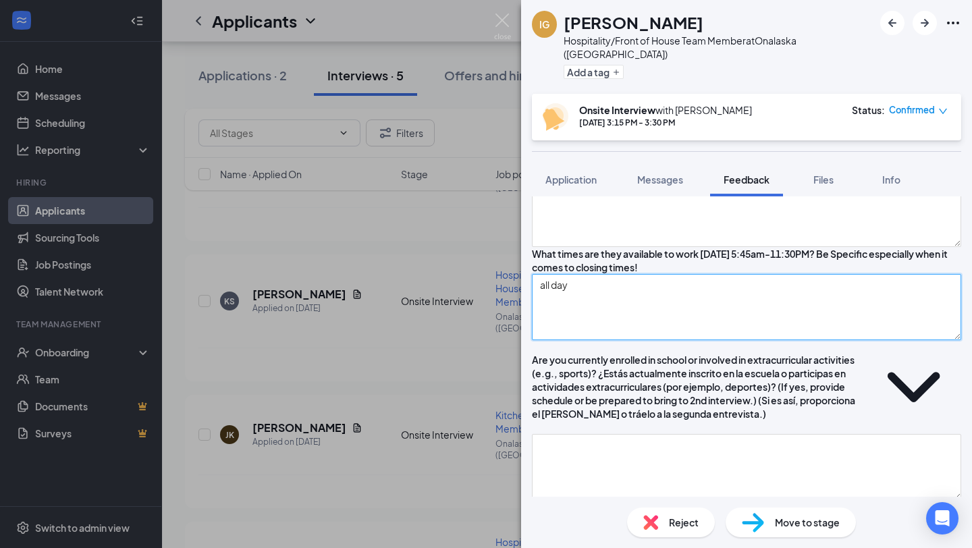
scroll to position [1032, 0]
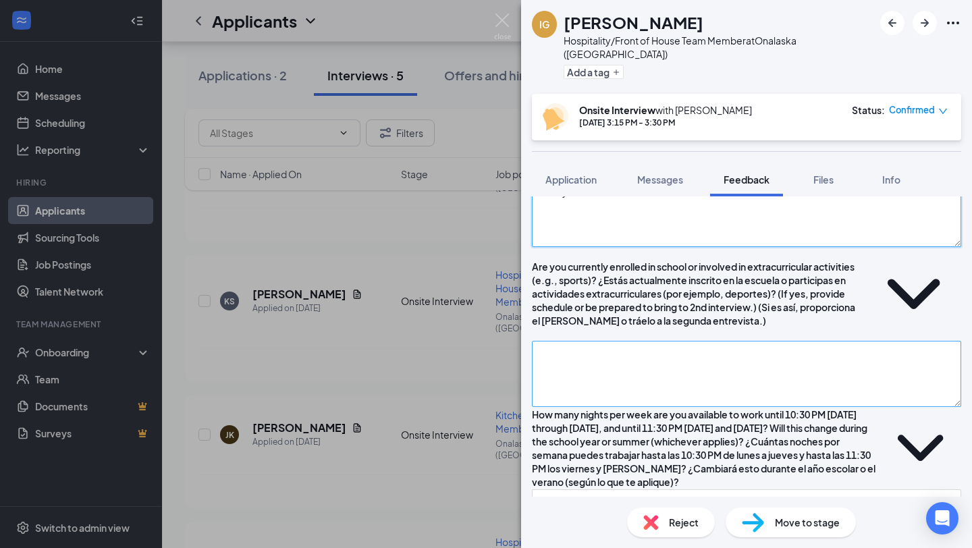
type textarea "all day"
click at [607, 407] on textarea at bounding box center [746, 374] width 429 height 66
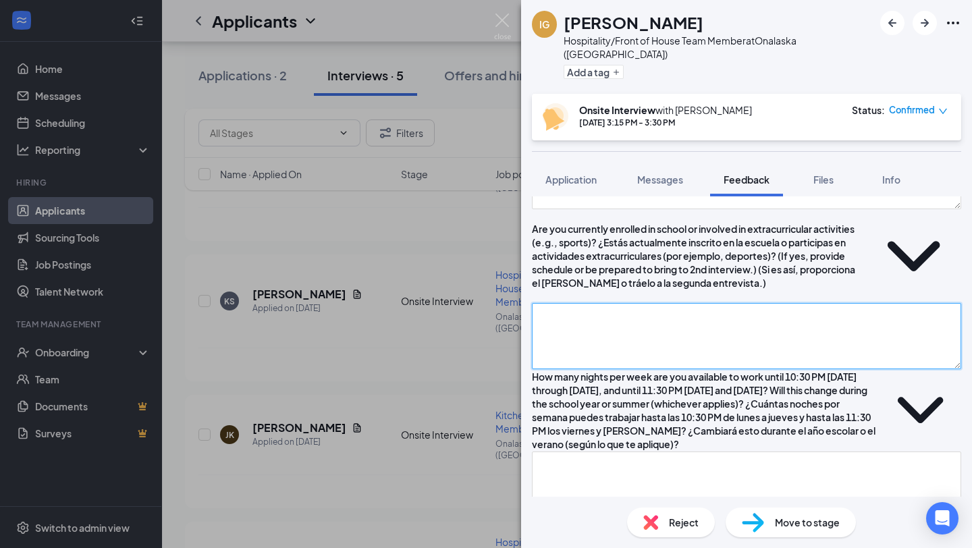
scroll to position [1069, 0]
click at [684, 345] on textarea "she's volunteering right now not super athletic but likes to volunteer" at bounding box center [746, 337] width 429 height 66
click at [694, 348] on textarea "she's volunteering right now not super athletic but likes to volunteer" at bounding box center [746, 337] width 429 height 66
click at [677, 339] on textarea "she's volunteering right now Clearwater Farms not super athletic but likes to v…" at bounding box center [746, 337] width 429 height 66
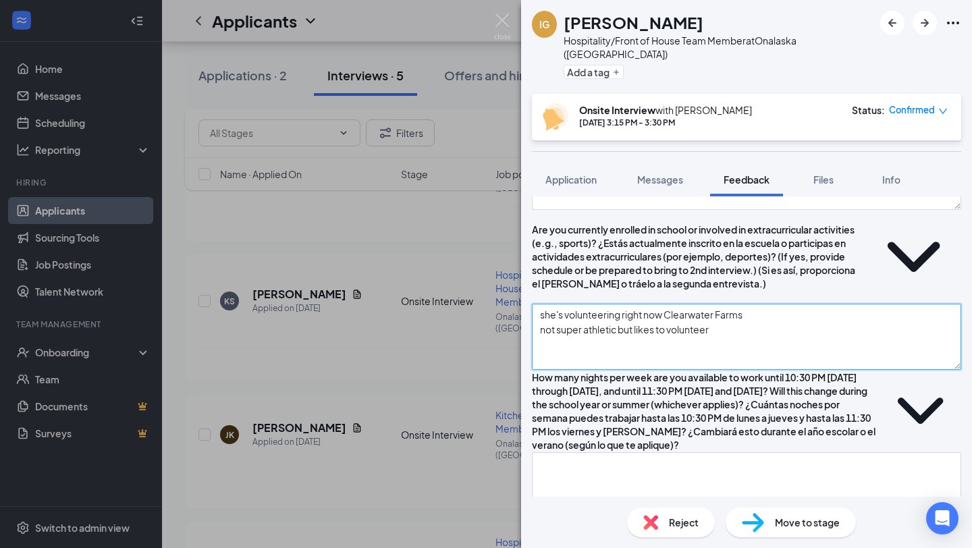
click at [671, 358] on textarea "she's volunteering right now Clearwater Farms not super athletic but likes to v…" at bounding box center [746, 337] width 429 height 66
click at [679, 347] on textarea "she's volunteering right now Clearwater Farms not super athletic but likes to v…" at bounding box center [746, 337] width 429 height 66
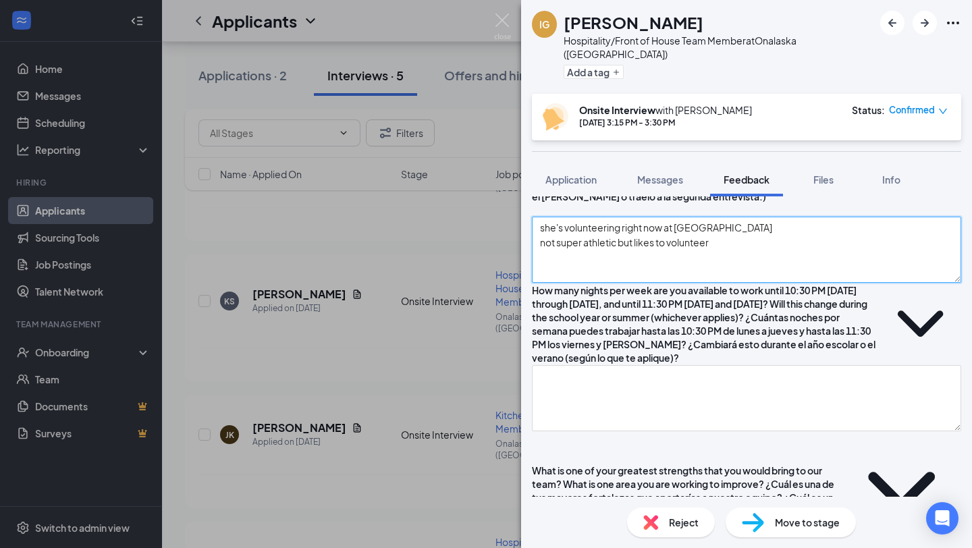
type textarea "she's volunteering right now at [GEOGRAPHIC_DATA] not super athletic but likes …"
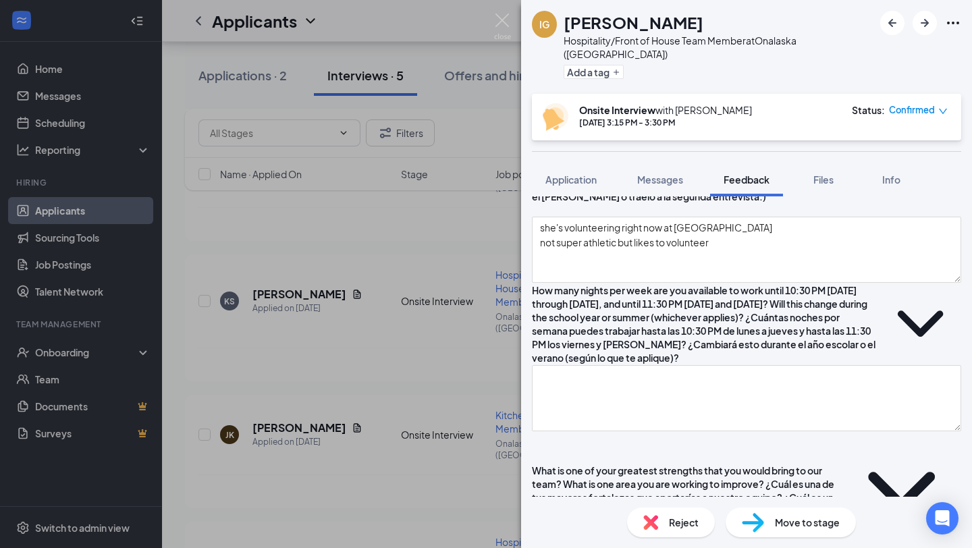
click at [702, 364] on div "How many nights per week are you available to work until 10:30 PM [DATE] throug…" at bounding box center [704, 323] width 345 height 81
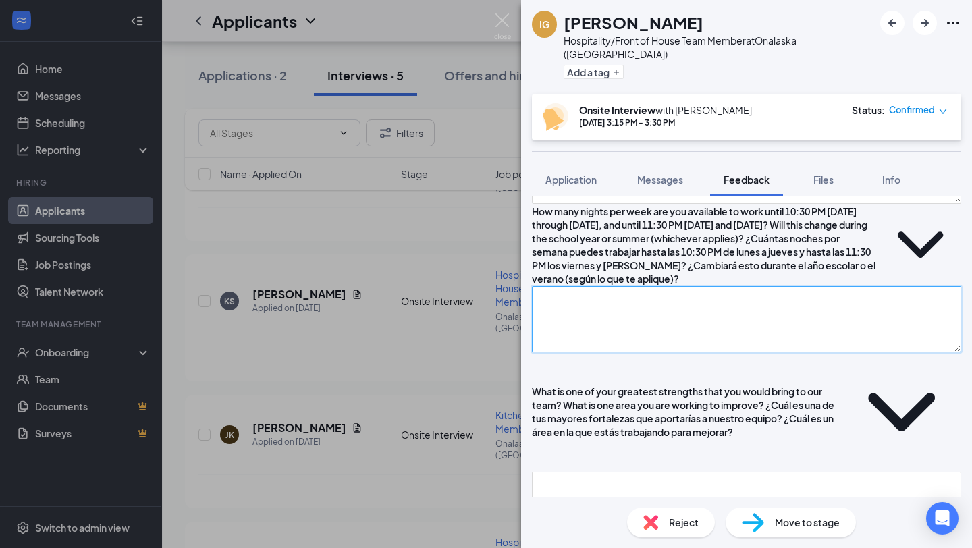
click at [651, 352] on textarea at bounding box center [746, 319] width 429 height 66
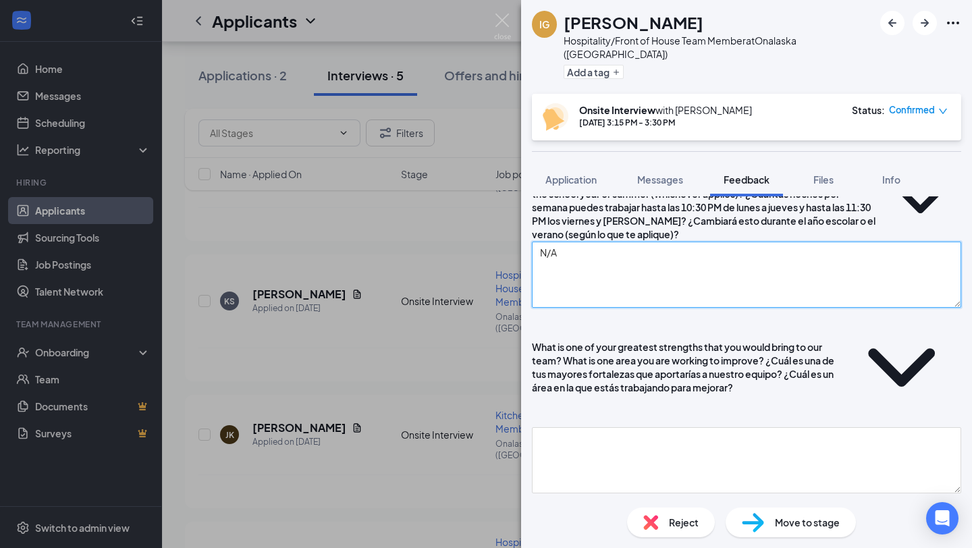
scroll to position [1277, 0]
type textarea "N"
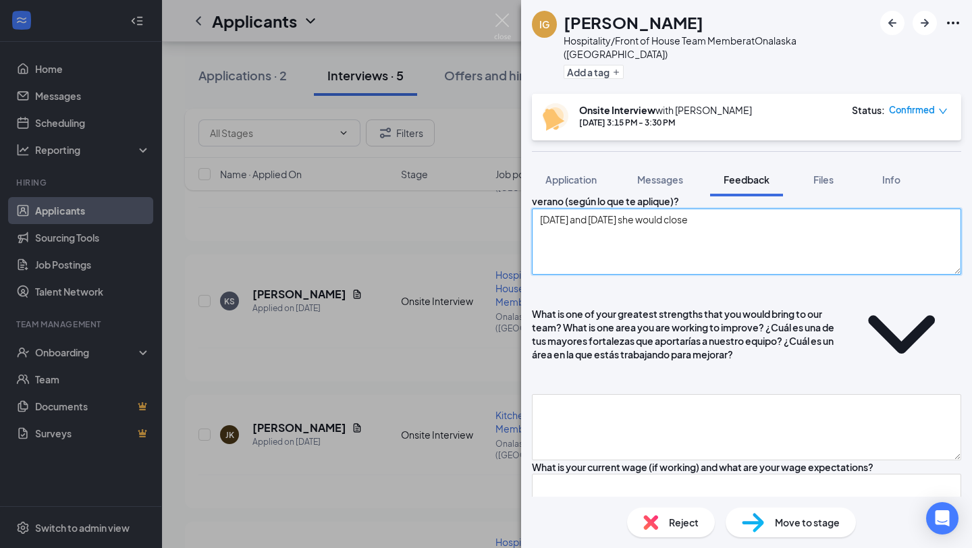
scroll to position [1313, 0]
type textarea "[DATE] and [DATE] she would close"
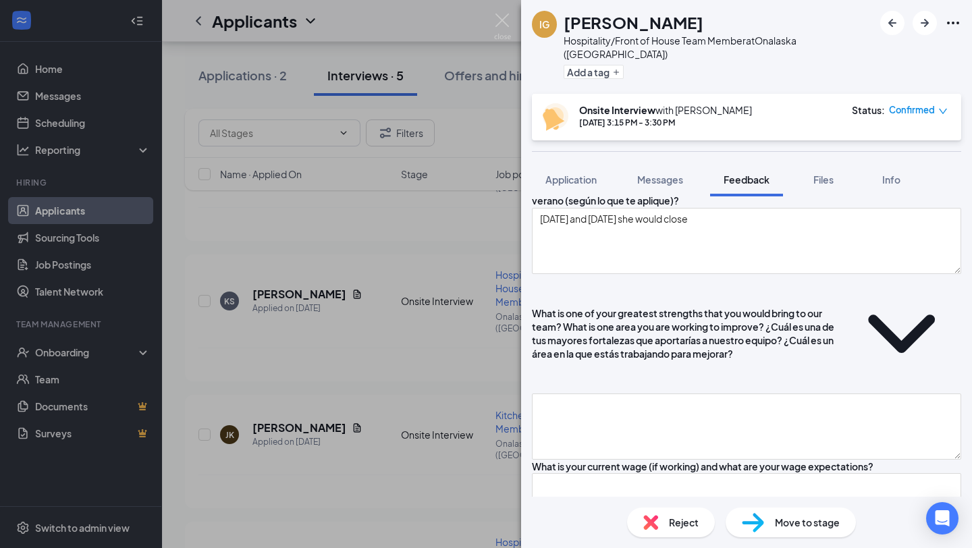
click at [595, 470] on div "What inspired you to apply to [DEMOGRAPHIC_DATA]-fil-A, and why do you believe …" at bounding box center [746, 435] width 429 height 2791
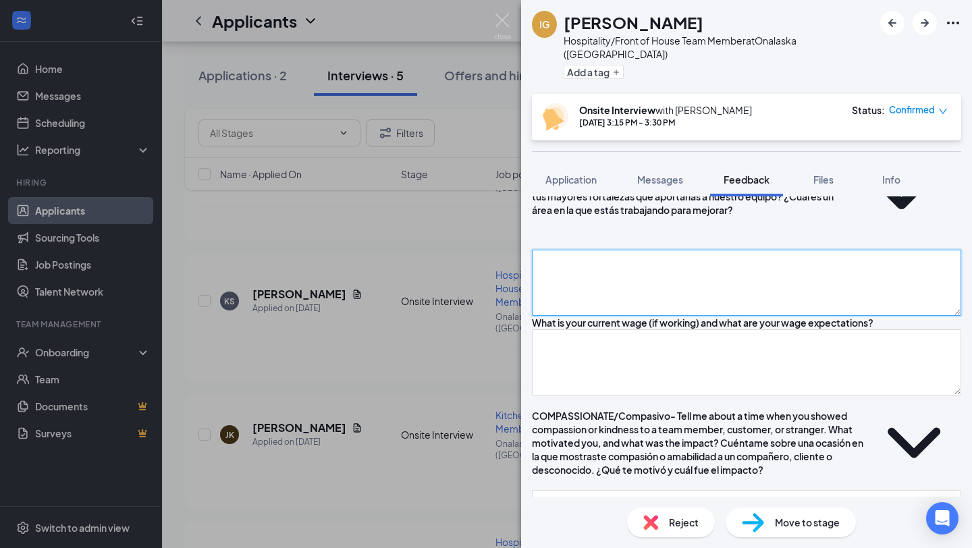
scroll to position [1421, 0]
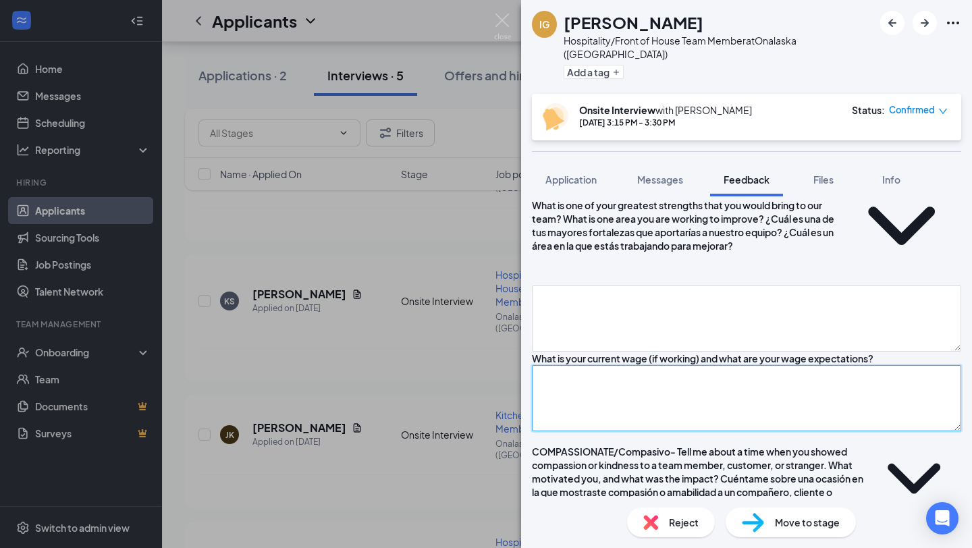
click at [584, 418] on textarea at bounding box center [746, 398] width 429 height 66
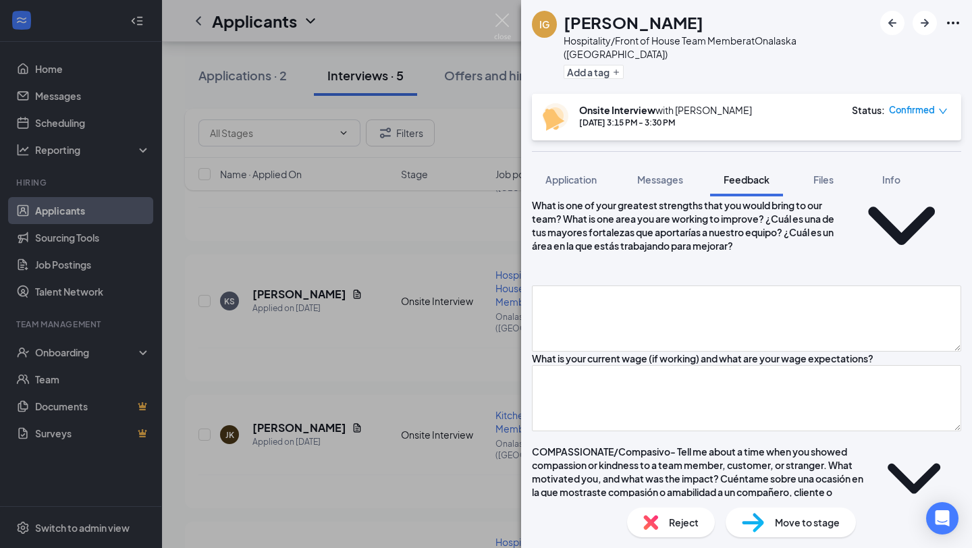
click at [572, 252] on div "What is one of your greatest strengths that you would bring to our team? What i…" at bounding box center [685, 225] width 307 height 54
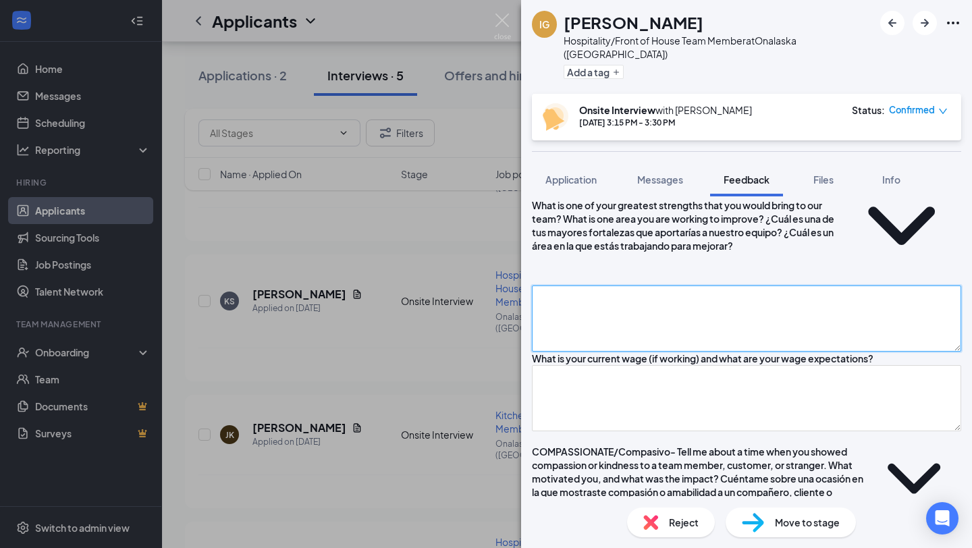
click at [572, 308] on textarea at bounding box center [746, 318] width 429 height 66
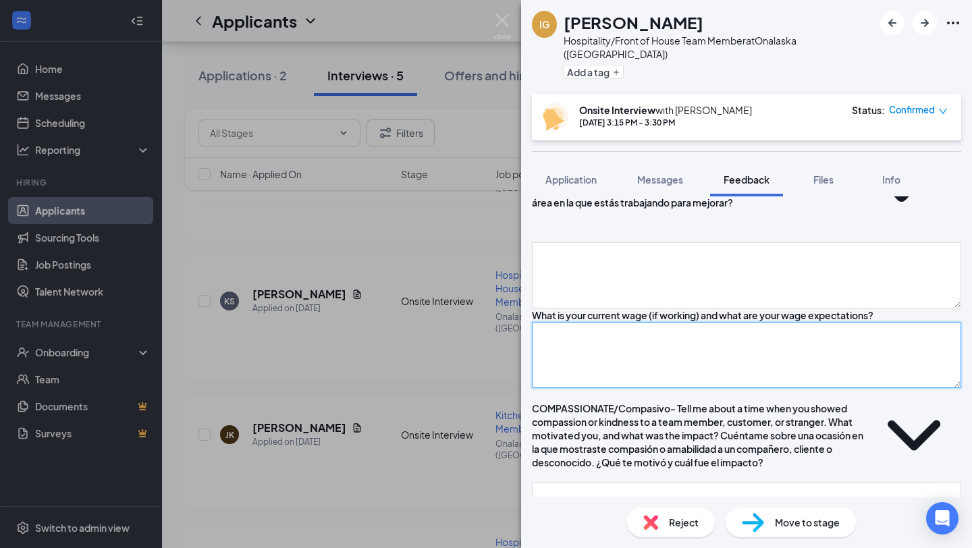
drag, startPoint x: 566, startPoint y: 394, endPoint x: 566, endPoint y: 385, distance: 9.4
click at [566, 388] on textarea at bounding box center [746, 355] width 429 height 66
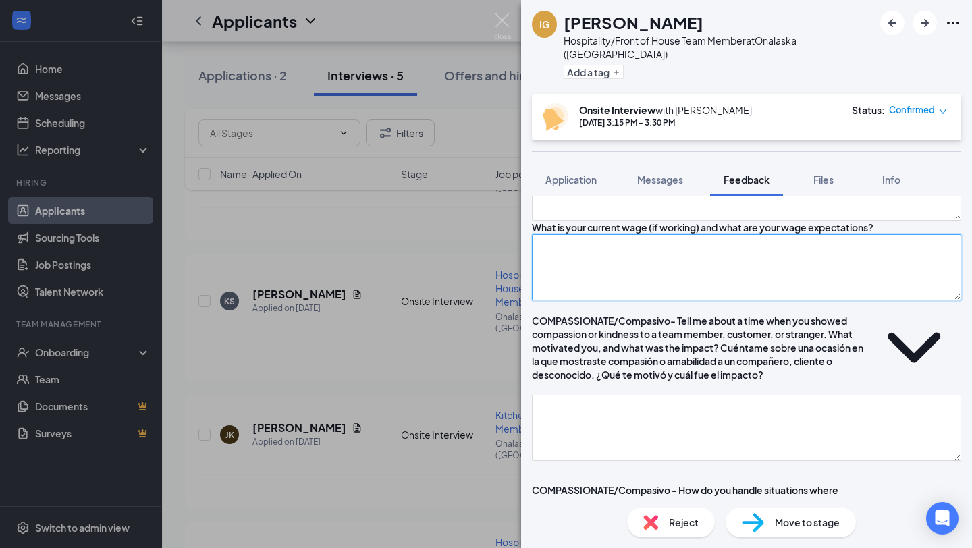
click at [601, 291] on textarea at bounding box center [746, 267] width 429 height 66
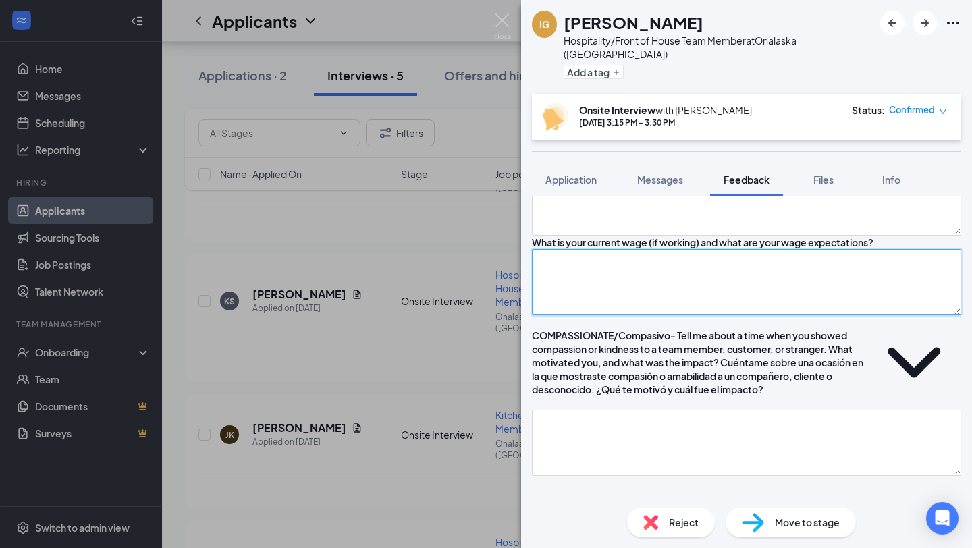
scroll to position [1542, 0]
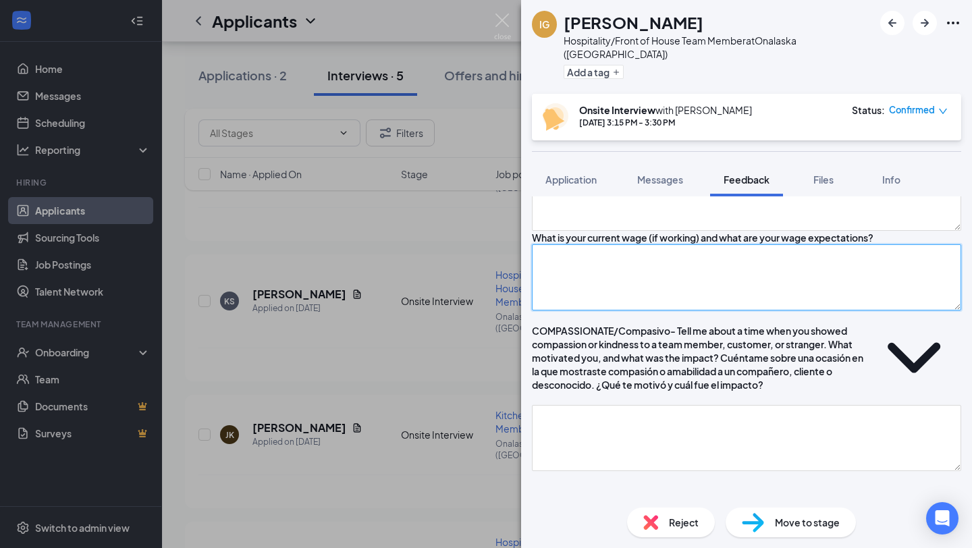
click at [573, 287] on textarea at bounding box center [746, 277] width 429 height 66
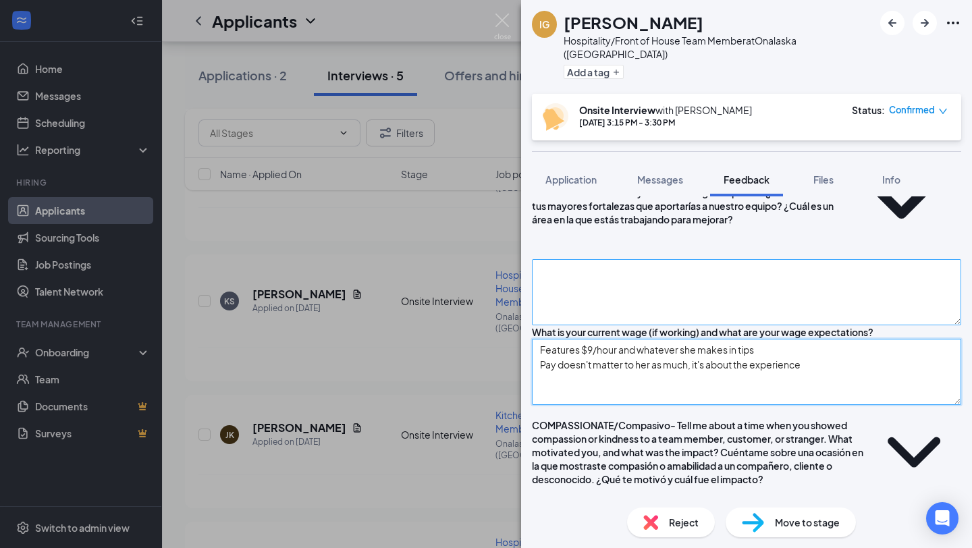
type textarea "Features $9/hour and whatever she makes in tips Pay doesn't matter to her as mu…"
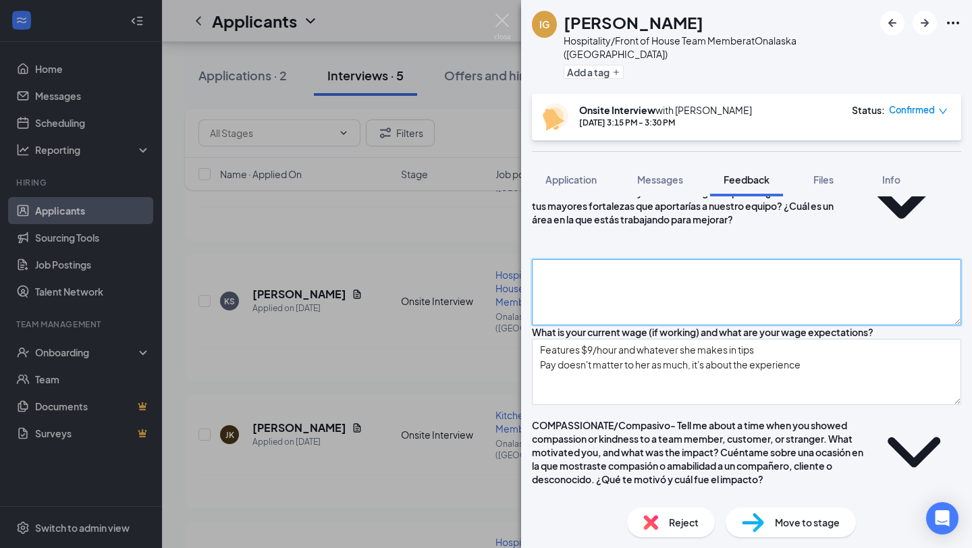
click at [585, 292] on textarea at bounding box center [746, 292] width 429 height 66
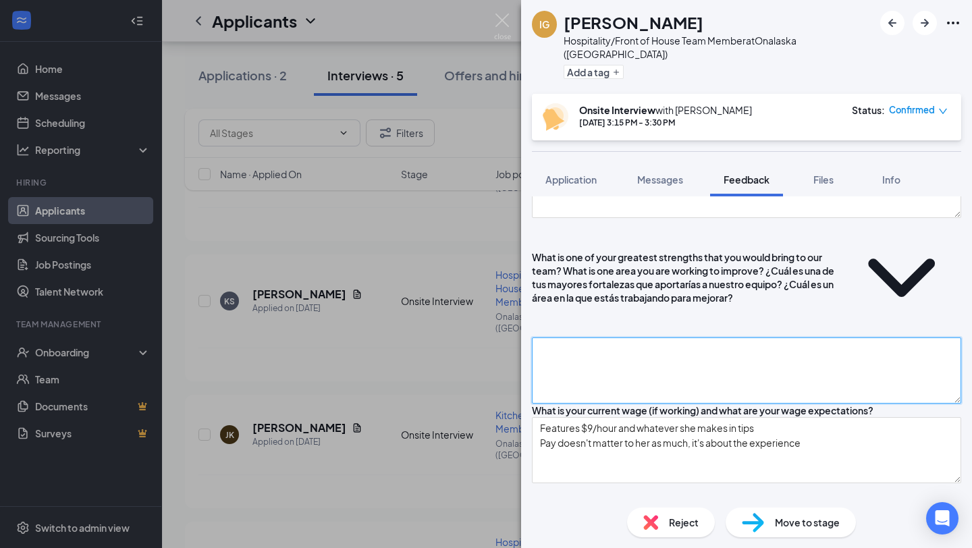
scroll to position [1370, 0]
click at [575, 344] on textarea at bounding box center [746, 370] width 429 height 66
click at [632, 347] on textarea "strength: improvement:" at bounding box center [746, 370] width 429 height 66
click at [609, 343] on div "What is one of your greatest strengths that you would bring to our team? What i…" at bounding box center [746, 310] width 429 height 186
click at [608, 355] on textarea "strength: improvement:" at bounding box center [746, 370] width 429 height 66
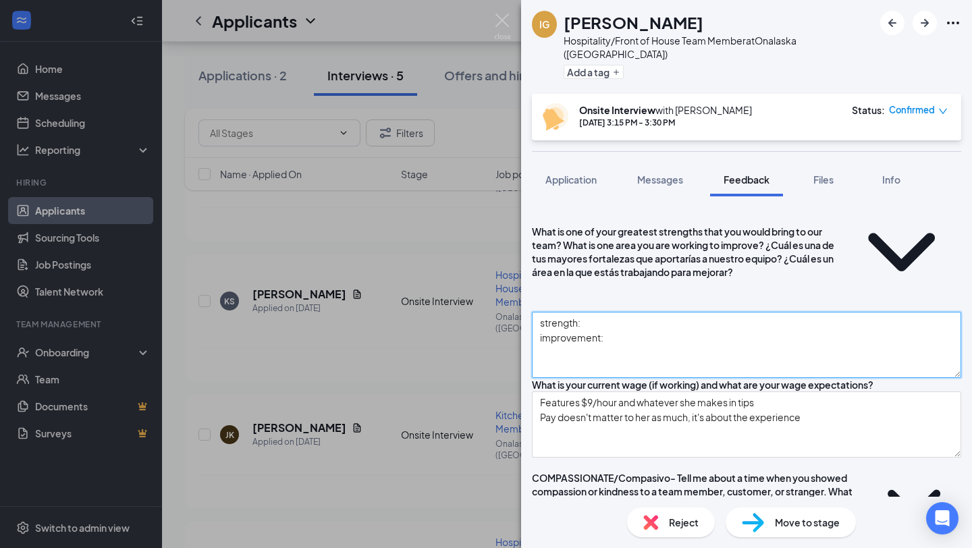
scroll to position [1393, 0]
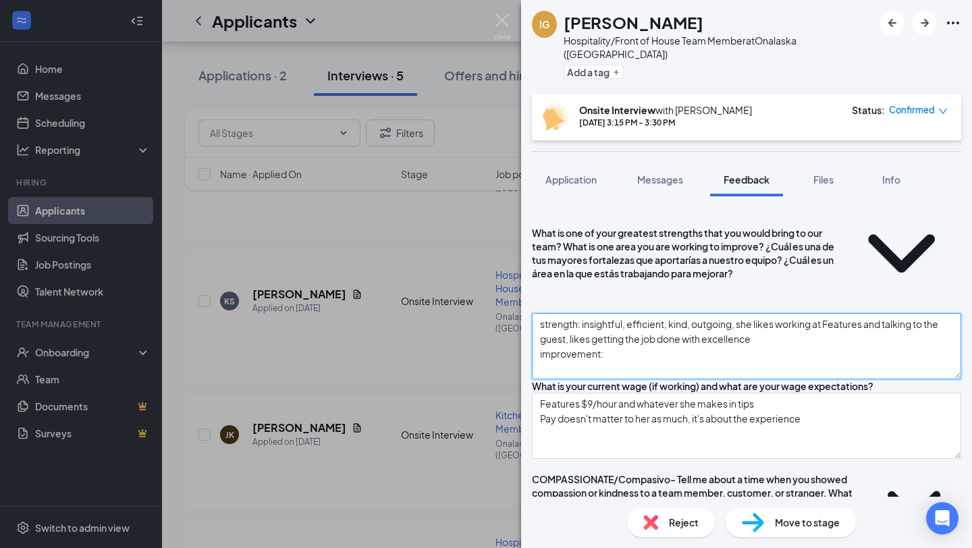
click at [638, 363] on textarea "strength: insightful, efficient, kind, outgoing, she likes working at Features …" at bounding box center [746, 346] width 429 height 66
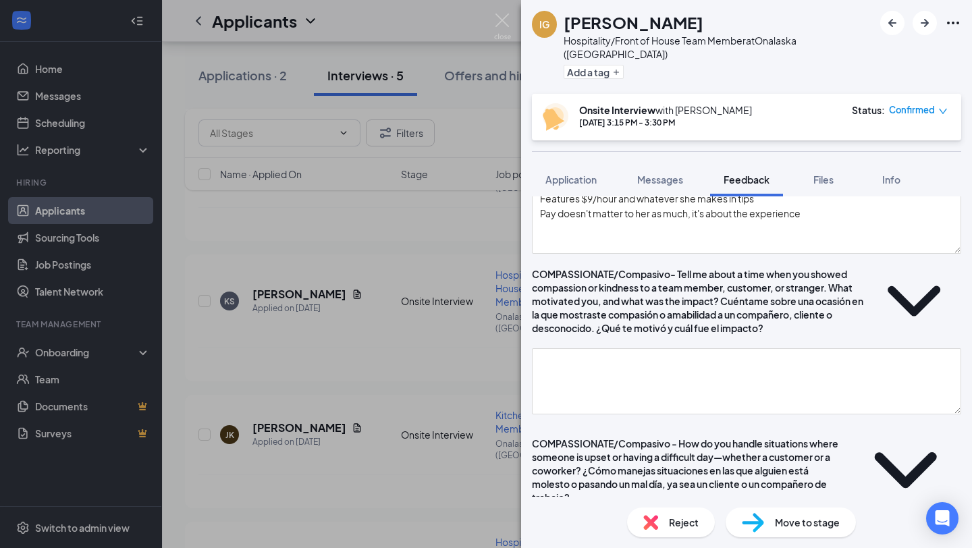
type textarea "strength: insightful, efficient, kind, outgoing, she likes working at Features …"
click at [617, 323] on div "COMPASSIONATE/Compasivo- Tell me about a time when you showed compassion or kin…" at bounding box center [698, 300] width 332 height 67
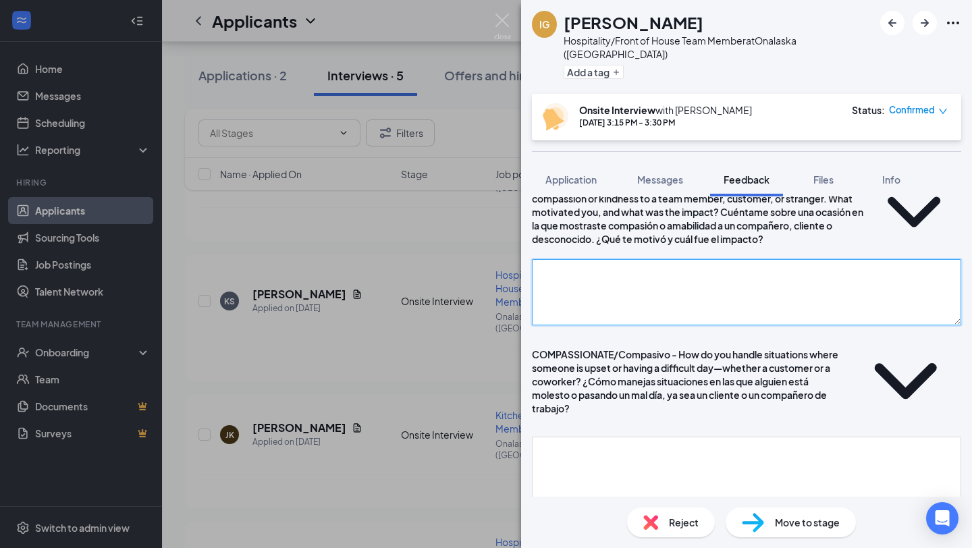
click at [617, 323] on textarea at bounding box center [746, 292] width 429 height 66
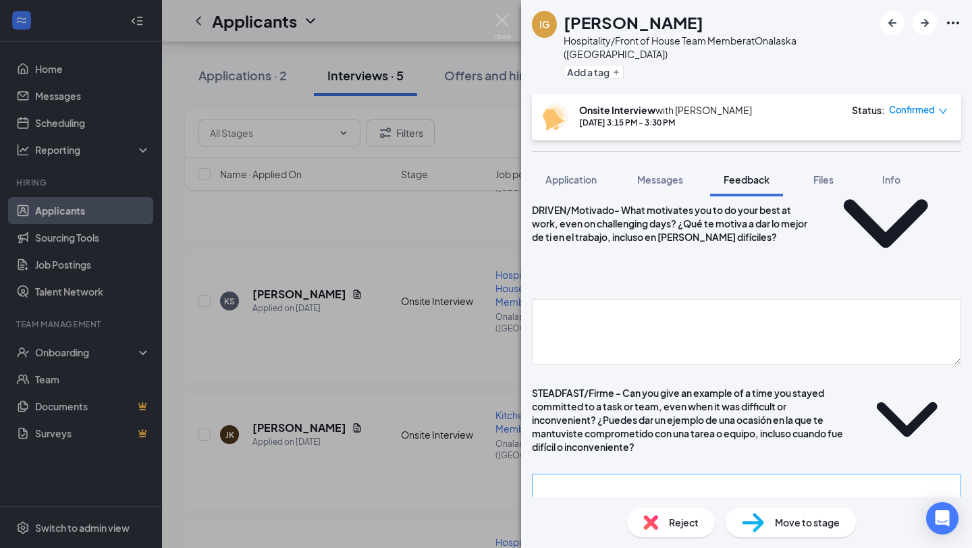
scroll to position [2242, 0]
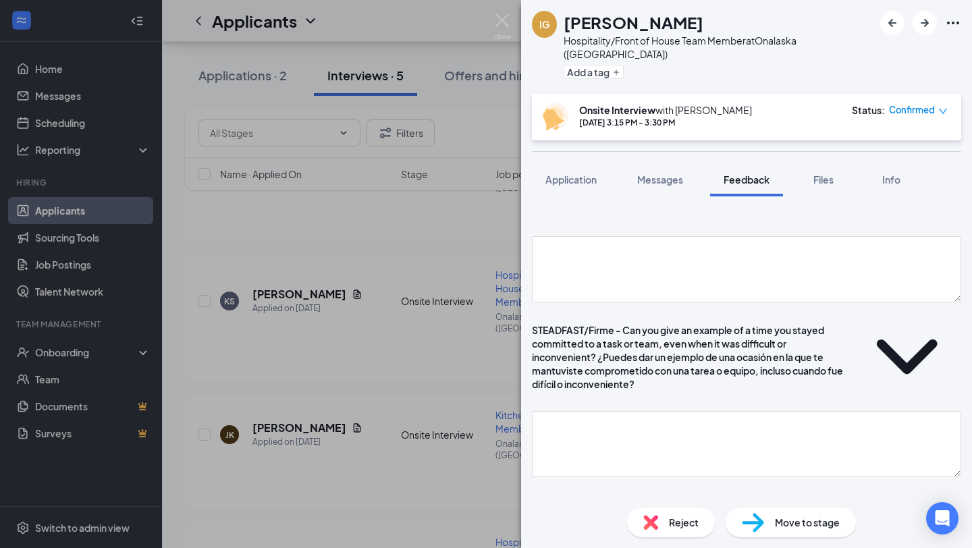
scroll to position [2274, 0]
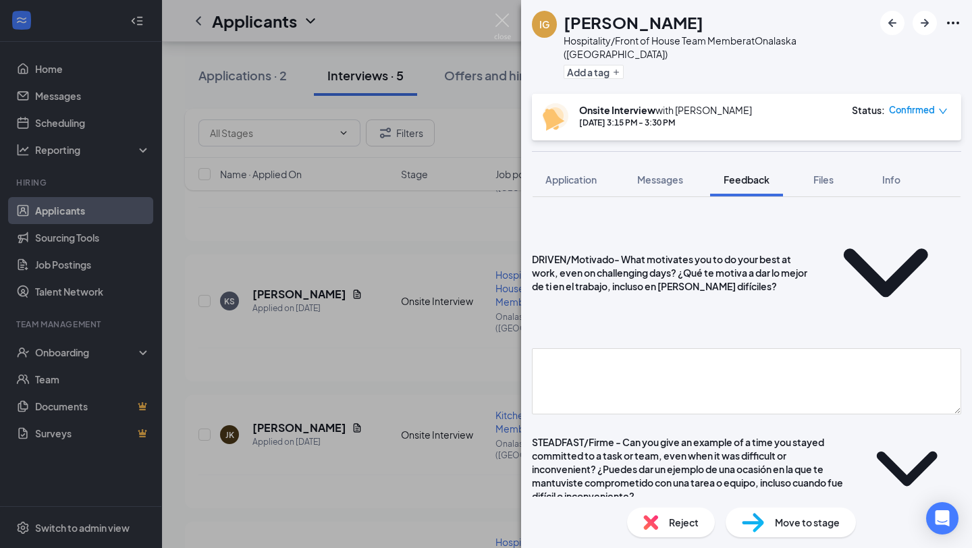
type textarea "she was babysitting for a neighbor last minute, babysat two special needs kids …"
drag, startPoint x: 588, startPoint y: 329, endPoint x: 588, endPoint y: 340, distance: 10.8
click at [588, 435] on div "STEADFAST/Firme - Can you give an example of a time you stayed committed to a t…" at bounding box center [691, 468] width 318 height 67
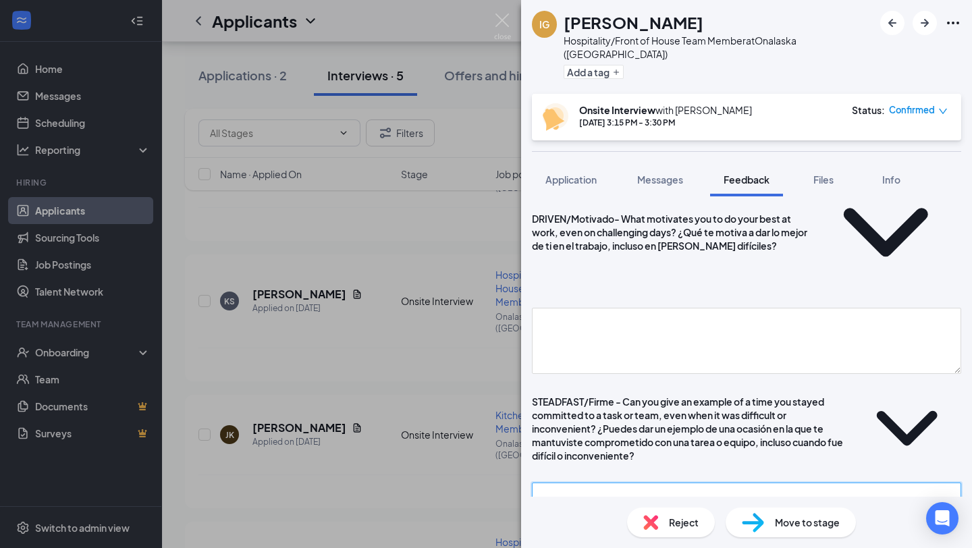
click at [588, 482] on textarea at bounding box center [746, 515] width 429 height 66
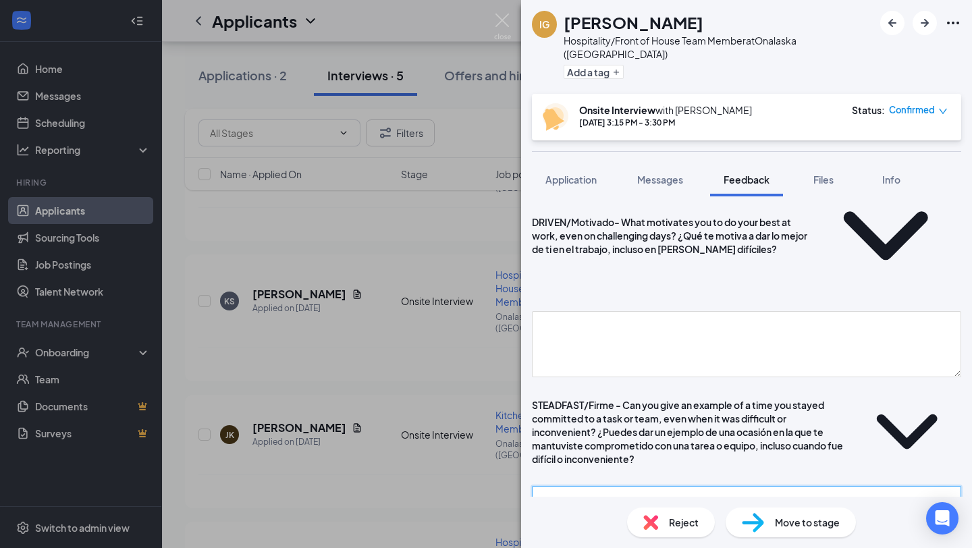
scroll to position [2203, 0]
click at [588, 484] on textarea at bounding box center [746, 517] width 429 height 66
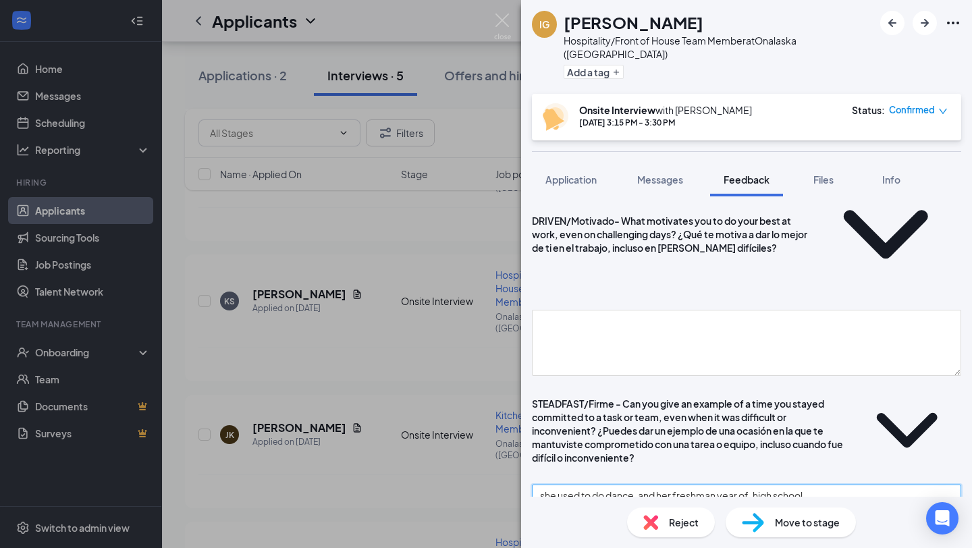
click at [763, 484] on textarea "she used to do dance, and her freshman year of. high school" at bounding box center [746, 517] width 429 height 66
click at [833, 484] on textarea "she used to do dance, and her freshman year of high school" at bounding box center [746, 517] width 429 height 66
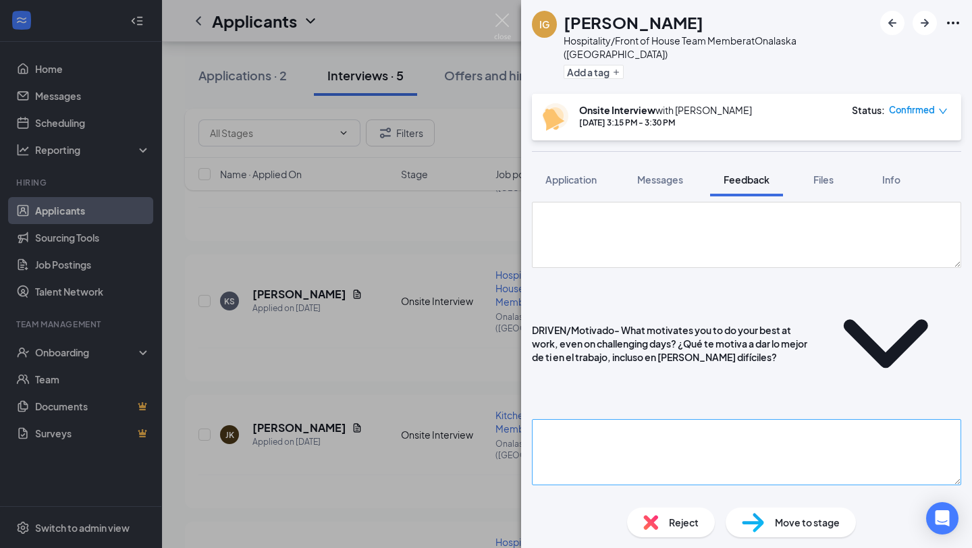
type textarea "she used to do dance, and her freshman year of high school she joined a dance t…"
click at [809, 419] on textarea at bounding box center [746, 452] width 429 height 66
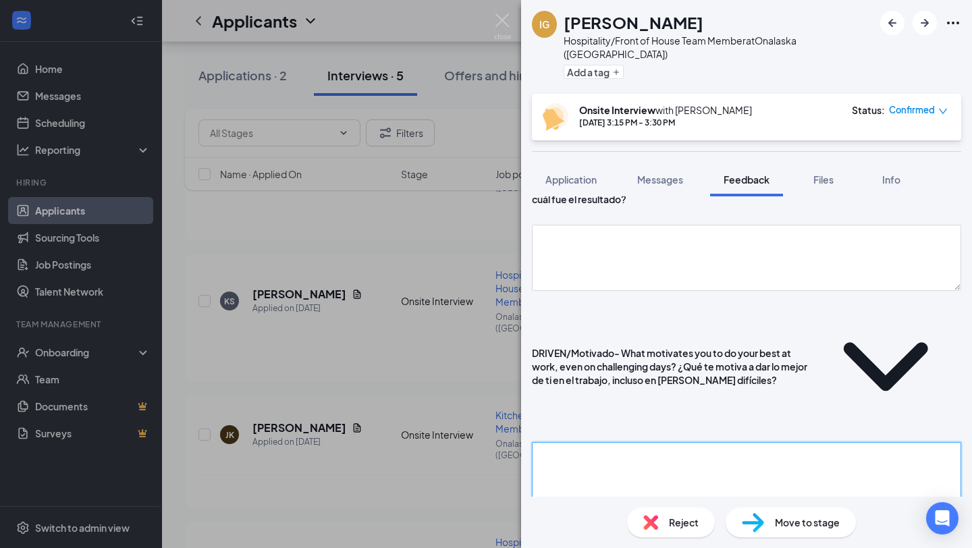
scroll to position [2069, 0]
click at [580, 443] on textarea at bounding box center [746, 476] width 429 height 66
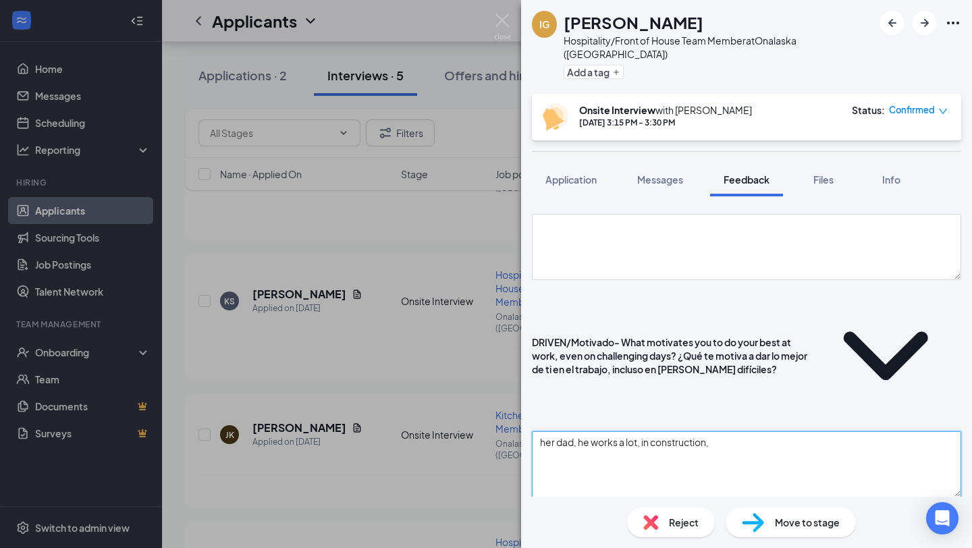
scroll to position [2080, 0]
click at [653, 433] on textarea "her dad, he works a lot, in construction," at bounding box center [746, 466] width 429 height 66
click at [732, 433] on textarea "her dad, he works a lot in construction," at bounding box center [746, 466] width 429 height 66
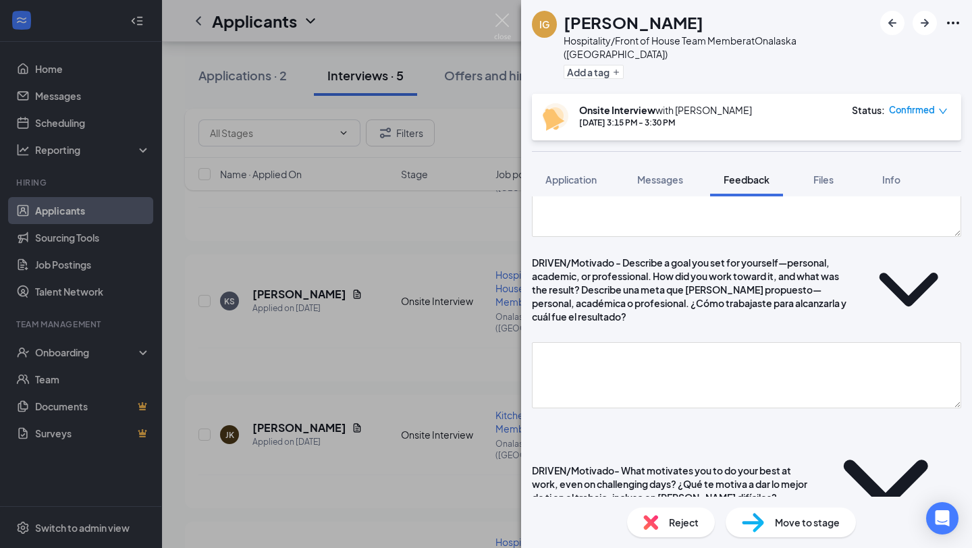
scroll to position [1953, 0]
type textarea "her dad, he works a lot in construction, he'sgiven her a great work ethic to lo…"
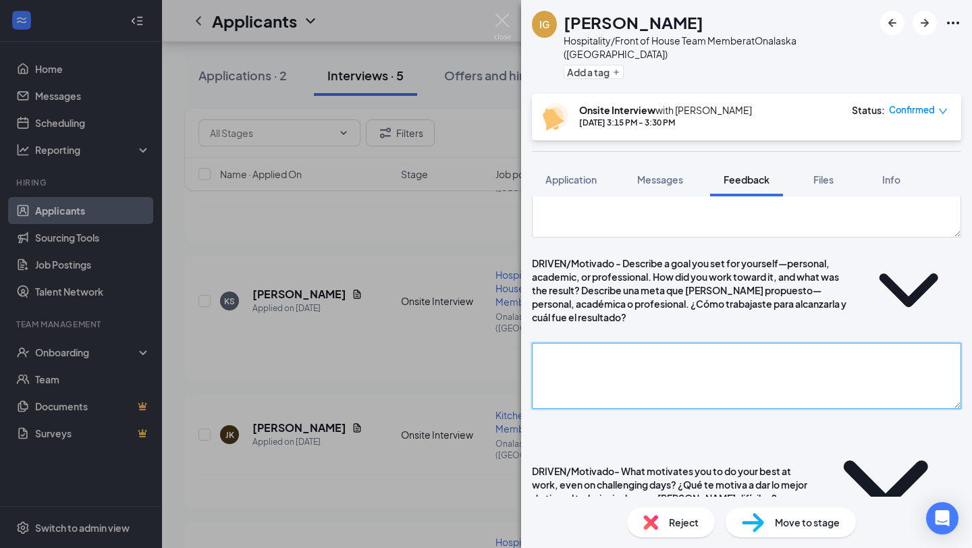
click at [609, 343] on textarea at bounding box center [746, 376] width 429 height 66
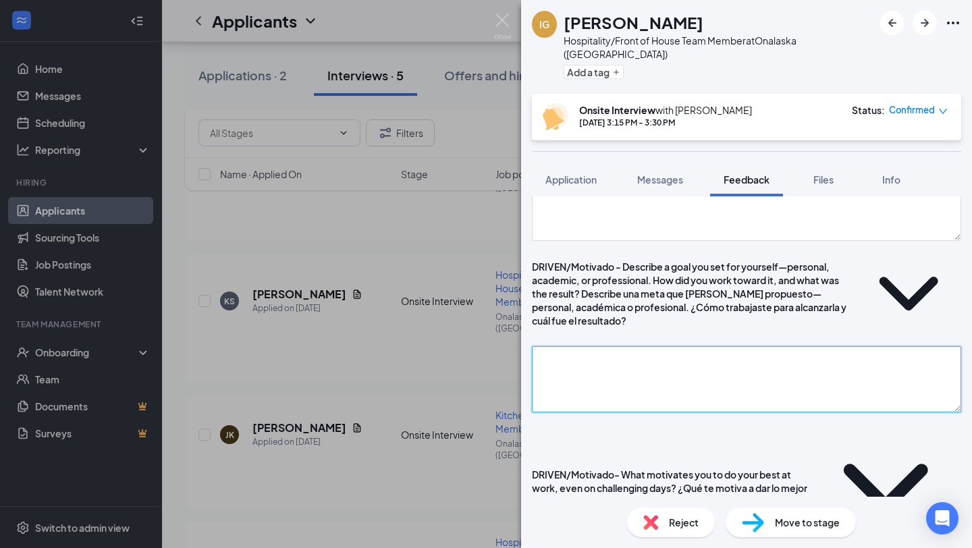
scroll to position [1951, 0]
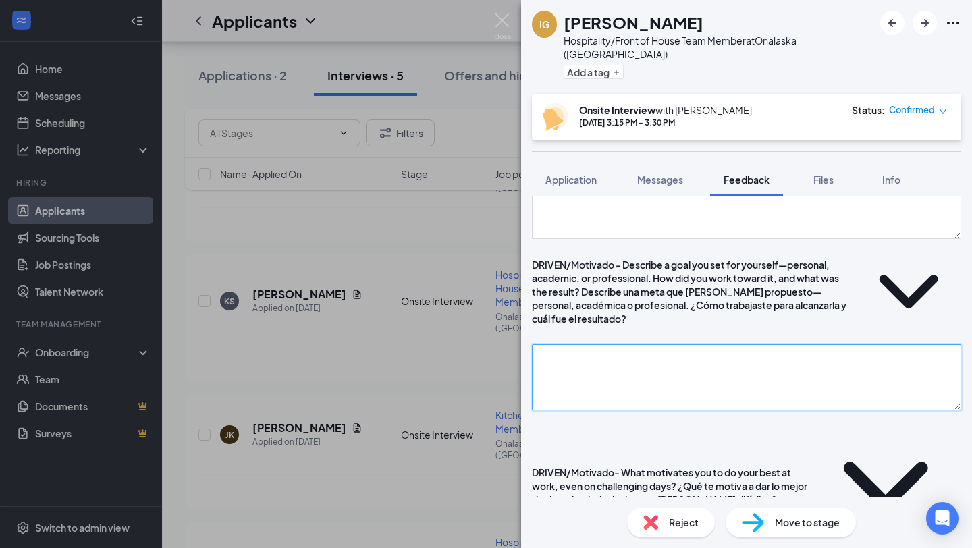
type textarea "w"
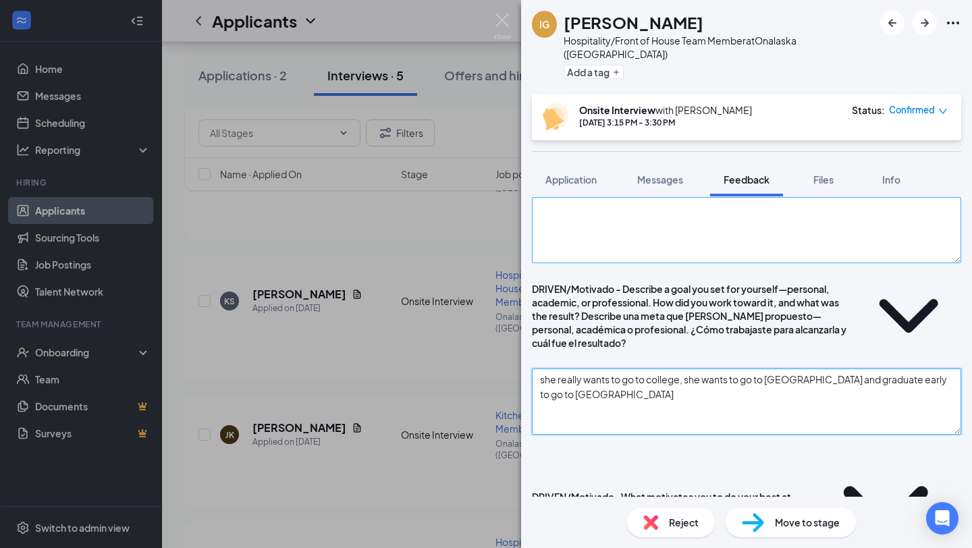
scroll to position [1844, 0]
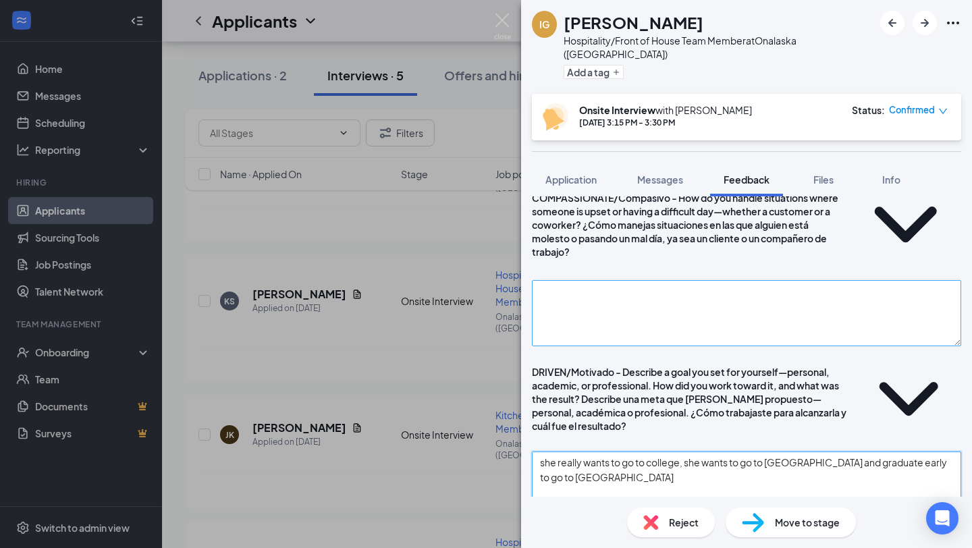
type textarea "she really wants to go to college, she wants to go to [GEOGRAPHIC_DATA] and gra…"
click at [618, 280] on textarea at bounding box center [746, 313] width 429 height 66
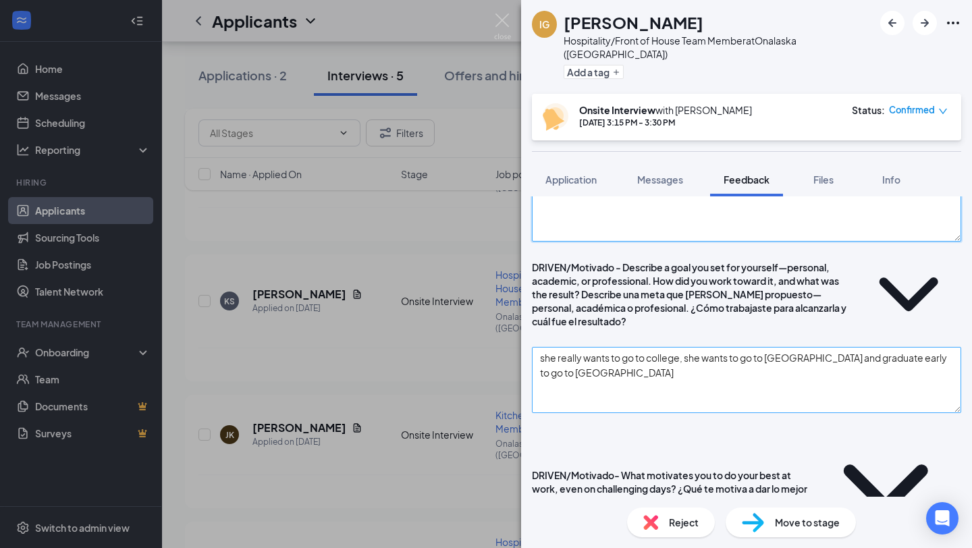
scroll to position [1949, 0]
click at [644, 346] on textarea "she really wants to go to college, she wants to go to [GEOGRAPHIC_DATA] and gra…" at bounding box center [746, 379] width 429 height 66
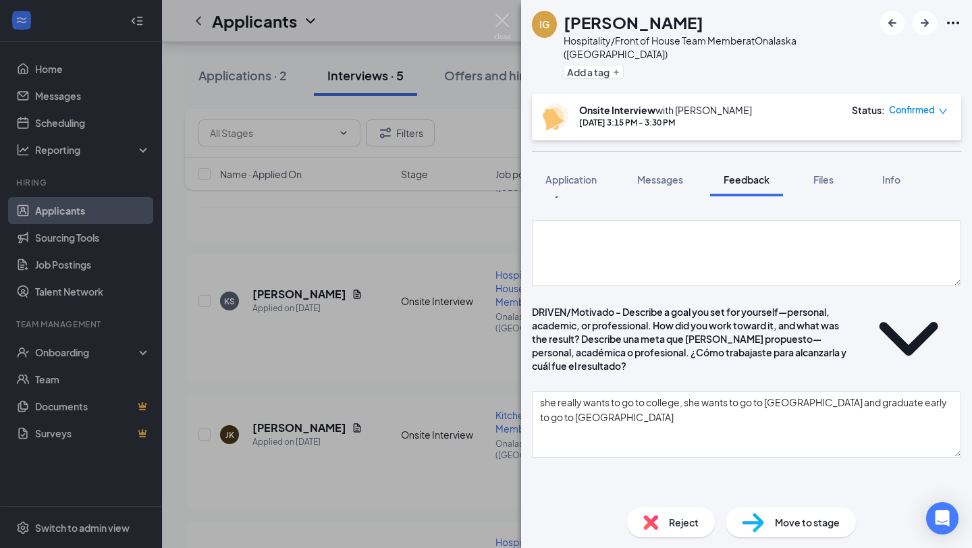
click at [668, 323] on div "DRIVEN/Motivado - Describe a goal you set for yourself—personal, academic, or p…" at bounding box center [692, 338] width 321 height 67
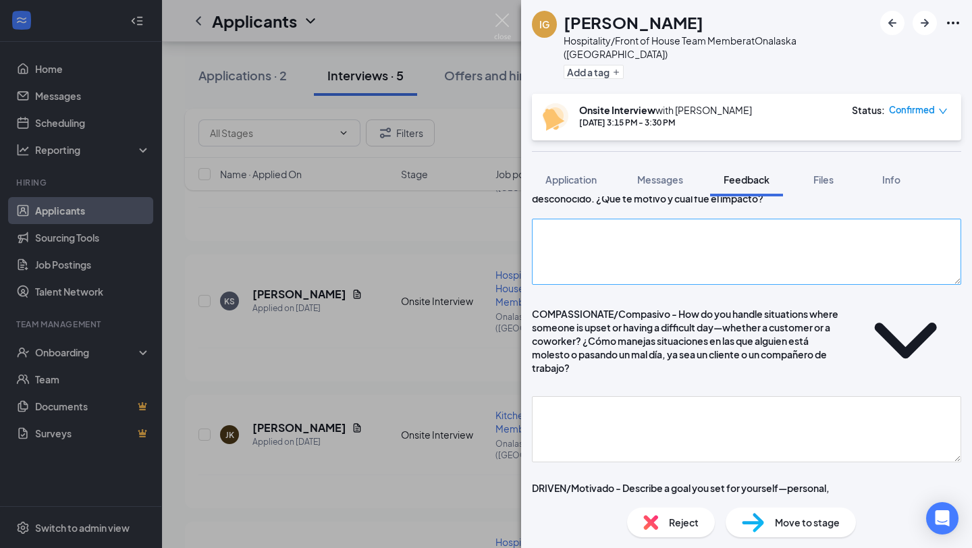
scroll to position [1689, 0]
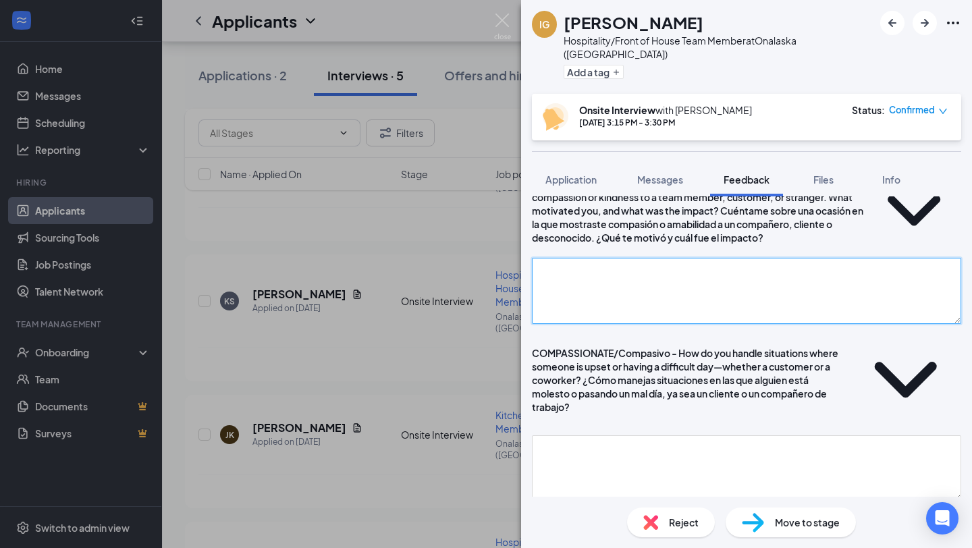
click at [578, 303] on textarea at bounding box center [746, 291] width 429 height 66
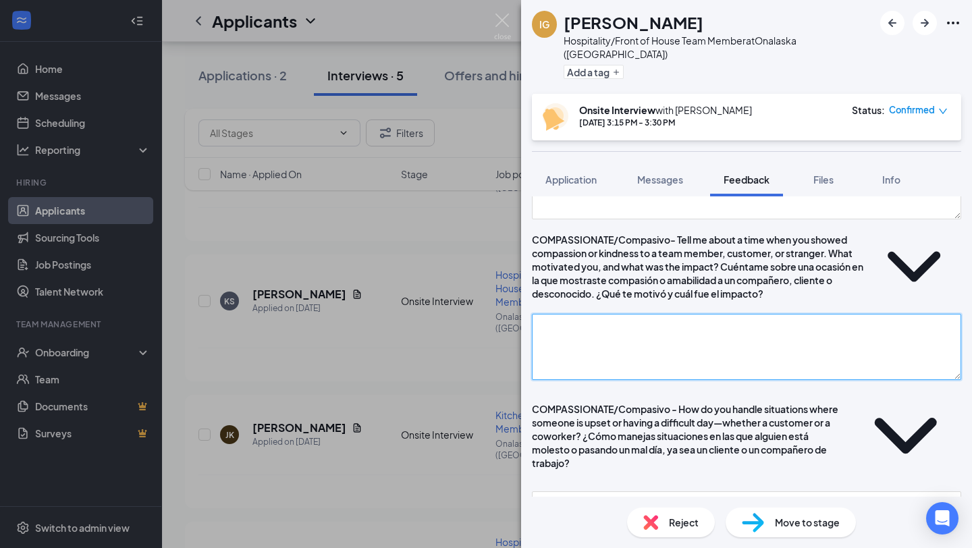
click at [625, 378] on textarea at bounding box center [746, 347] width 429 height 66
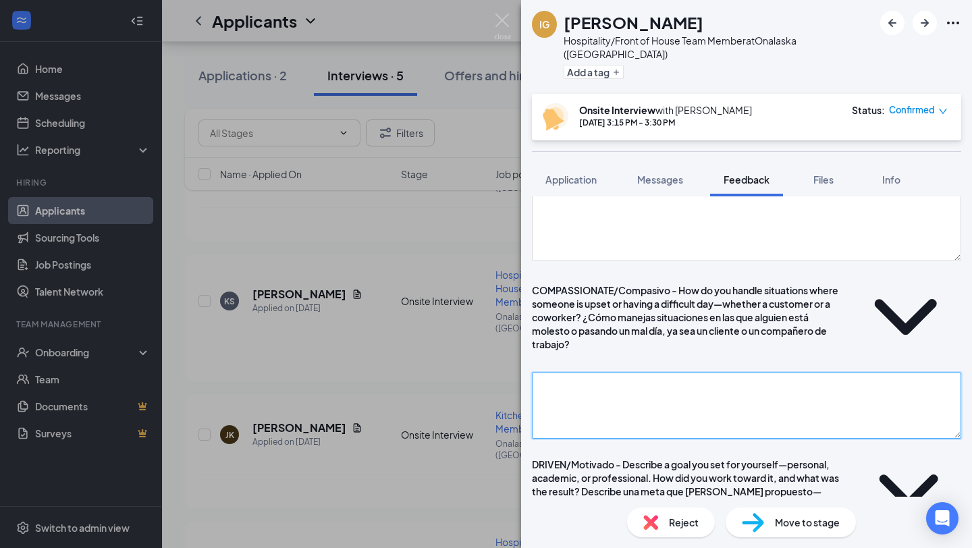
click at [586, 385] on textarea at bounding box center [746, 405] width 429 height 66
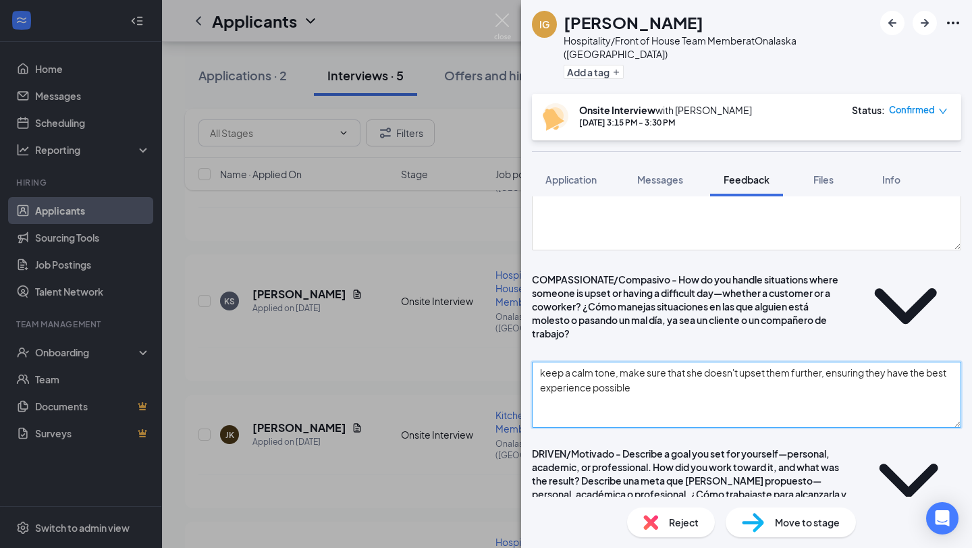
scroll to position [1673, 0]
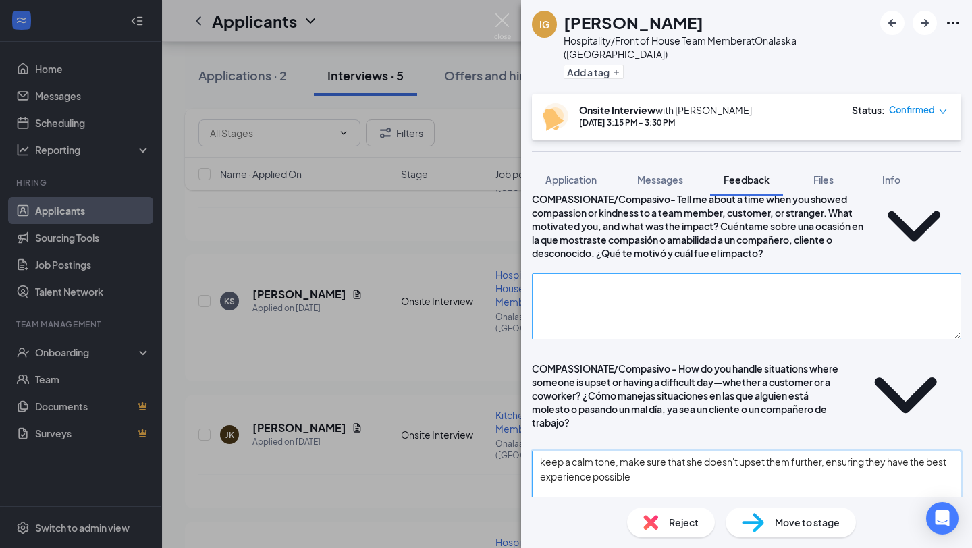
type textarea "keep a calm tone, make sure that she doesn't upset them further, ensuring they …"
click at [596, 313] on textarea at bounding box center [746, 306] width 429 height 66
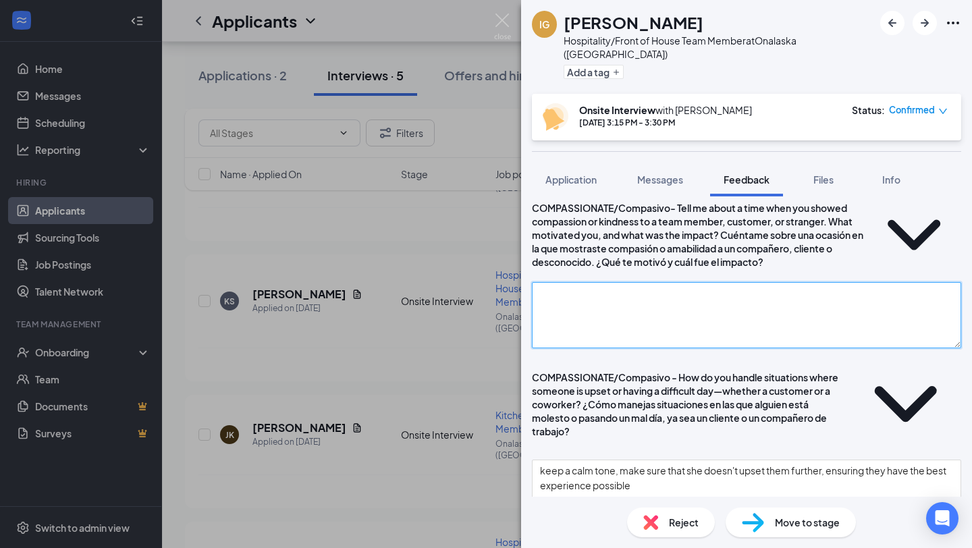
scroll to position [1650, 0]
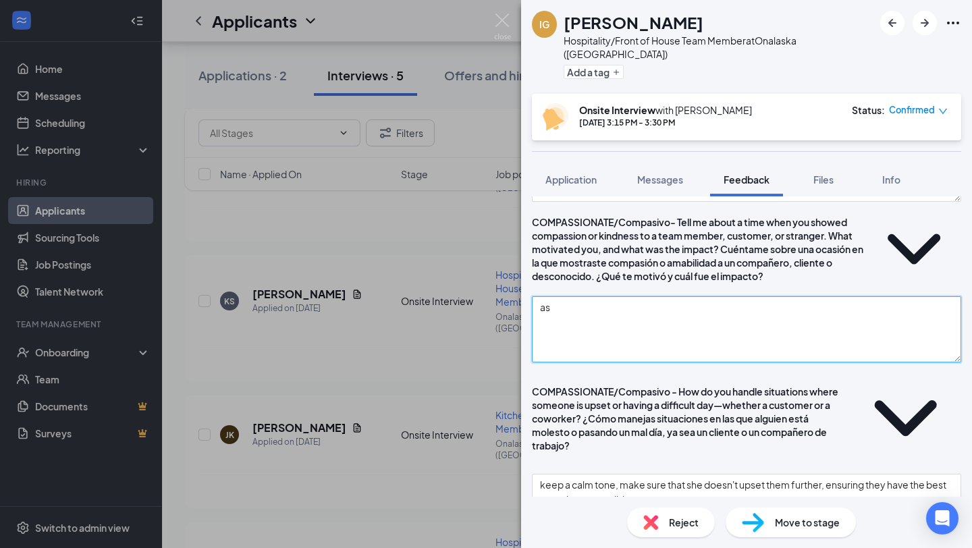
type textarea "a"
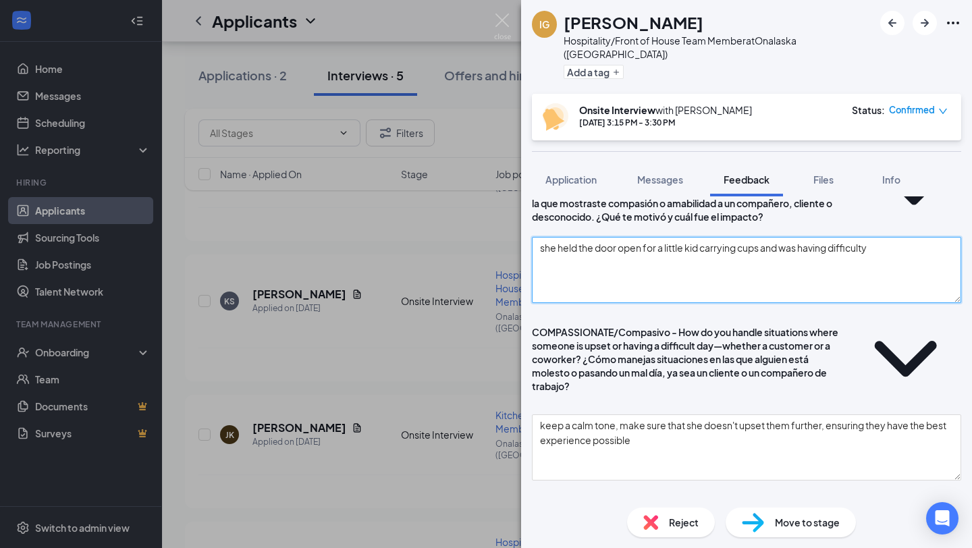
scroll to position [2464, 0]
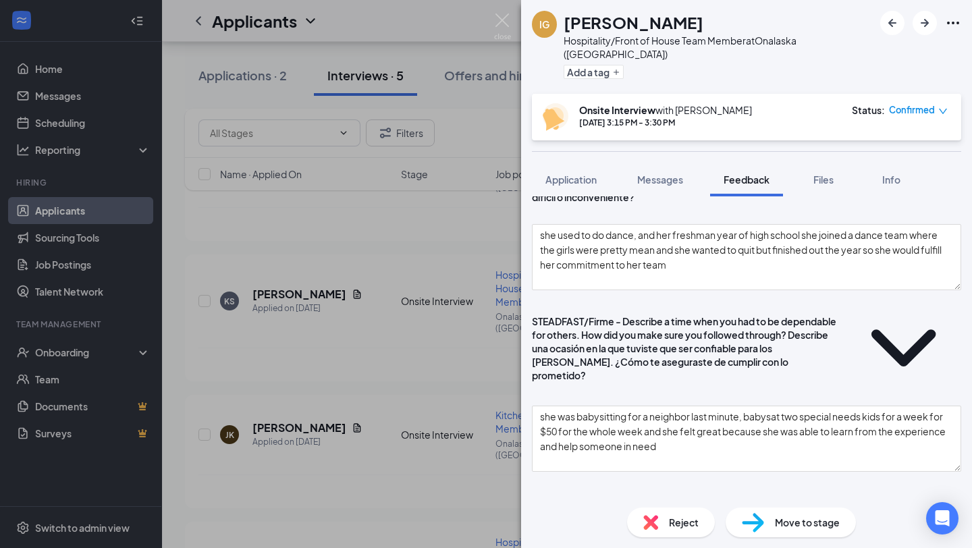
type textarea "she held the door open for a little kid carrying cups and was having difficulty"
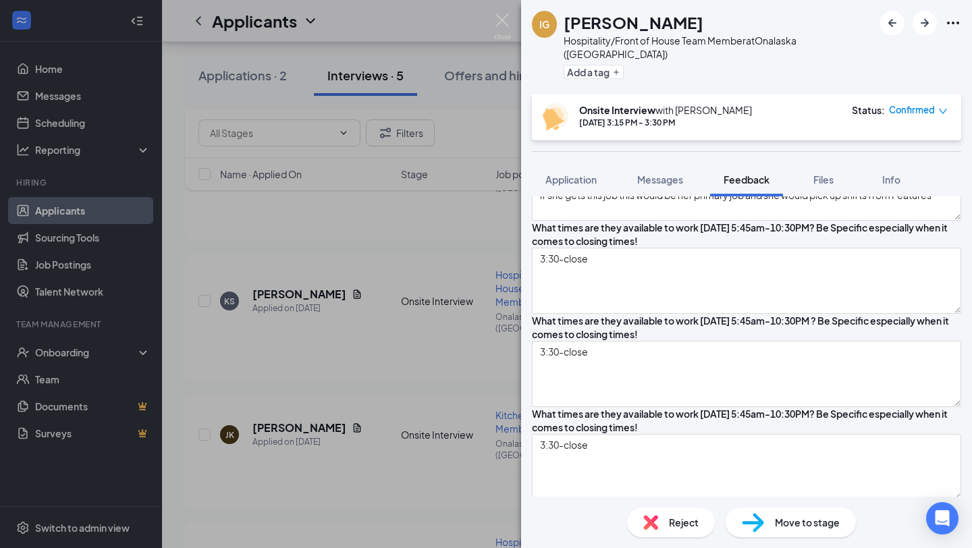
scroll to position [0, 0]
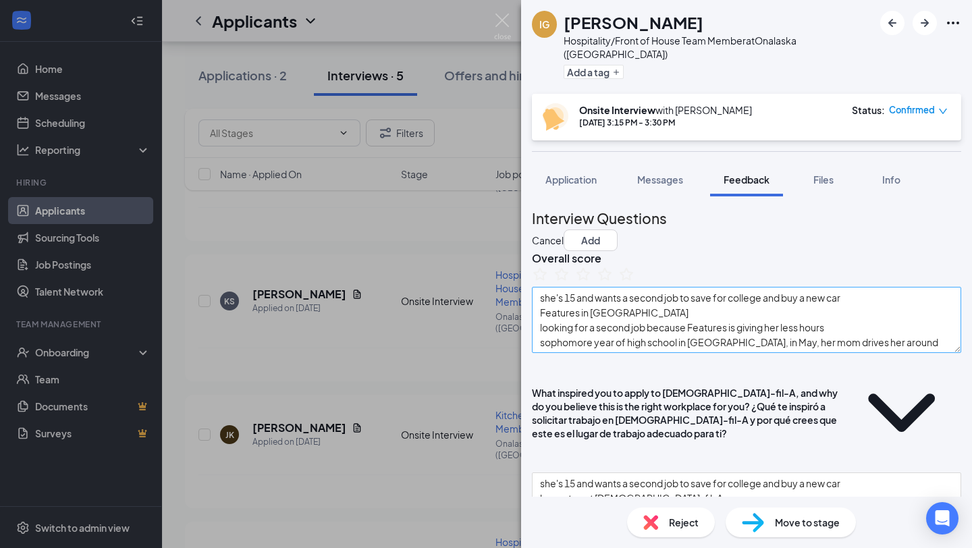
type textarea "tries her best to get things done efficiently, very funny, kind"
click at [897, 353] on textarea "she's 15 and wants a second job to save for college and buy a new car Features …" at bounding box center [746, 320] width 429 height 66
type textarea "she's 15 and wants a second job to save for college and buy a new car Features …"
click at [613, 283] on icon "StarBorder" at bounding box center [605, 274] width 18 height 18
click at [711, 265] on div "Overall score she's 15 and wants a second job to save for college and buy a new…" at bounding box center [746, 302] width 429 height 102
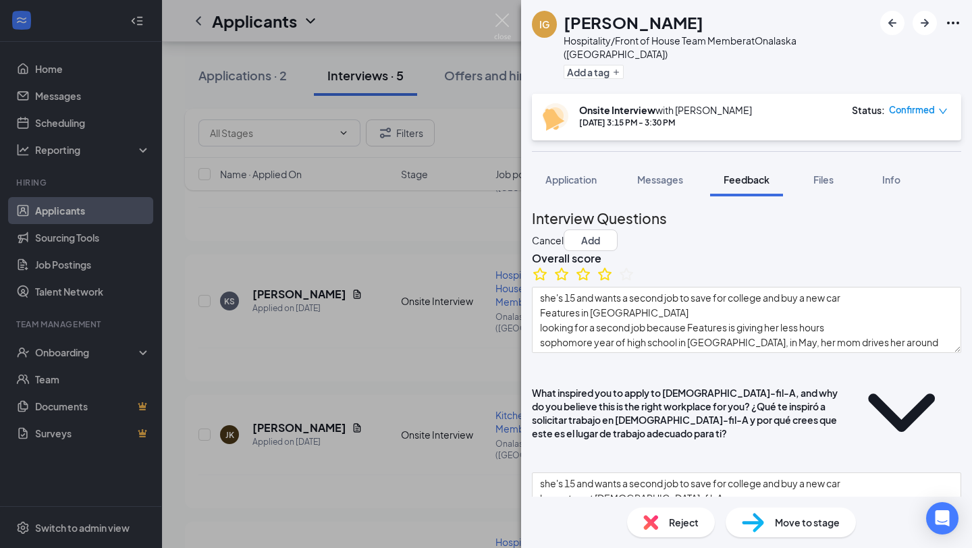
click at [711, 265] on div "Overall score she's 15 and wants a second job to save for college and buy a new…" at bounding box center [746, 302] width 429 height 102
click at [617, 229] on button "Add" at bounding box center [590, 240] width 54 height 22
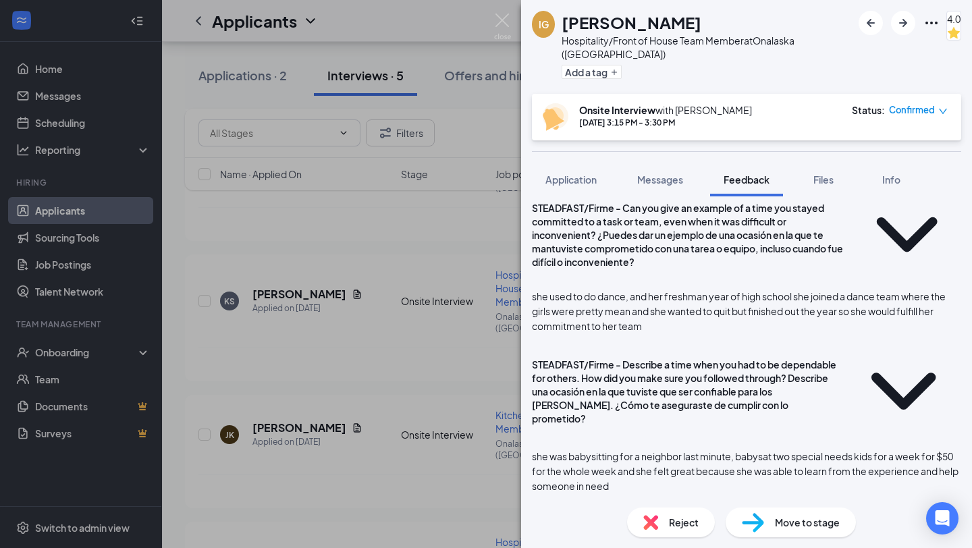
scroll to position [1675, 0]
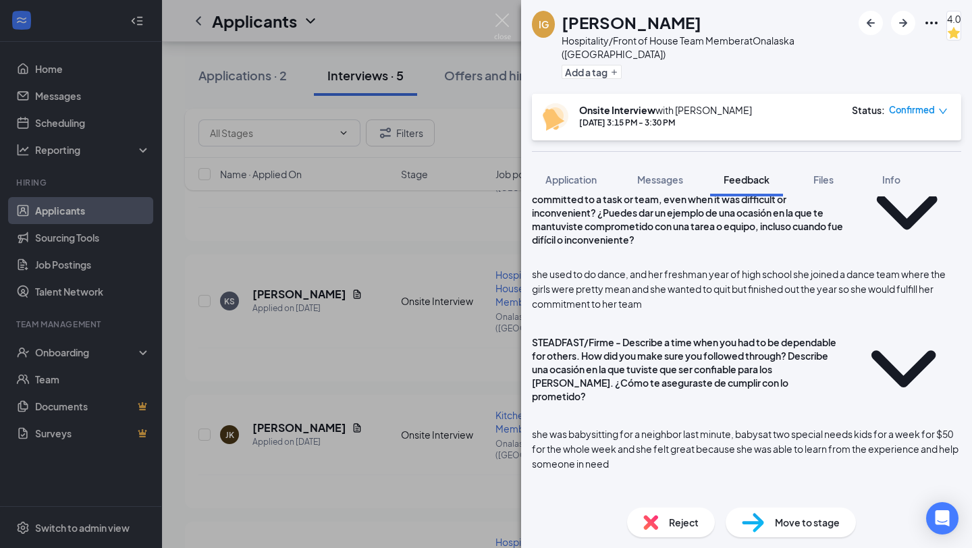
scroll to position [1714, 0]
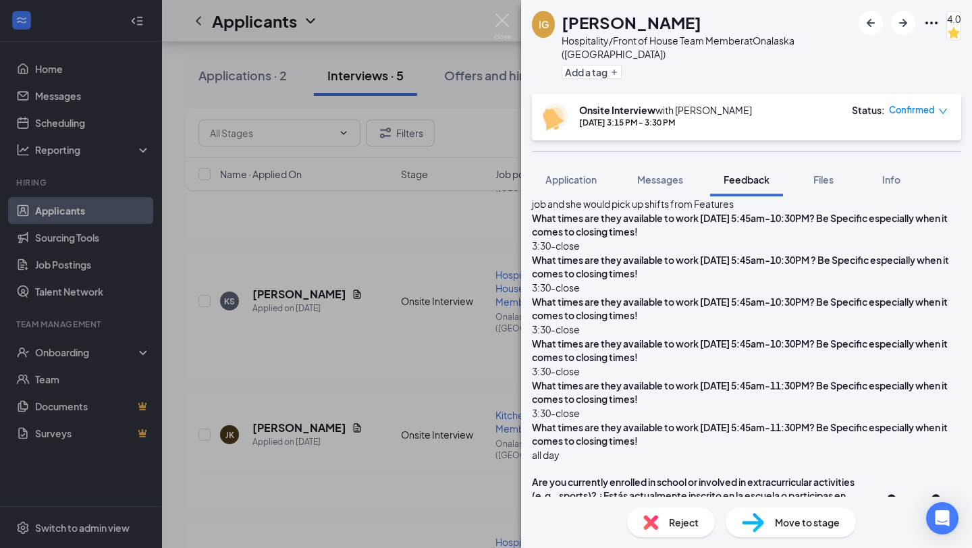
scroll to position [526, 0]
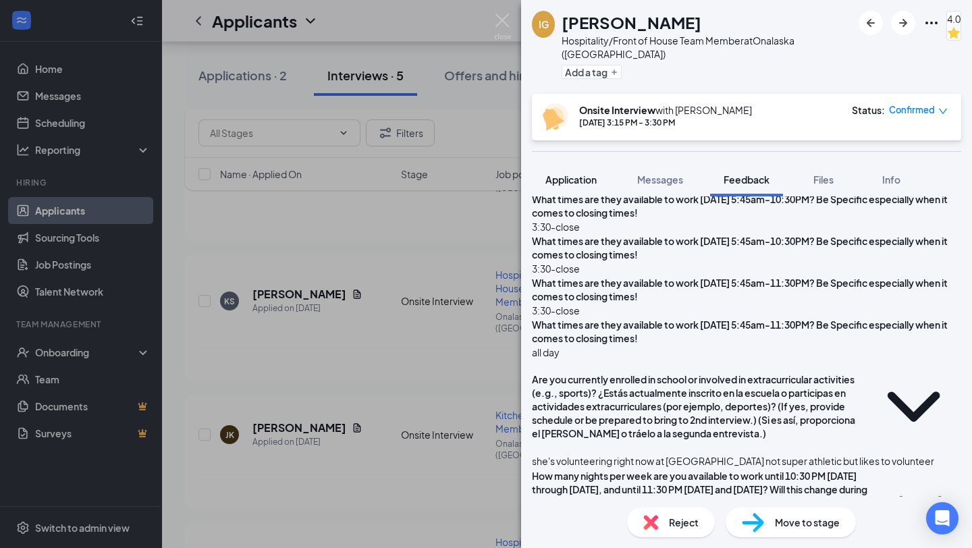
click at [567, 186] on button "Application" at bounding box center [571, 180] width 78 height 34
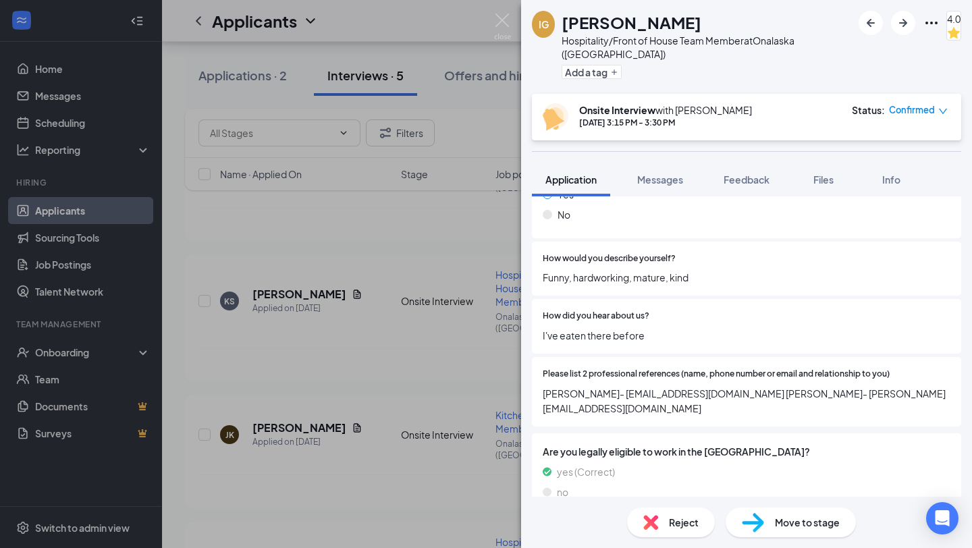
scroll to position [921, 0]
click at [668, 169] on button "Messages" at bounding box center [659, 180] width 73 height 34
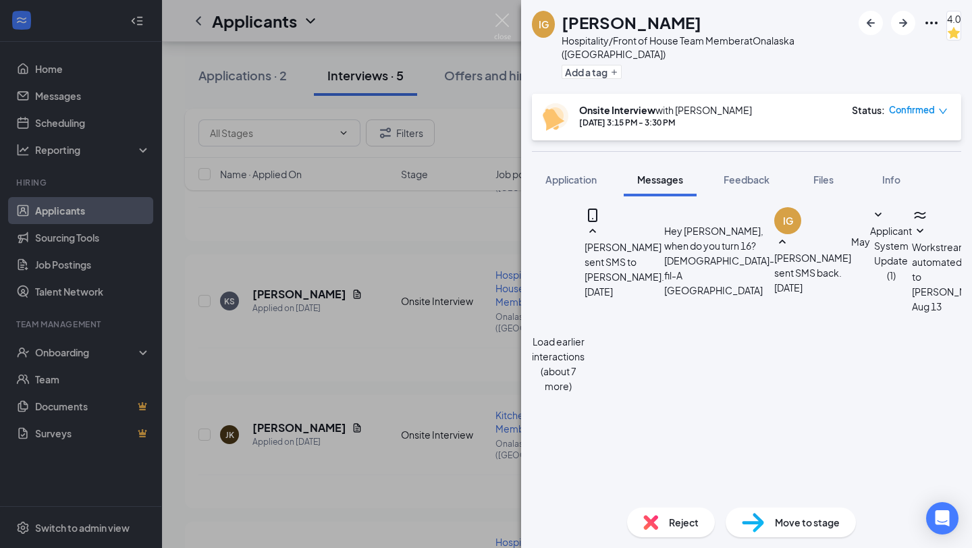
scroll to position [510, 0]
drag, startPoint x: 683, startPoint y: 400, endPoint x: 673, endPoint y: 402, distance: 10.3
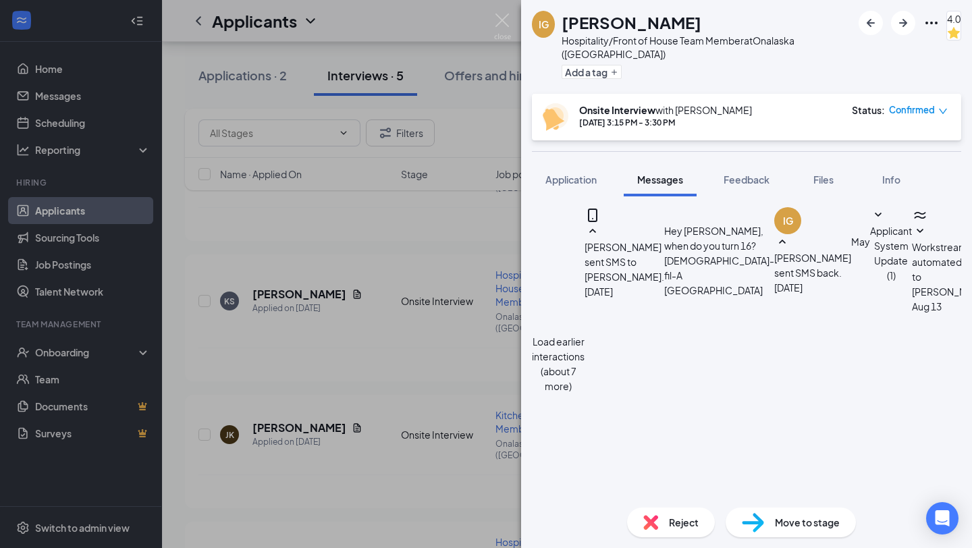
type textarea "Hey [PERSON_NAME]! When looking at your references, I didn't see the relationsh…"
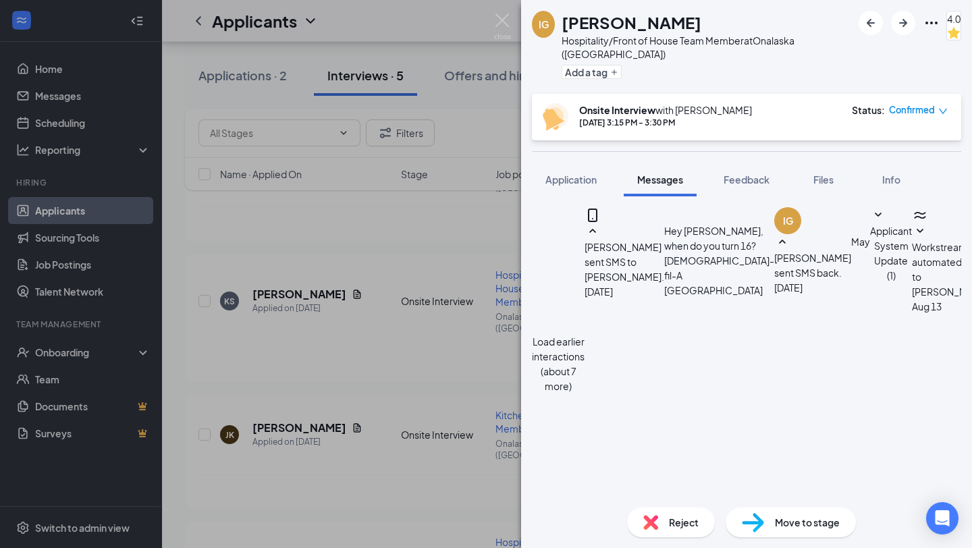
scroll to position [615, 0]
click at [580, 163] on button "Application" at bounding box center [571, 180] width 78 height 34
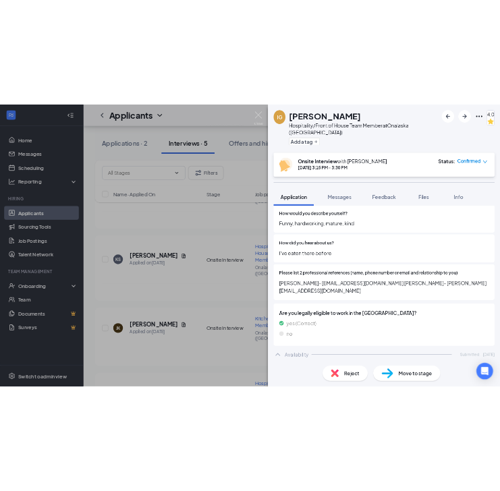
scroll to position [994, 0]
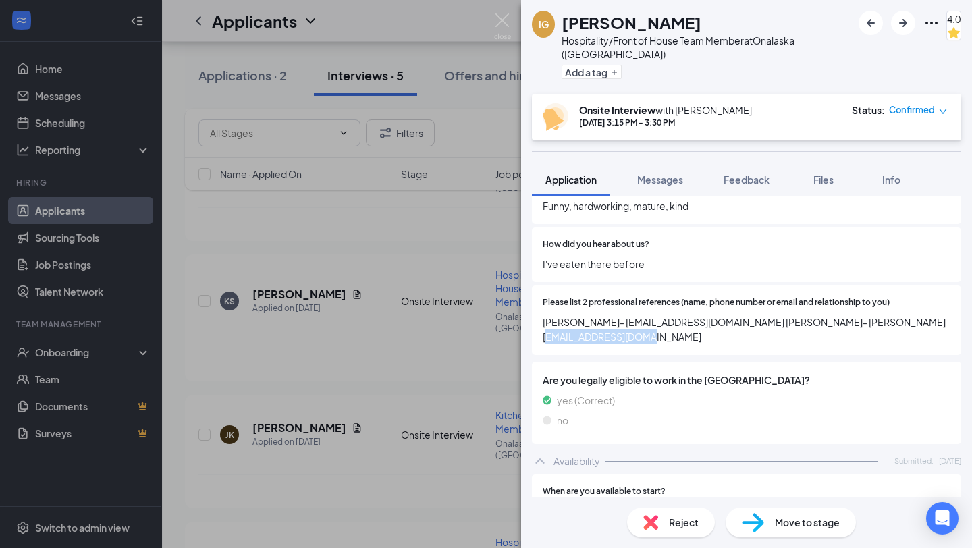
drag, startPoint x: 711, startPoint y: 324, endPoint x: 615, endPoint y: 325, distance: 95.8
click at [615, 325] on span "[PERSON_NAME]- [EMAIL_ADDRESS][DOMAIN_NAME] [PERSON_NAME]- [PERSON_NAME][EMAIL_…" at bounding box center [747, 329] width 408 height 30
click at [695, 323] on span "[PERSON_NAME]- [EMAIL_ADDRESS][DOMAIN_NAME] [PERSON_NAME]- [PERSON_NAME][EMAIL_…" at bounding box center [747, 329] width 408 height 30
drag, startPoint x: 715, startPoint y: 325, endPoint x: 544, endPoint y: 322, distance: 170.7
click at [544, 322] on span "[PERSON_NAME]- [EMAIL_ADDRESS][DOMAIN_NAME] [PERSON_NAME]- [PERSON_NAME][EMAIL_…" at bounding box center [747, 329] width 408 height 30
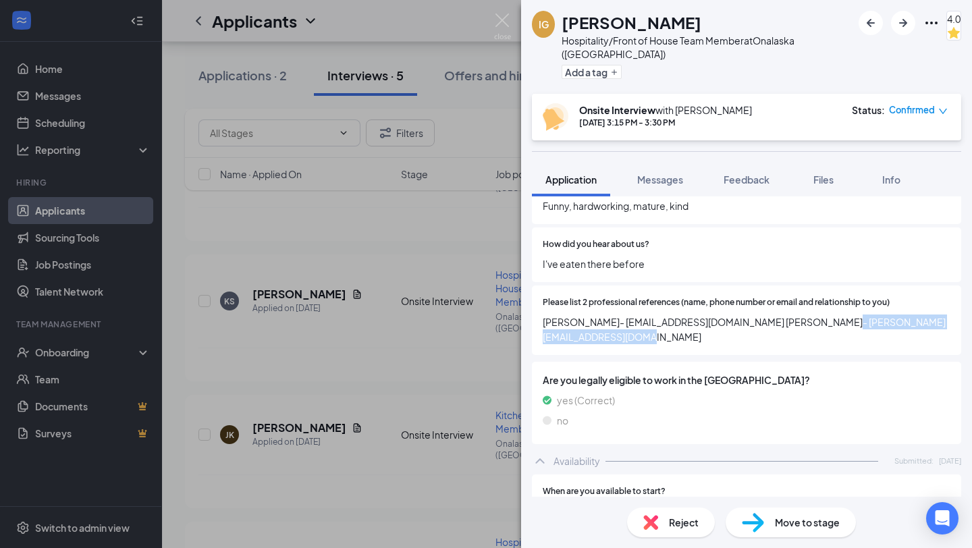
copy span "[PERSON_NAME][EMAIL_ADDRESS][DOMAIN_NAME]"
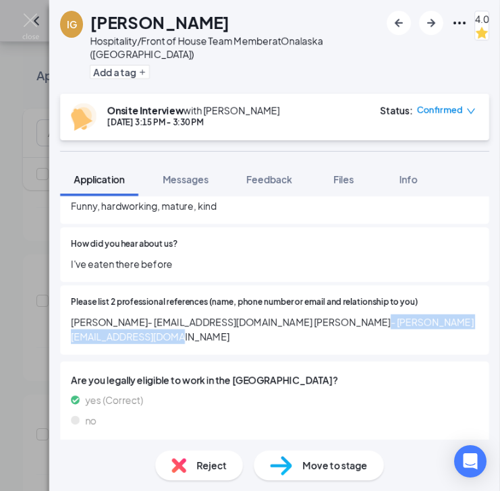
click at [218, 315] on span "[PERSON_NAME]- [EMAIL_ADDRESS][DOMAIN_NAME] [PERSON_NAME]- [PERSON_NAME][EMAIL_…" at bounding box center [275, 329] width 408 height 30
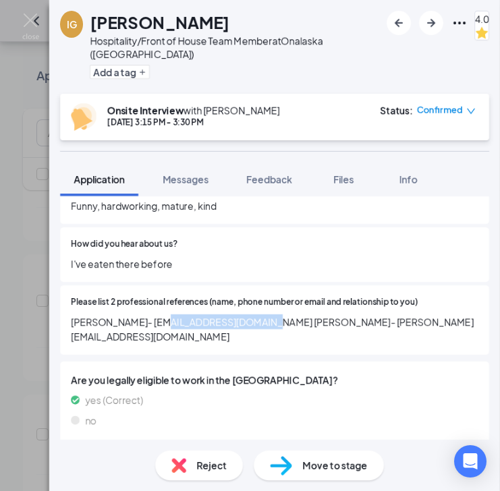
drag, startPoint x: 265, startPoint y: 309, endPoint x: 156, endPoint y: 316, distance: 109.5
click at [156, 316] on span "[PERSON_NAME]- [EMAIL_ADDRESS][DOMAIN_NAME] [PERSON_NAME]- [PERSON_NAME][EMAIL_…" at bounding box center [275, 329] width 408 height 30
copy span "[EMAIL_ADDRESS][DOMAIN_NAME]"
click at [284, 323] on span "[PERSON_NAME]- [EMAIL_ADDRESS][DOMAIN_NAME] [PERSON_NAME]- [PERSON_NAME][EMAIL_…" at bounding box center [275, 329] width 408 height 30
